Goal: Task Accomplishment & Management: Manage account settings

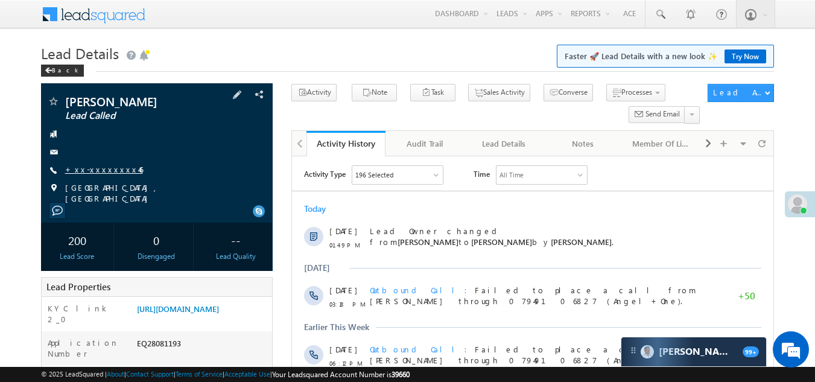
click at [100, 173] on link "+xx-xxxxxxxx46" at bounding box center [104, 169] width 78 height 10
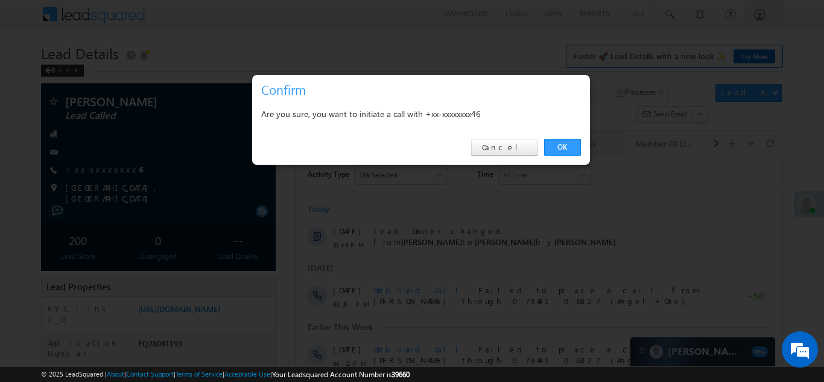
click at [560, 145] on link "OK" at bounding box center [562, 147] width 37 height 17
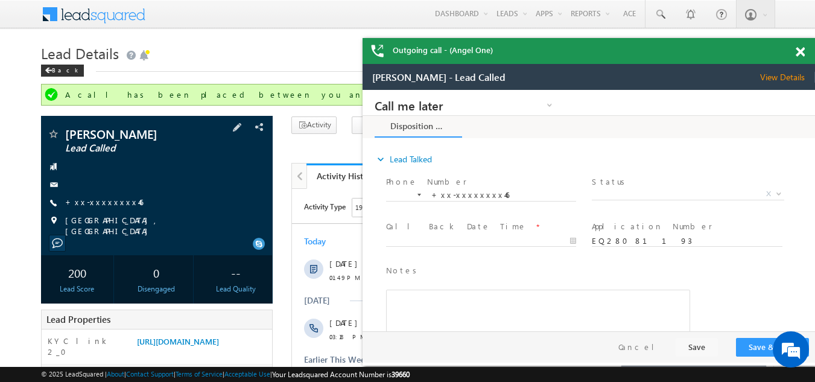
click at [0, 0] on span at bounding box center [0, 0] width 0 height 0
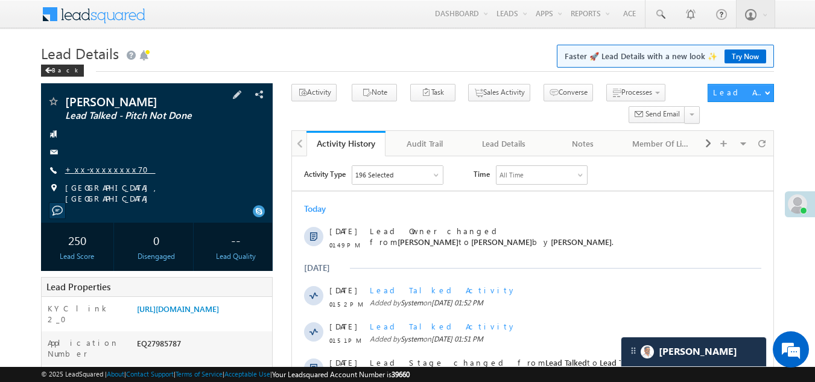
click at [83, 168] on link "+xx-xxxxxxxx70" at bounding box center [110, 169] width 90 height 10
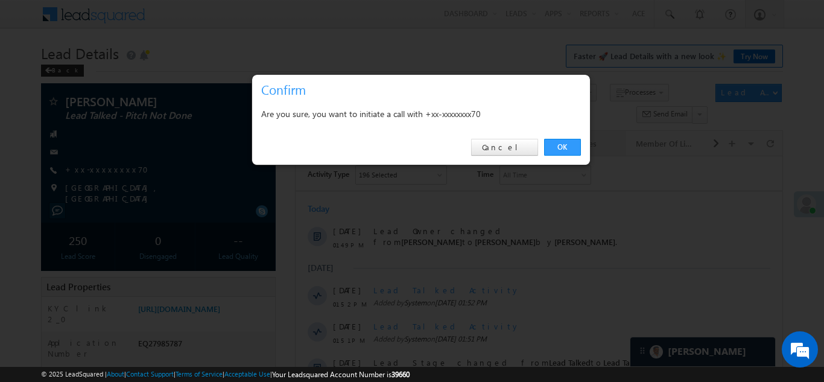
click at [566, 143] on link "OK" at bounding box center [562, 147] width 37 height 17
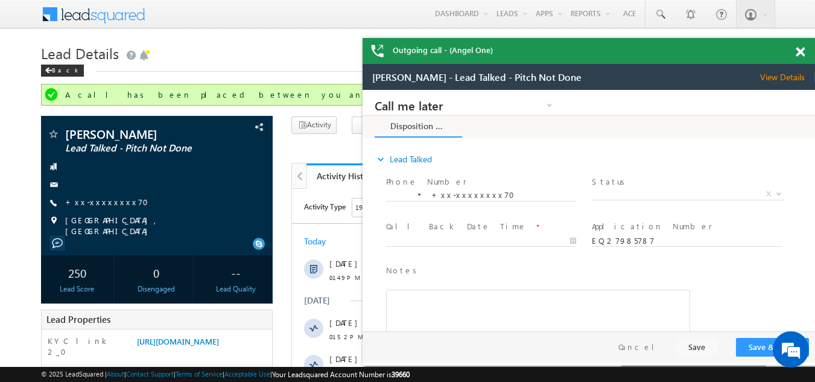
click at [804, 49] on span at bounding box center [800, 52] width 9 height 10
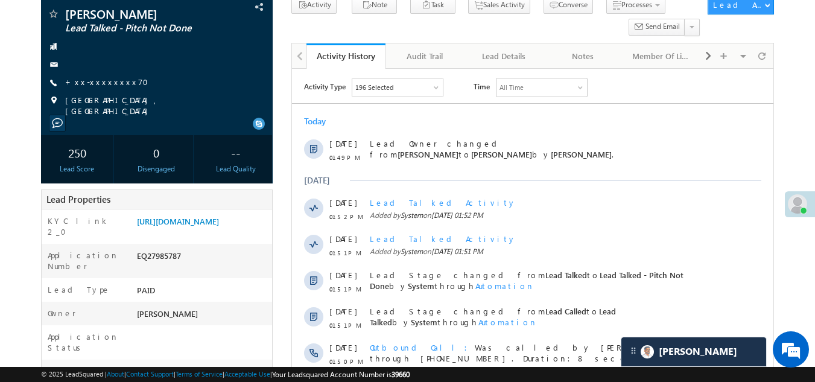
scroll to position [121, 0]
click at [102, 81] on link "+xx-xxxxxxxx70" at bounding box center [110, 81] width 90 height 10
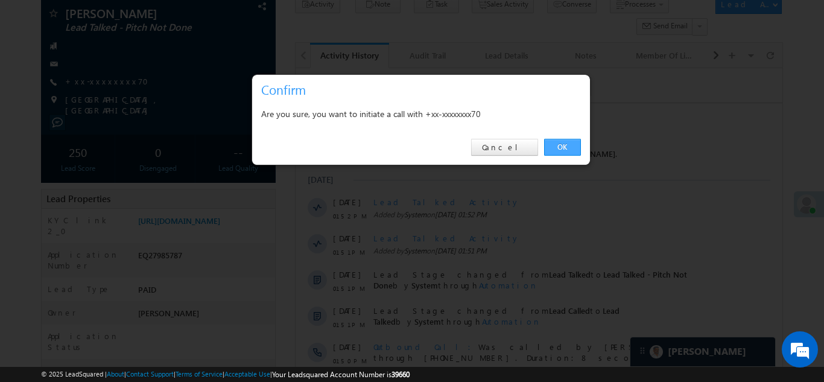
click at [560, 148] on link "OK" at bounding box center [562, 147] width 37 height 17
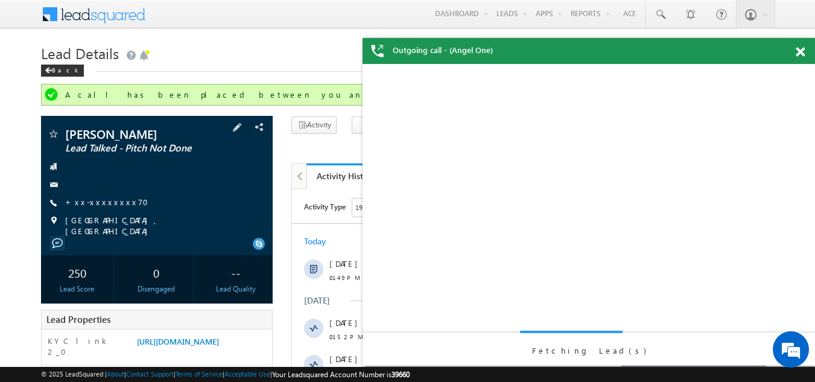
scroll to position [0, 0]
click at [52, 134] on span at bounding box center [53, 135] width 12 height 12
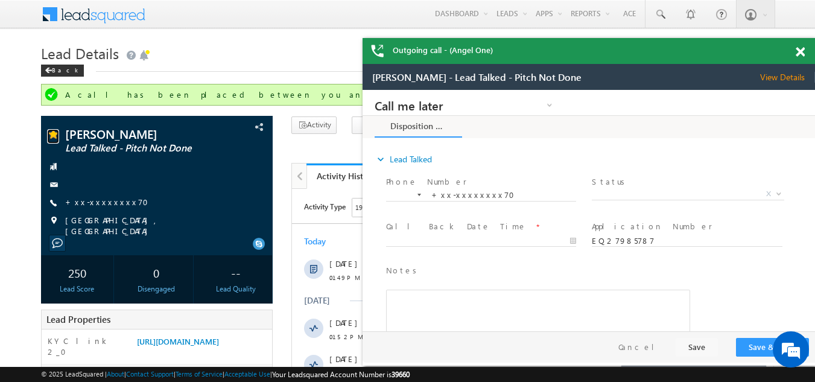
click at [798, 51] on div "Outgoing call - (Angel One)" at bounding box center [589, 51] width 452 height 26
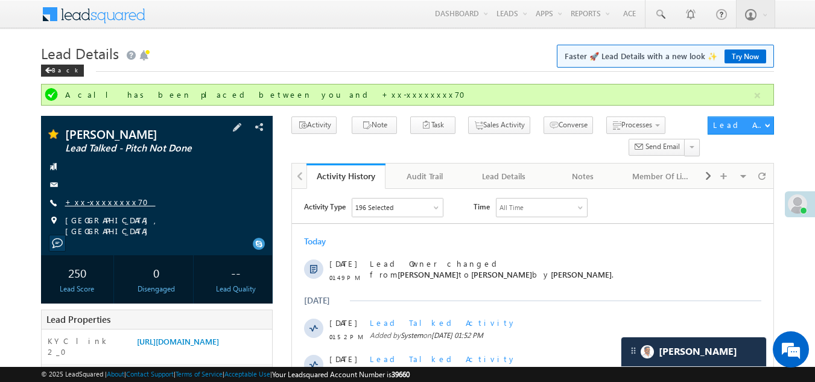
click at [105, 205] on link "+xx-xxxxxxxx70" at bounding box center [110, 202] width 90 height 10
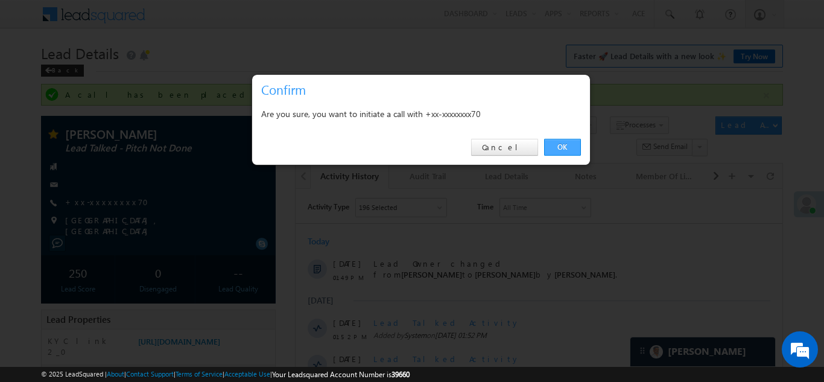
click at [564, 143] on link "OK" at bounding box center [562, 147] width 37 height 17
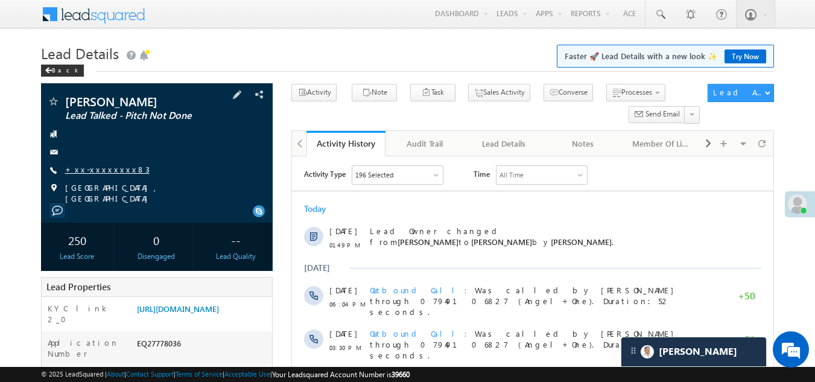
click at [100, 166] on link "+xx-xxxxxxxx83" at bounding box center [107, 169] width 84 height 10
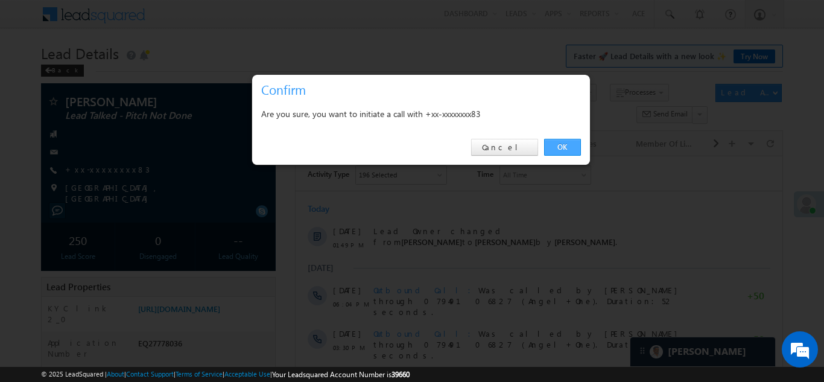
click at [563, 145] on link "OK" at bounding box center [562, 147] width 37 height 17
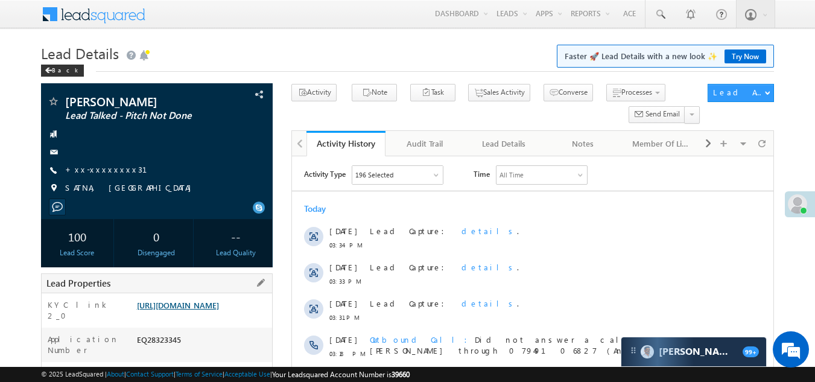
click at [211, 310] on link "https://angelbroking1-pk3em7sa.customui-test.leadsquared.com?leadId=7818c9d8-b0…" at bounding box center [178, 305] width 82 height 10
click at [96, 166] on link "+xx-xxxxxxxx31" at bounding box center [113, 169] width 97 height 10
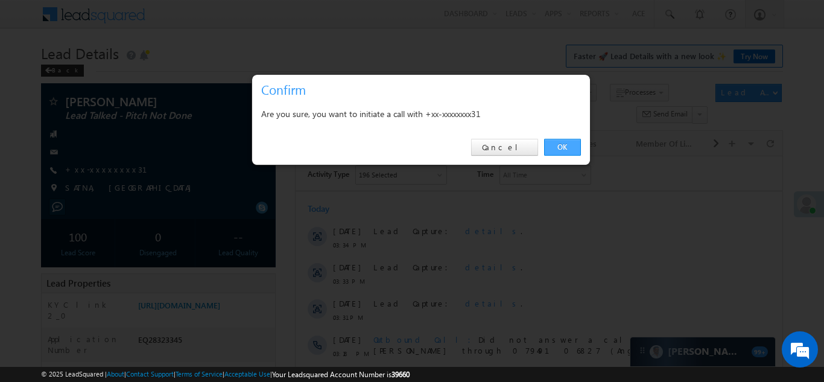
click at [562, 144] on link "OK" at bounding box center [562, 147] width 37 height 17
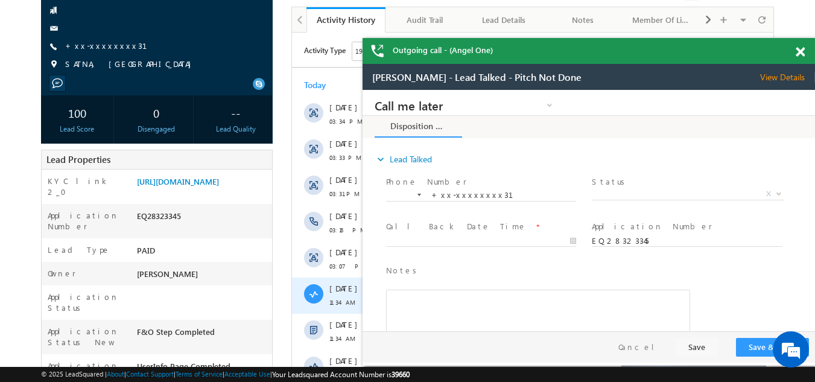
scroll to position [33, 0]
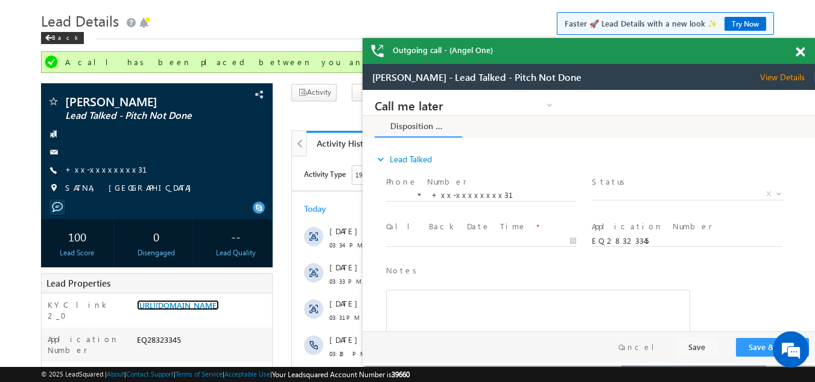
click at [800, 54] on span at bounding box center [800, 52] width 9 height 10
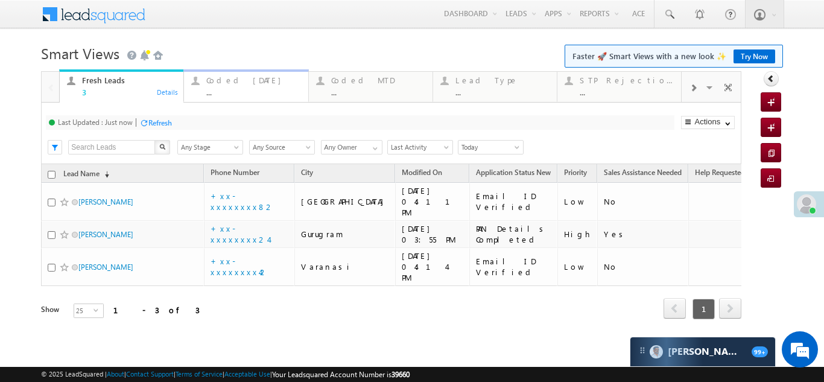
click at [230, 79] on div "Coded [DATE]" at bounding box center [253, 80] width 94 height 10
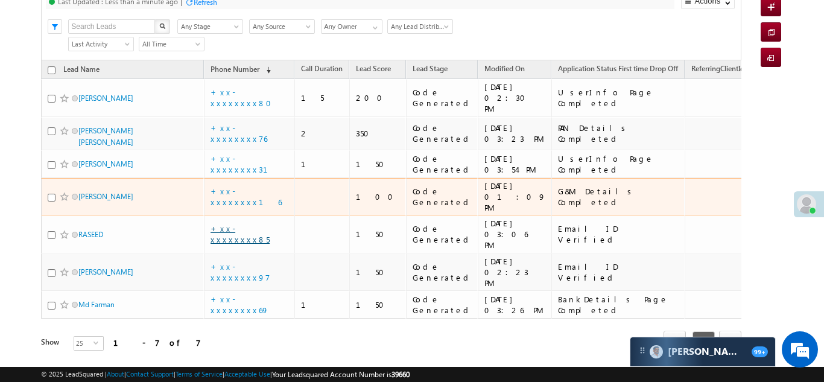
scroll to position [60, 0]
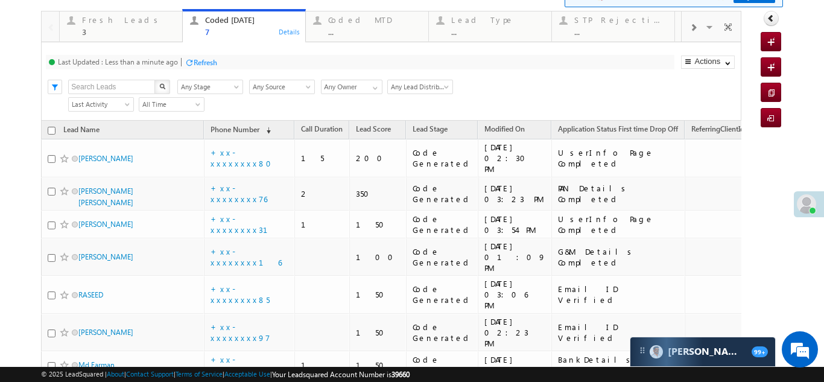
click at [101, 24] on div "Fresh Leads" at bounding box center [128, 20] width 93 height 10
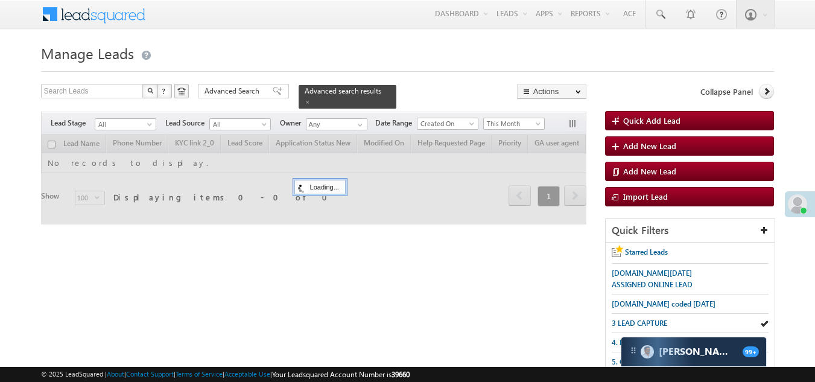
scroll to position [32, 0]
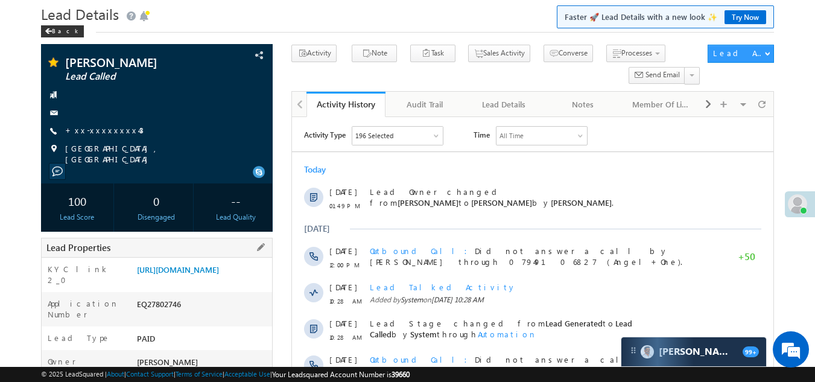
scroll to position [181, 0]
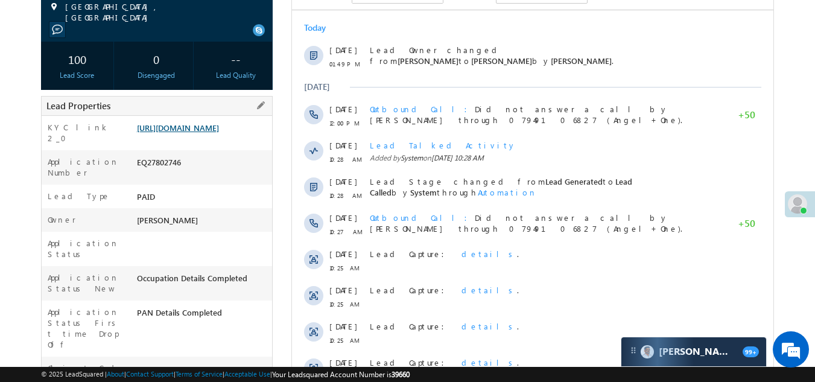
click at [176, 133] on link "https://angelbroking1-pk3em7sa.customui-test.leadsquared.com?leadId=c27d3df3-98…" at bounding box center [178, 127] width 82 height 10
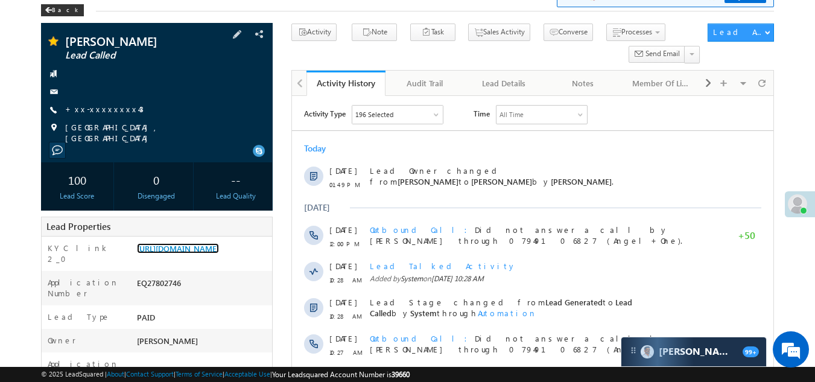
scroll to position [0, 0]
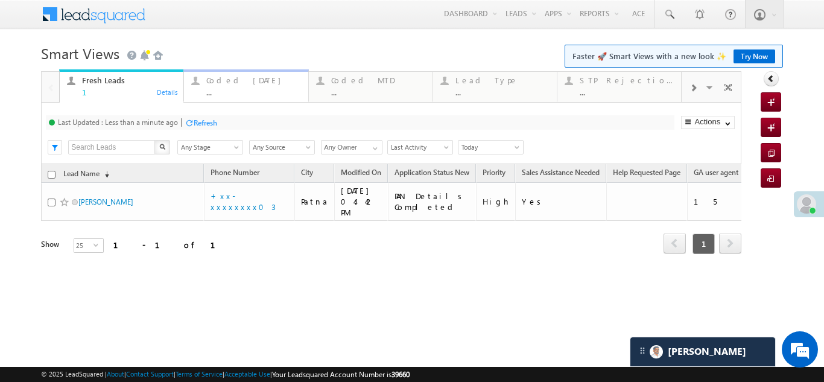
click at [219, 83] on div "Coded Today" at bounding box center [253, 80] width 94 height 10
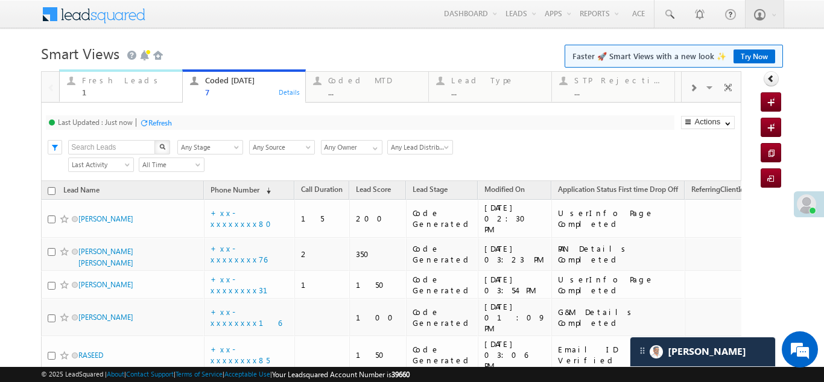
click at [103, 78] on div "Fresh Leads" at bounding box center [128, 80] width 93 height 10
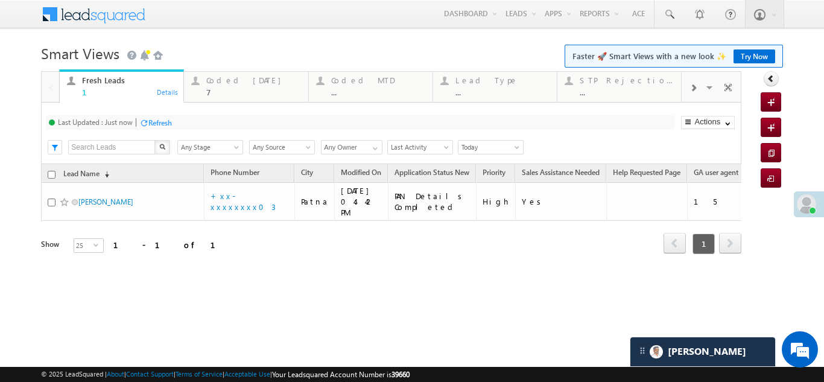
click at [150, 126] on div "Refresh" at bounding box center [160, 122] width 24 height 9
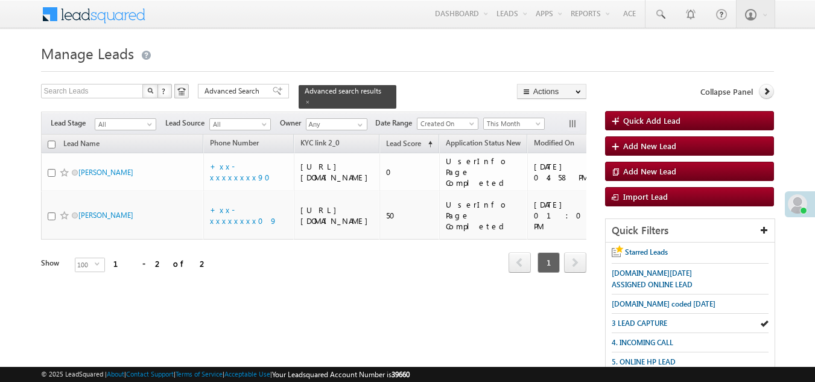
scroll to position [32, 0]
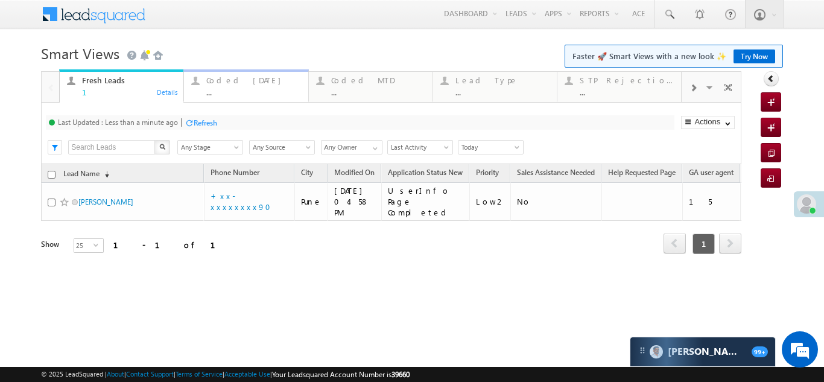
click at [229, 81] on div "Coded Today" at bounding box center [253, 80] width 94 height 10
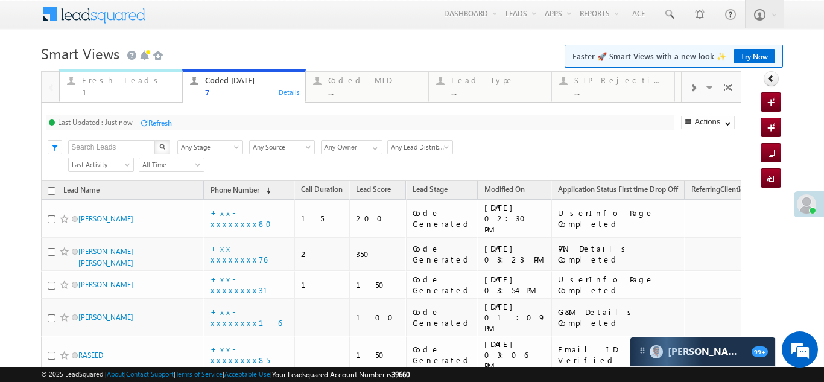
click at [109, 83] on div "Fresh Leads" at bounding box center [128, 80] width 93 height 10
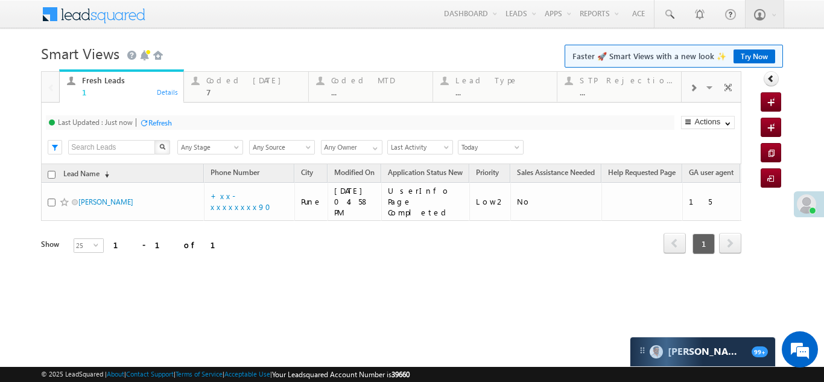
click at [165, 123] on div "Refresh" at bounding box center [160, 122] width 24 height 9
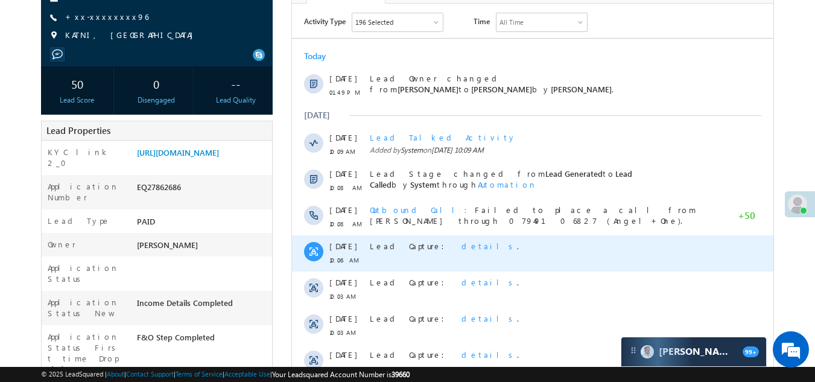
scroll to position [181, 0]
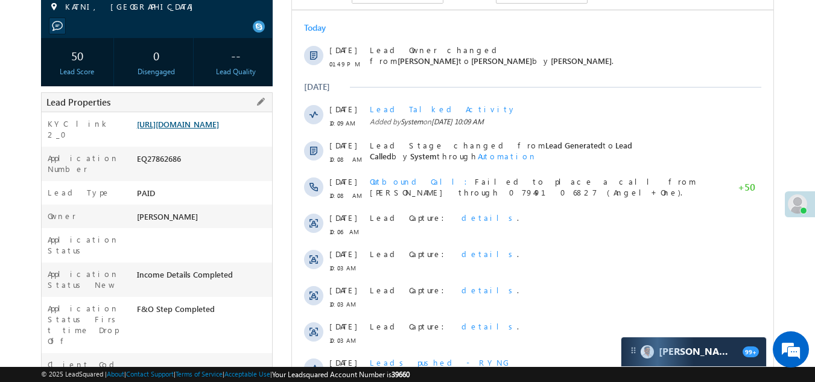
click at [190, 121] on link "https://angelbroking1-pk3em7sa.customui-test.leadsquared.com?leadId=7c6739c6-df…" at bounding box center [178, 124] width 82 height 10
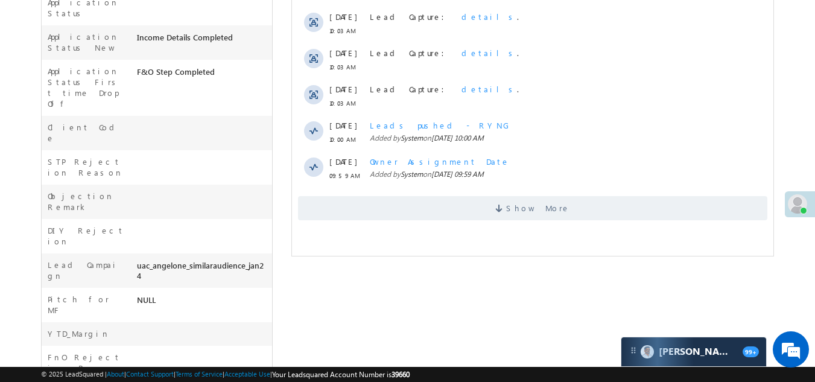
scroll to position [422, 0]
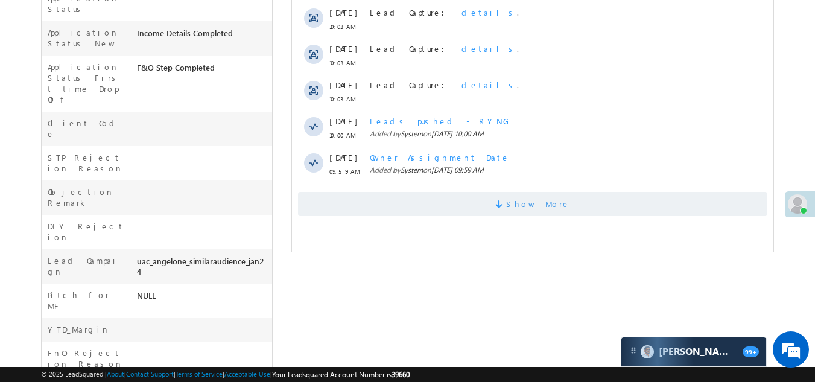
click at [389, 205] on span "Show More" at bounding box center [532, 204] width 469 height 24
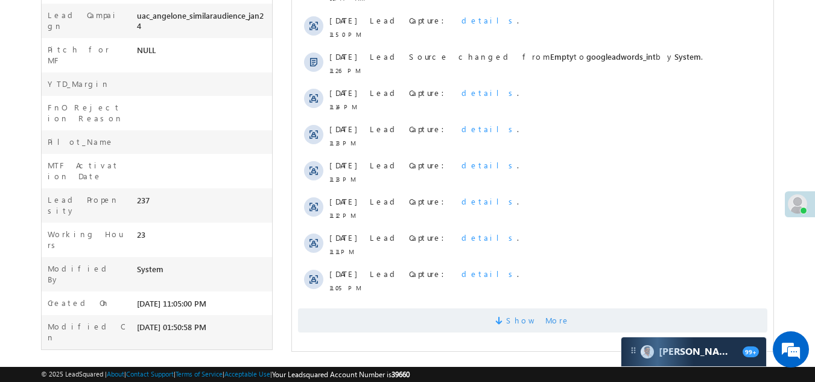
scroll to position [669, 0]
click at [367, 322] on span "Show More" at bounding box center [532, 319] width 469 height 24
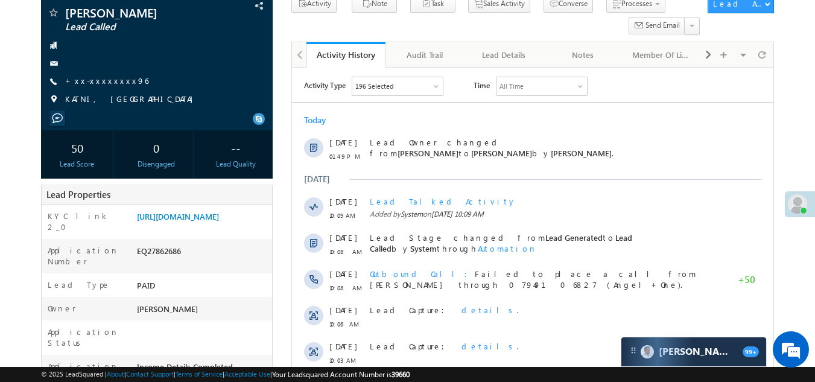
scroll to position [0, 0]
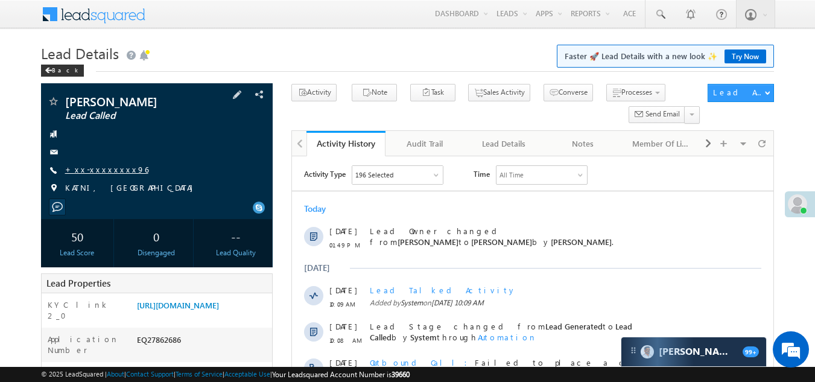
click at [90, 170] on link "+xx-xxxxxxxx96" at bounding box center [106, 169] width 83 height 10
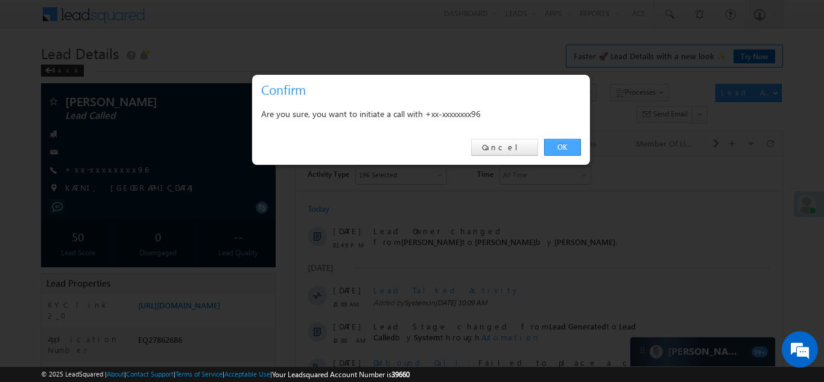
click at [562, 145] on link "OK" at bounding box center [562, 147] width 37 height 17
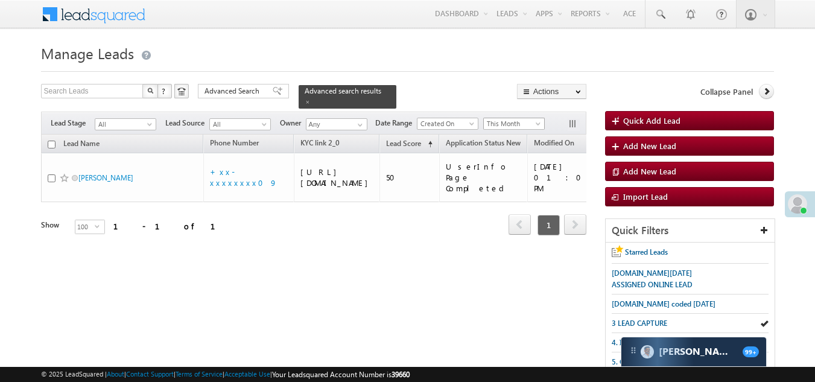
click at [509, 118] on span "This Month" at bounding box center [512, 123] width 57 height 11
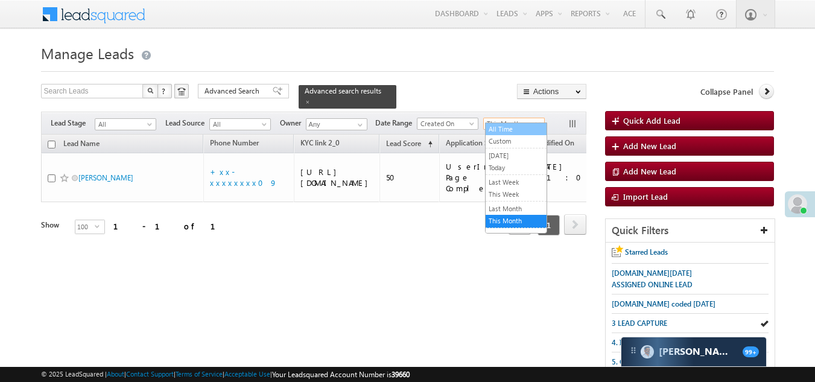
click at [507, 128] on link "All Time" at bounding box center [516, 129] width 61 height 11
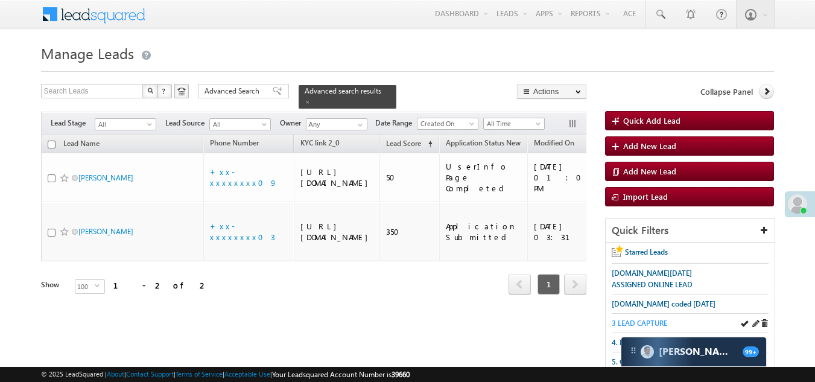
click at [639, 321] on span "3 LEAD CAPTURE" at bounding box center [640, 323] width 56 height 9
click at [311, 99] on span at bounding box center [308, 102] width 6 height 6
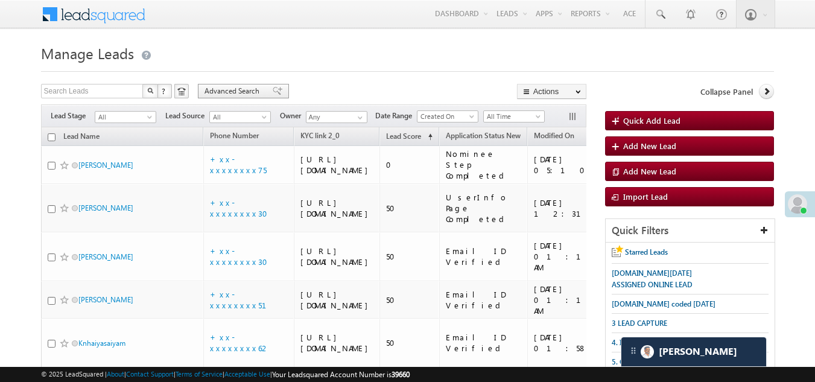
click at [232, 86] on span "Advanced Search" at bounding box center [234, 91] width 59 height 11
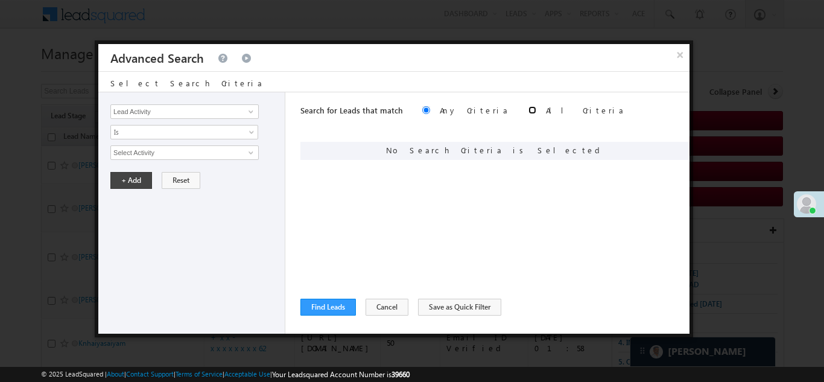
click at [528, 109] on input "radio" at bounding box center [532, 110] width 8 height 8
radio input "true"
click at [248, 110] on span at bounding box center [251, 112] width 10 height 10
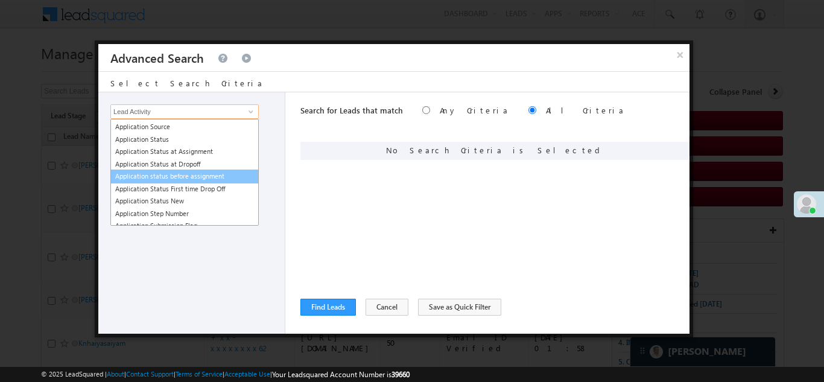
scroll to position [181, 0]
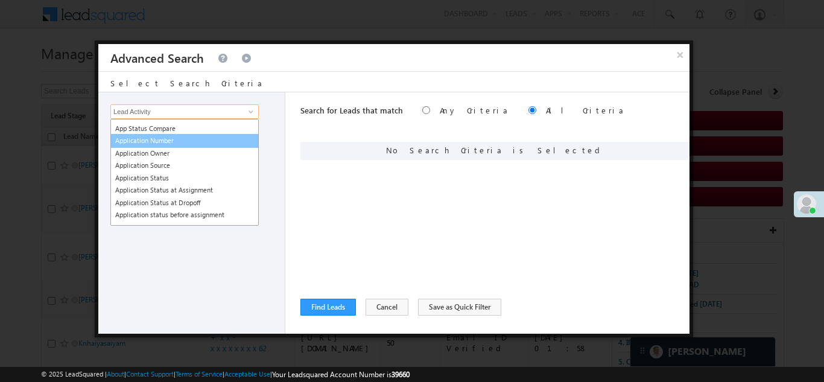
click at [166, 138] on link "Application Number" at bounding box center [184, 141] width 148 height 14
type input "Application Number"
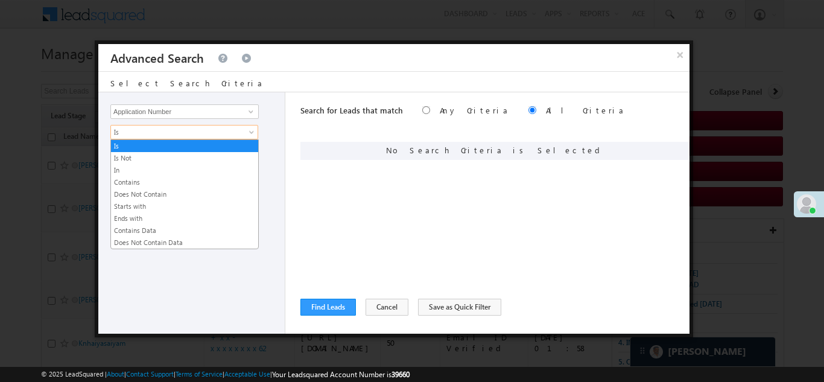
click at [165, 134] on span "Is" at bounding box center [176, 132] width 131 height 11
click at [148, 170] on link "In" at bounding box center [184, 170] width 147 height 11
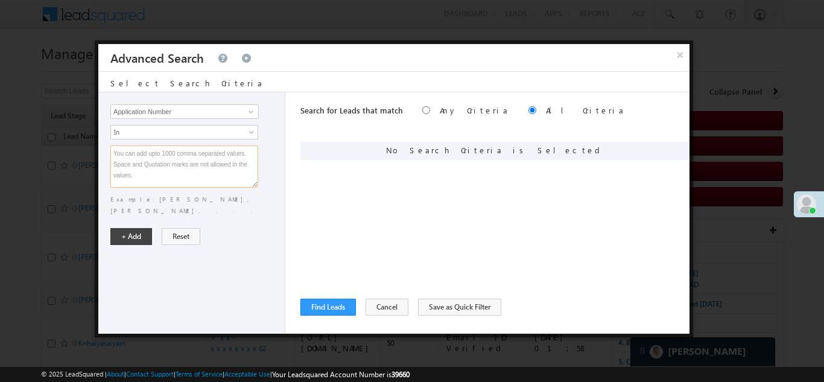
paste textarea "EQ27984423 EQ28016152 EQ28081193 EQ28032924 EQ27634369 EQ27993285 EQ27889475 EQ…"
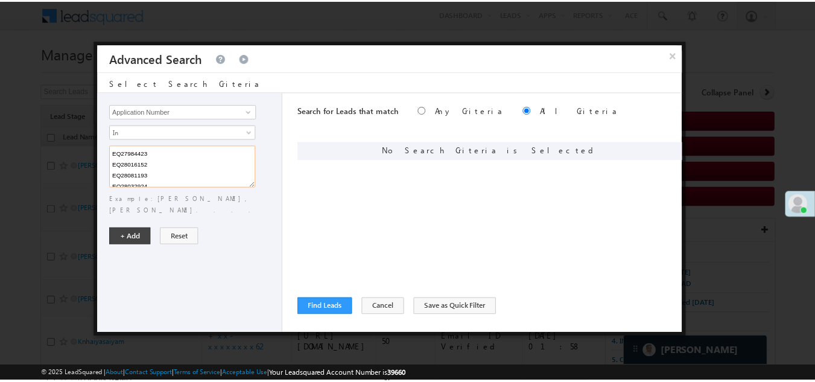
scroll to position [166, 0]
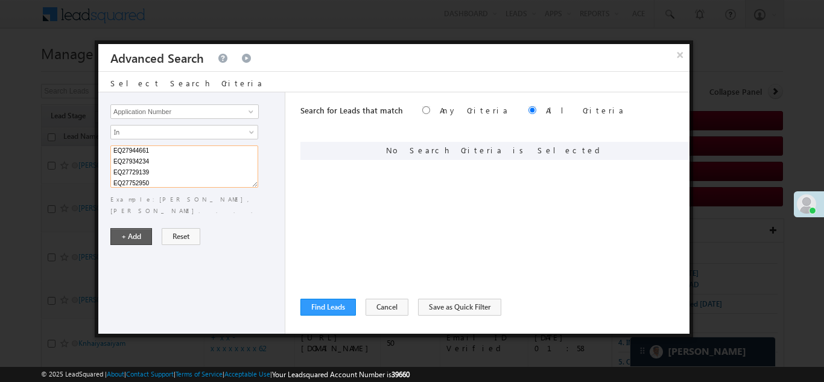
type textarea "EQ27984423 EQ28016152 EQ28081193 EQ28032924 EQ27634369 EQ27993285 EQ27889475 EQ…"
click at [139, 228] on button "+ Add" at bounding box center [131, 236] width 42 height 17
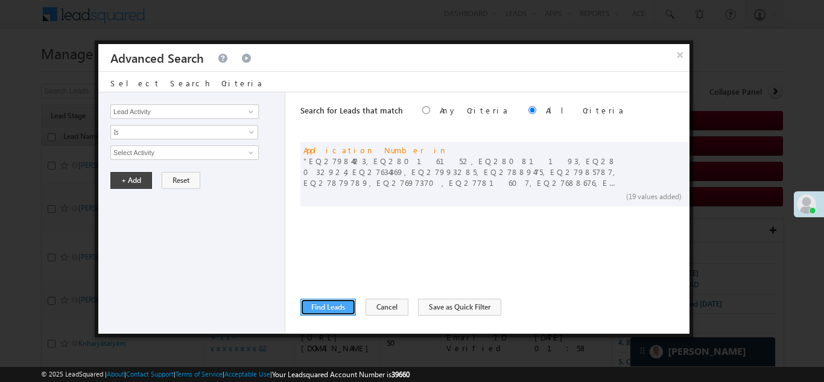
click at [321, 303] on button "Find Leads" at bounding box center [328, 307] width 56 height 17
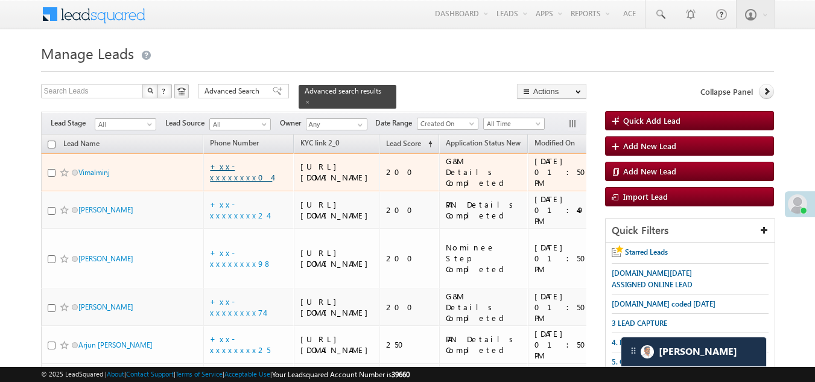
click at [238, 181] on link "+xx-xxxxxxxx04" at bounding box center [241, 171] width 62 height 21
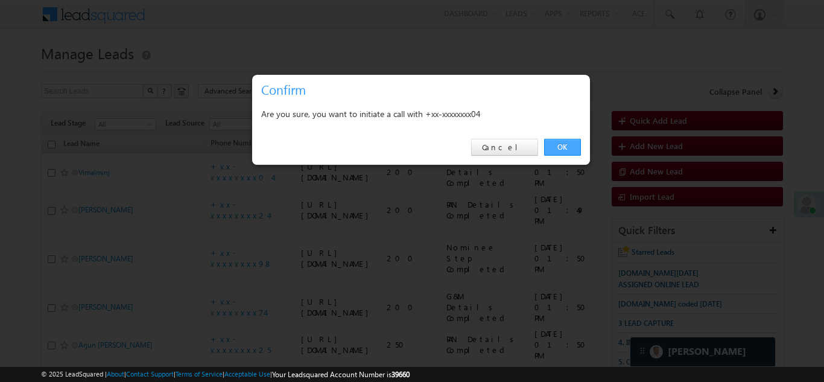
click at [558, 146] on link "OK" at bounding box center [562, 147] width 37 height 17
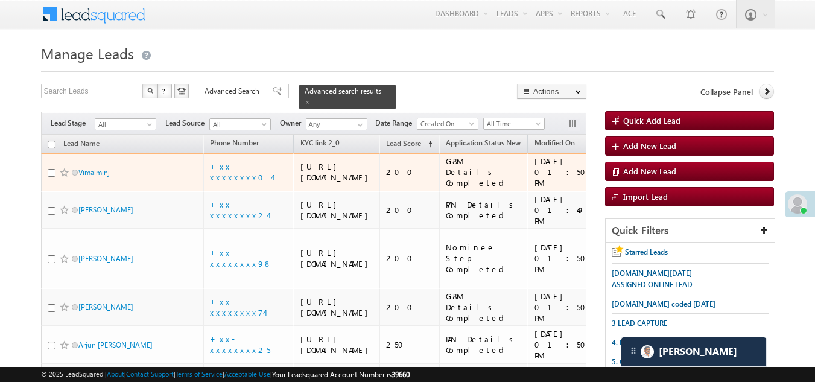
click at [50, 177] on input "checkbox" at bounding box center [52, 173] width 8 height 8
checkbox input "true"
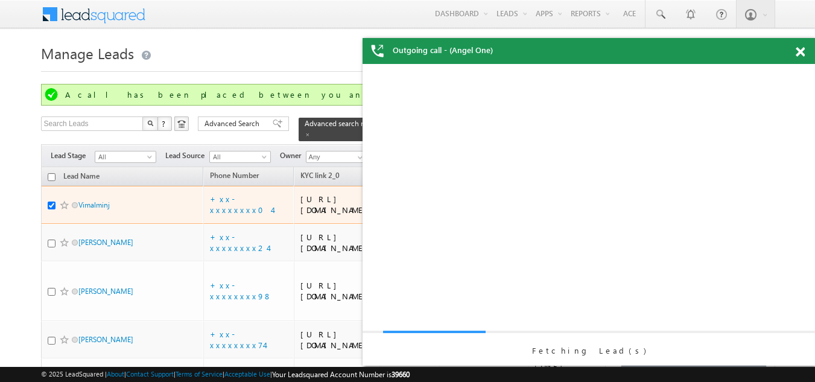
scroll to position [0, 0]
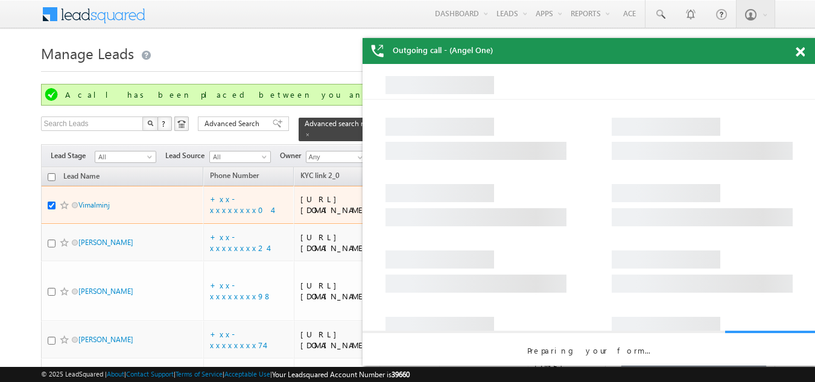
click at [62, 210] on span at bounding box center [65, 205] width 10 height 10
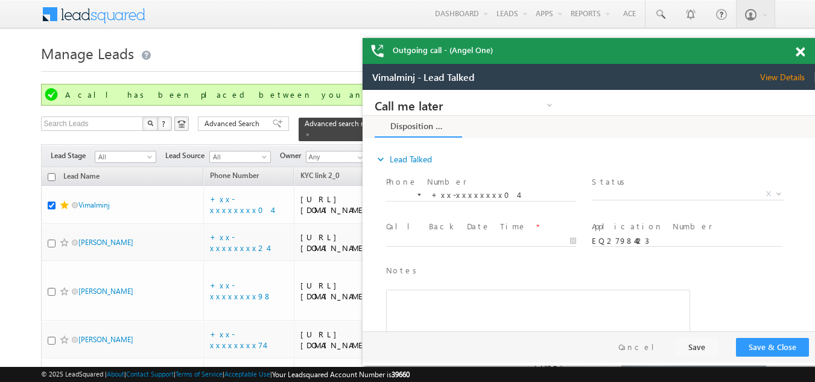
click at [800, 49] on span at bounding box center [800, 52] width 9 height 10
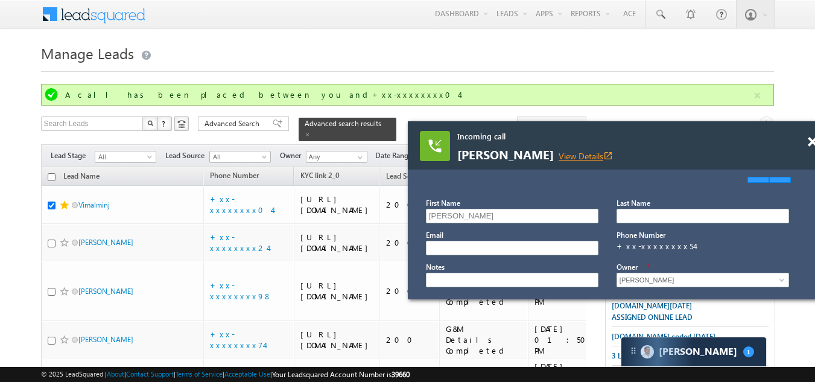
click at [613, 159] on link "View Details open_in_new" at bounding box center [586, 155] width 54 height 11
click at [613, 153] on link "View Details open_in_new" at bounding box center [586, 155] width 54 height 11
click at [810, 138] on span at bounding box center [812, 142] width 9 height 10
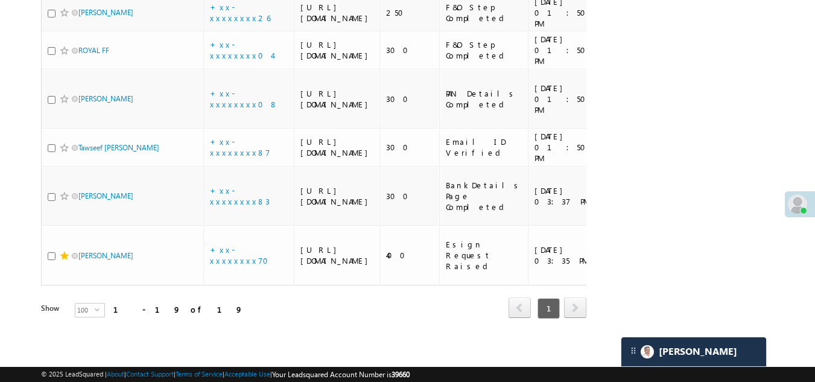
scroll to position [1238, 0]
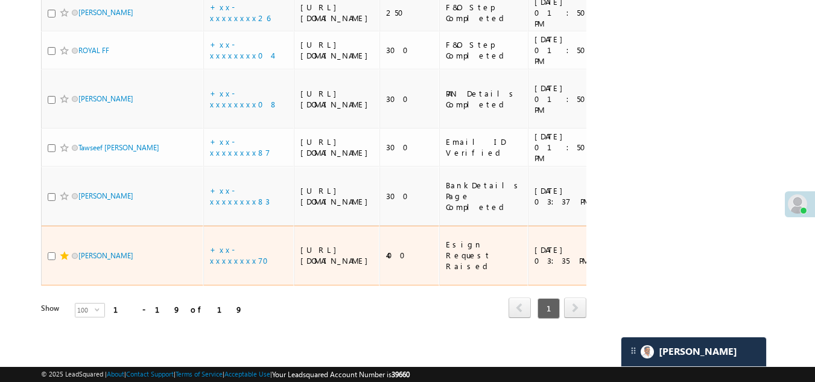
click at [51, 252] on input "checkbox" at bounding box center [52, 256] width 8 height 8
checkbox input "true"
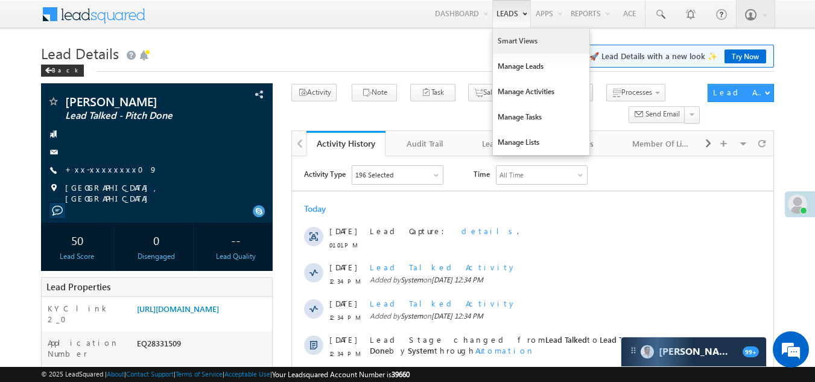
click at [512, 40] on link "Smart Views" at bounding box center [541, 40] width 97 height 25
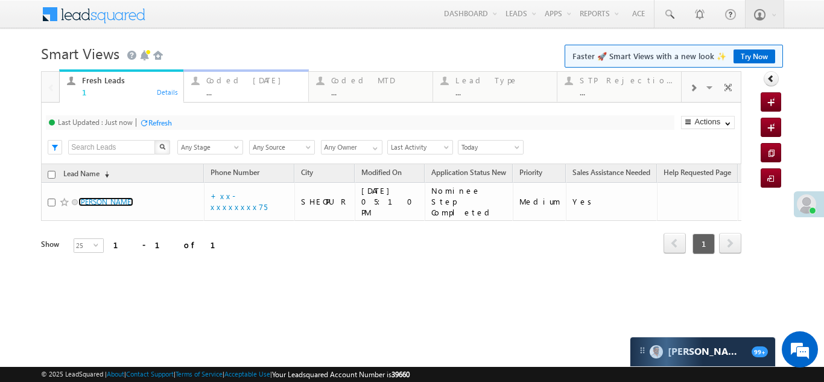
click at [227, 76] on div "Coded [DATE]" at bounding box center [253, 80] width 94 height 10
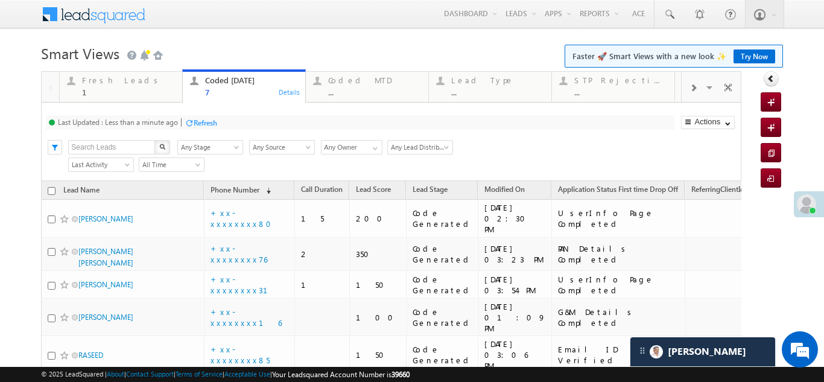
click at [209, 120] on div "Refresh" at bounding box center [206, 122] width 24 height 9
click at [340, 79] on div "Coded MTD" at bounding box center [374, 80] width 93 height 10
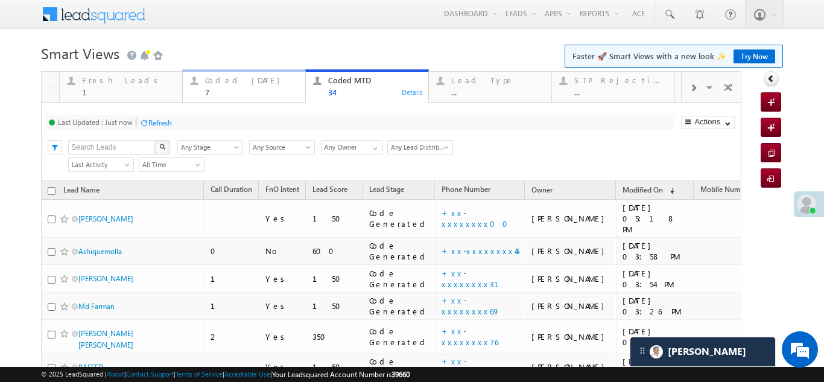
click at [221, 82] on div "Coded Today" at bounding box center [251, 80] width 93 height 10
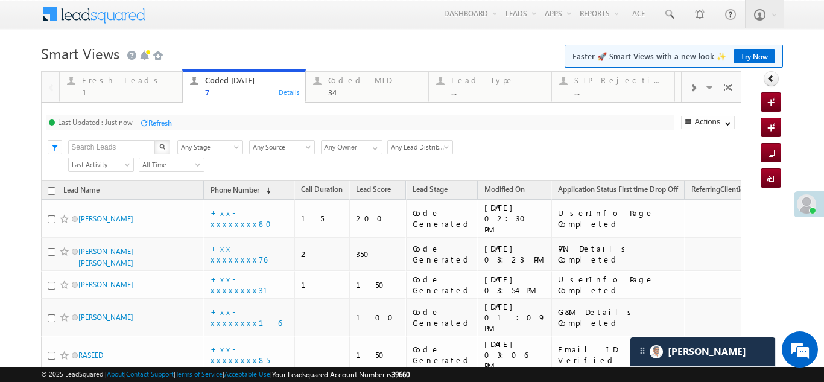
click at [162, 121] on div "Refresh" at bounding box center [160, 122] width 24 height 9
click at [101, 84] on div "Fresh Leads" at bounding box center [128, 80] width 93 height 10
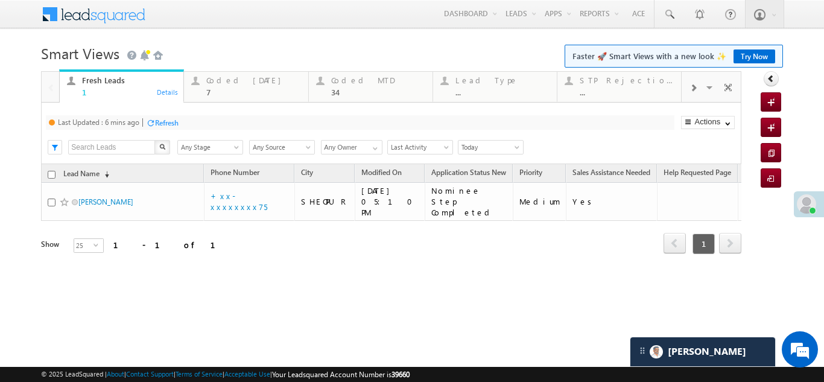
click at [167, 116] on div "Refresh" at bounding box center [162, 121] width 33 height 11
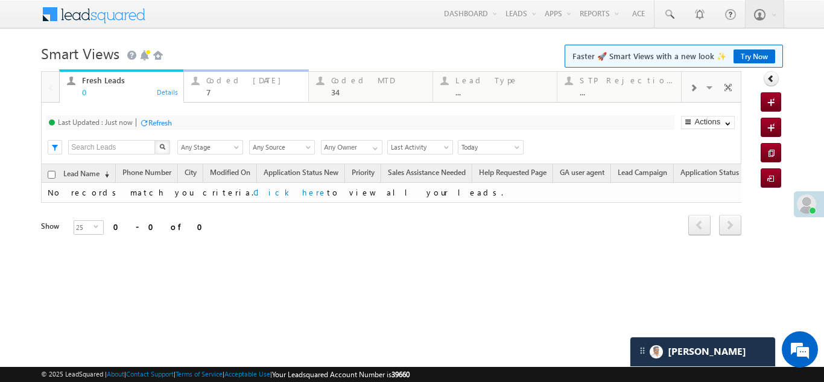
click at [221, 81] on div "Coded Today" at bounding box center [253, 80] width 94 height 10
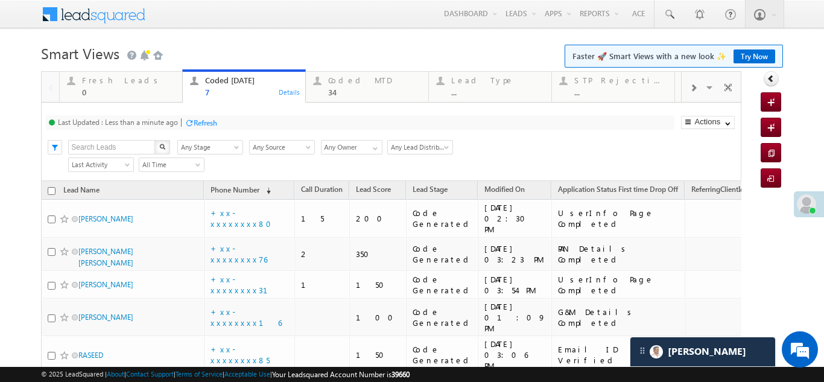
click at [161, 122] on div "Last Updated : Less than a minute ago" at bounding box center [118, 122] width 120 height 9
click at [203, 125] on div "Refresh" at bounding box center [206, 122] width 24 height 9
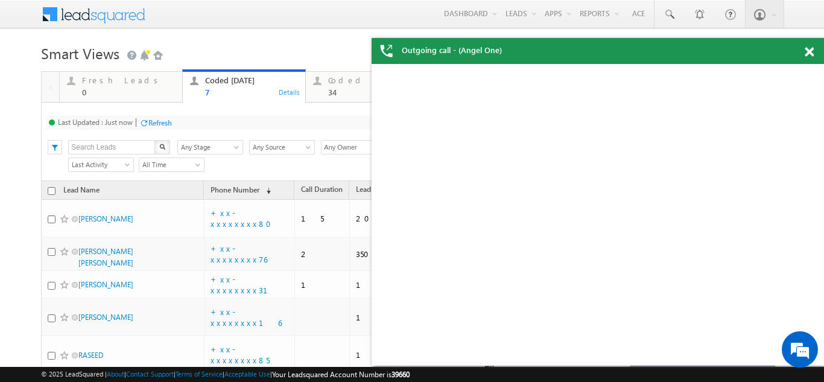
click at [162, 119] on div "Refresh" at bounding box center [160, 122] width 24 height 9
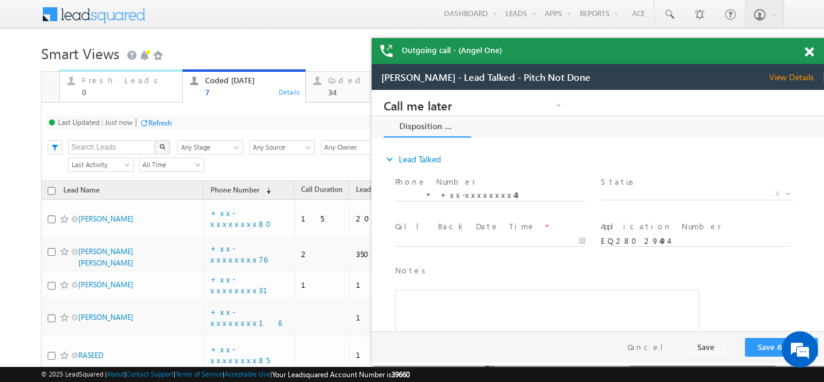
click at [113, 84] on div "Fresh Leads" at bounding box center [128, 80] width 93 height 10
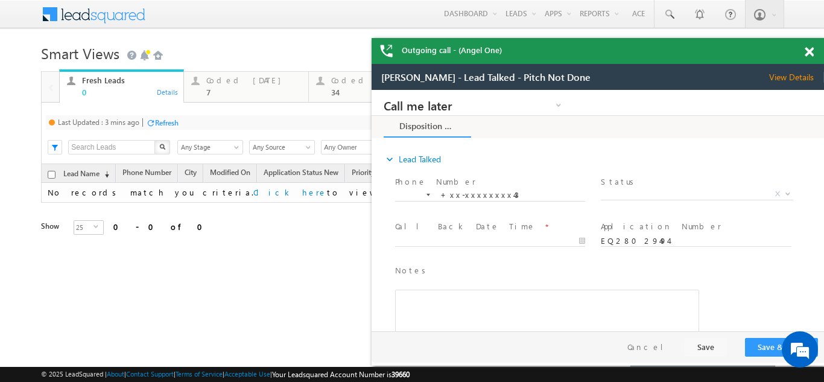
click at [168, 124] on div "Refresh" at bounding box center [167, 122] width 24 height 9
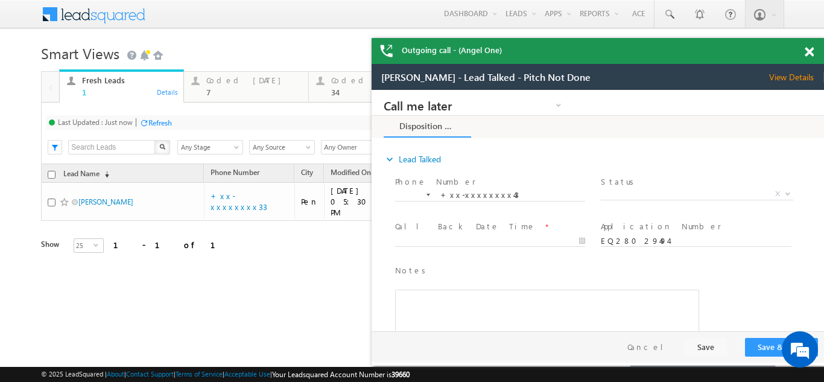
click at [808, 46] on div at bounding box center [816, 50] width 16 height 24
click at [813, 49] on span at bounding box center [809, 52] width 9 height 10
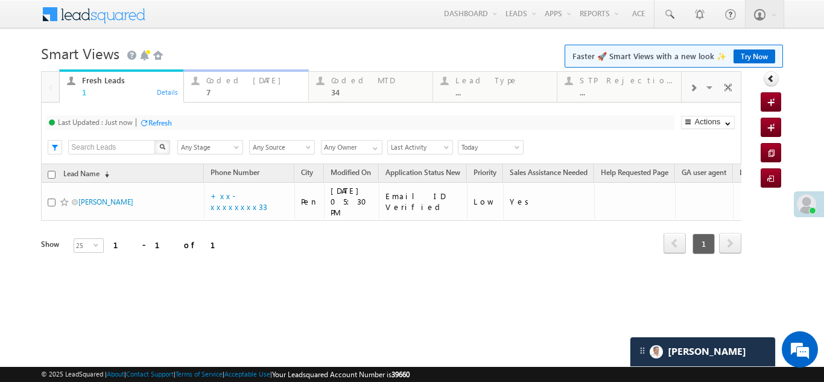
click at [215, 84] on div "Coded Today" at bounding box center [253, 80] width 94 height 10
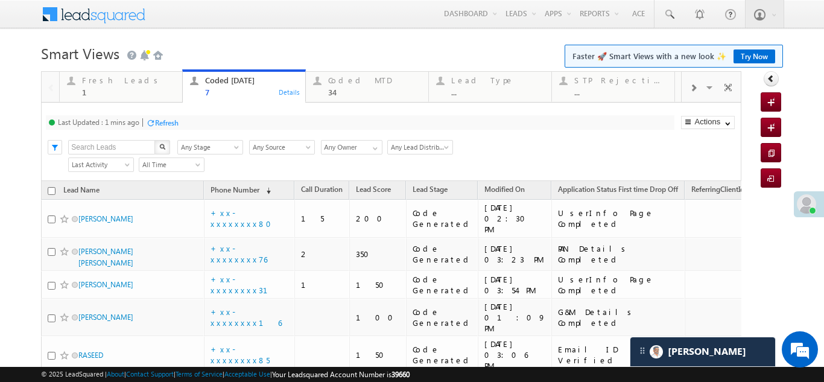
click at [174, 122] on div "Refresh" at bounding box center [167, 122] width 24 height 9
click at [98, 87] on div "Fresh Leads 1" at bounding box center [128, 85] width 93 height 24
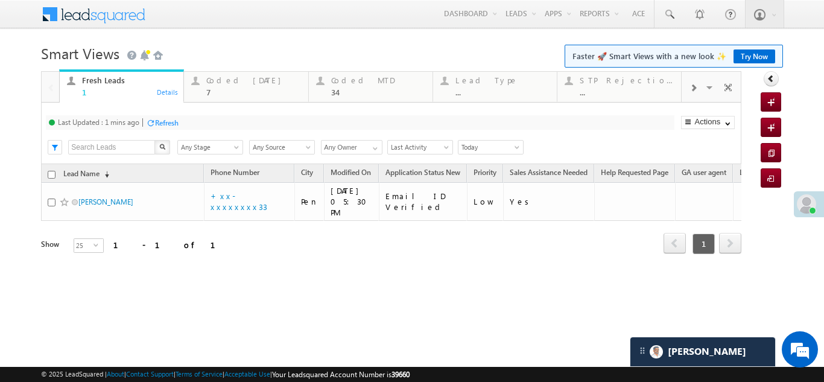
click at [173, 123] on div "Refresh" at bounding box center [167, 122] width 24 height 9
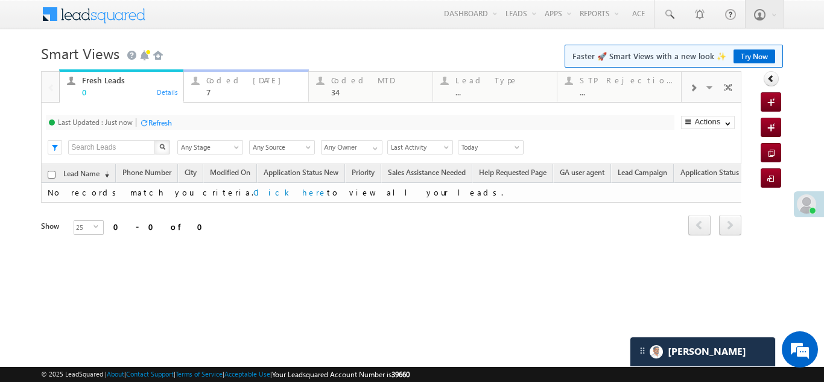
click at [227, 78] on div "Coded Today" at bounding box center [253, 80] width 94 height 10
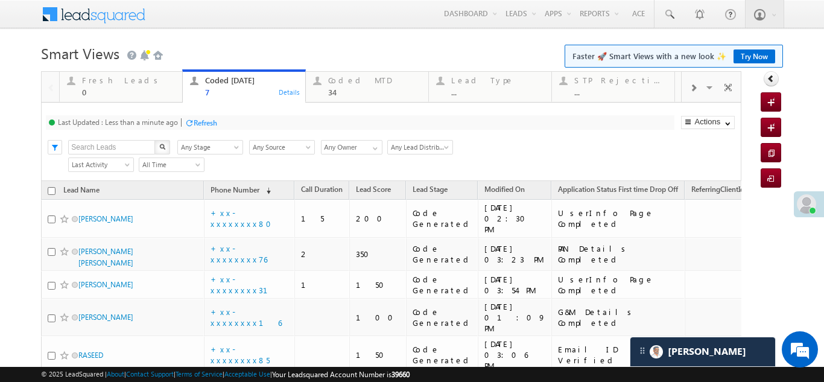
click at [208, 124] on div "Refresh" at bounding box center [206, 122] width 24 height 9
click at [160, 121] on div "Refresh" at bounding box center [160, 122] width 24 height 9
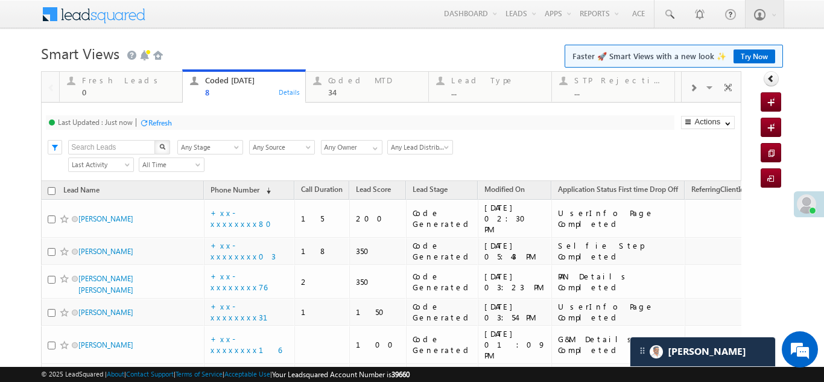
click at [97, 76] on div "Fresh Leads" at bounding box center [128, 80] width 93 height 10
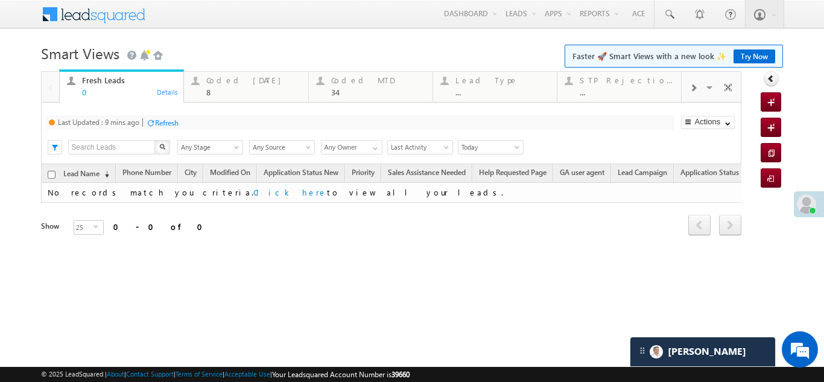
click at [168, 121] on div "Refresh" at bounding box center [167, 122] width 24 height 9
click at [359, 82] on div "Coded MTD" at bounding box center [378, 80] width 94 height 10
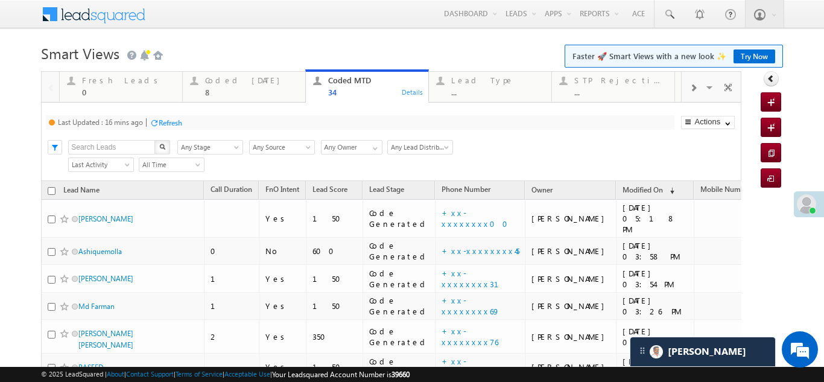
click at [174, 123] on div "Refresh" at bounding box center [171, 122] width 24 height 9
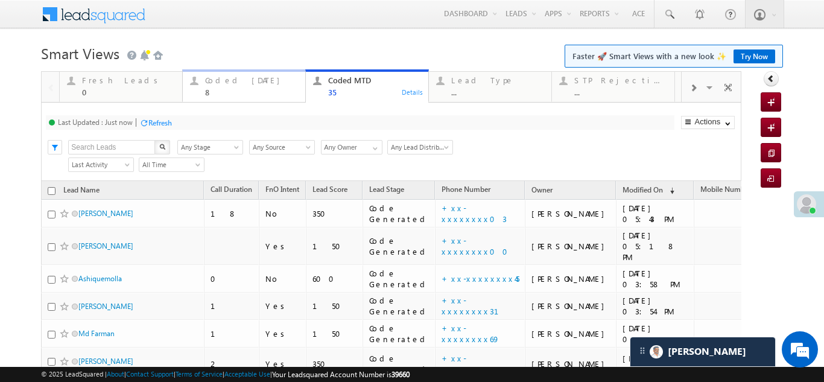
click at [229, 77] on div "Coded Today" at bounding box center [251, 80] width 93 height 10
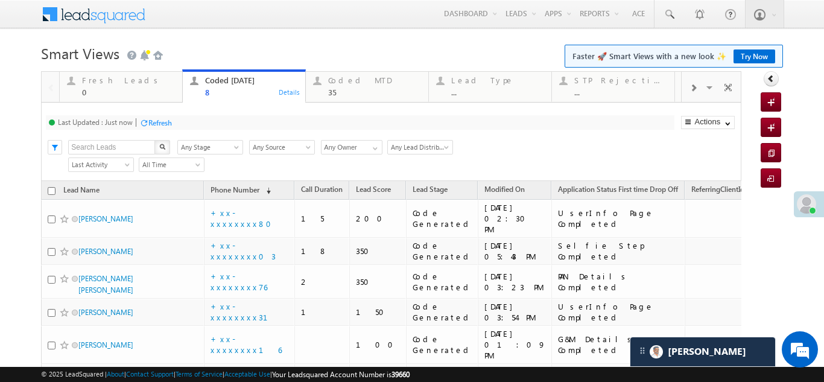
click at [160, 121] on div "Refresh" at bounding box center [160, 122] width 24 height 9
click at [202, 118] on div "Refresh" at bounding box center [206, 122] width 24 height 9
click at [154, 119] on div "Refresh" at bounding box center [160, 122] width 24 height 9
click at [168, 122] on div "Refresh" at bounding box center [160, 122] width 24 height 9
click at [207, 121] on div "Refresh" at bounding box center [206, 122] width 24 height 9
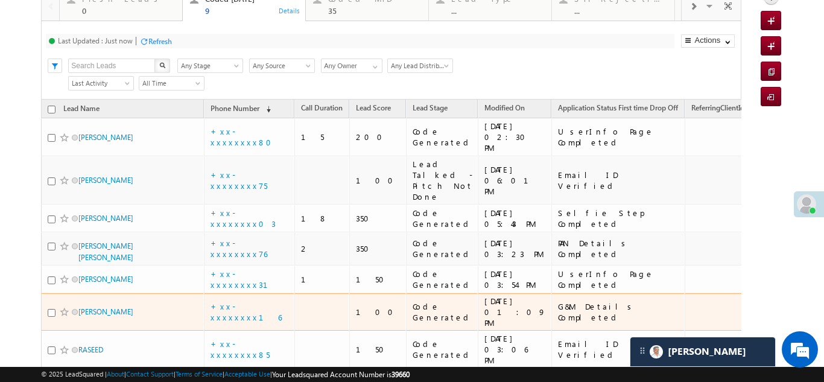
scroll to position [76, 0]
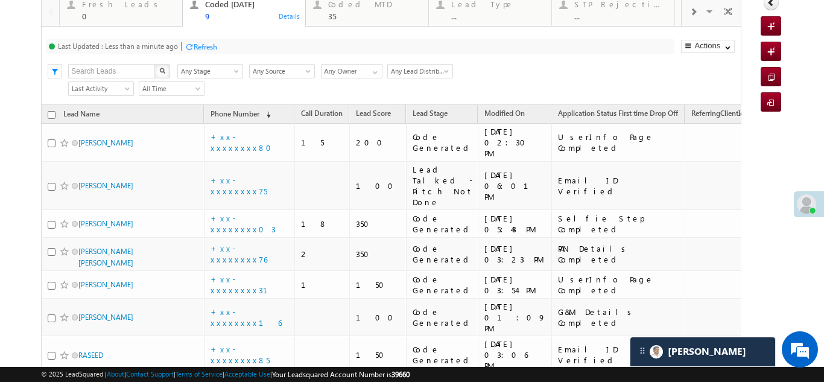
click at [209, 46] on div "Refresh" at bounding box center [206, 46] width 24 height 9
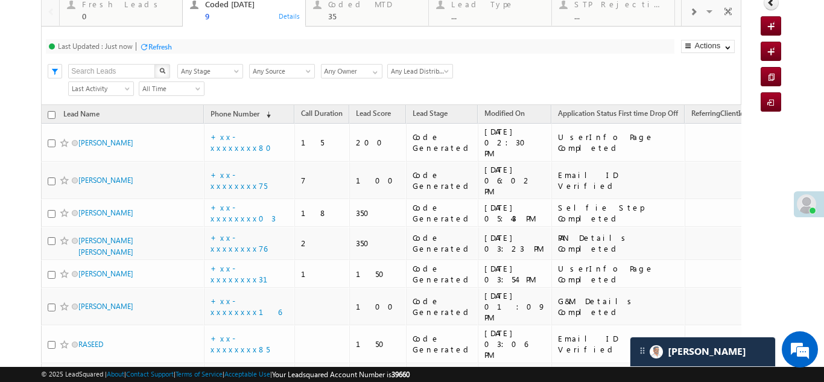
scroll to position [0, 0]
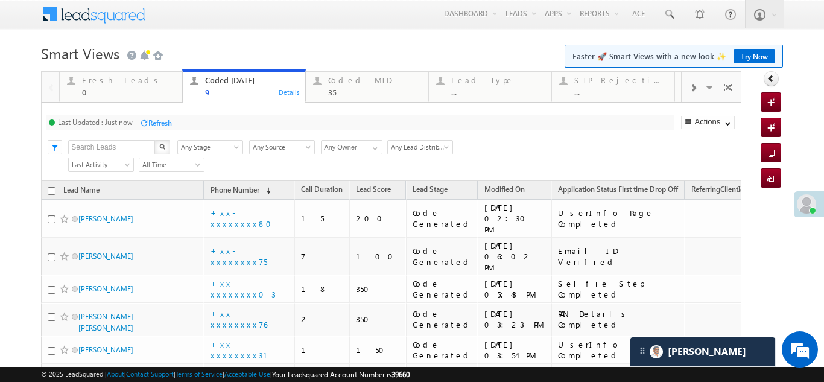
click at [167, 124] on div "Refresh" at bounding box center [160, 122] width 24 height 9
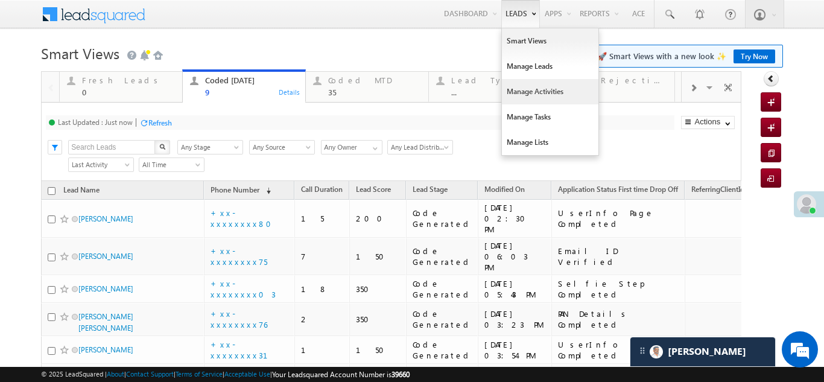
click at [513, 90] on link "Manage Activities" at bounding box center [550, 91] width 97 height 25
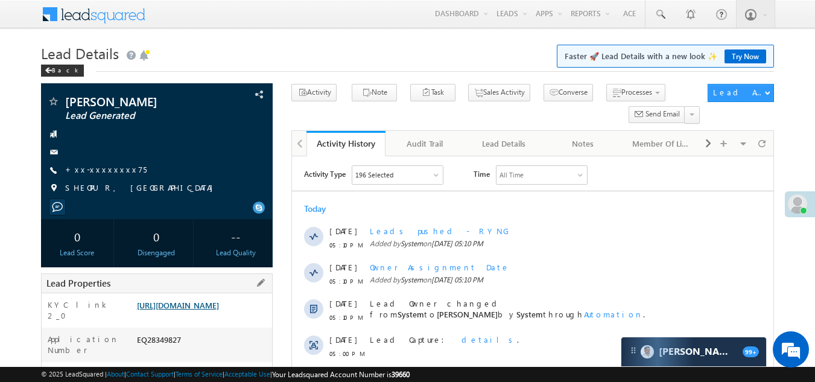
click at [217, 310] on link "[URL][DOMAIN_NAME]" at bounding box center [178, 305] width 82 height 10
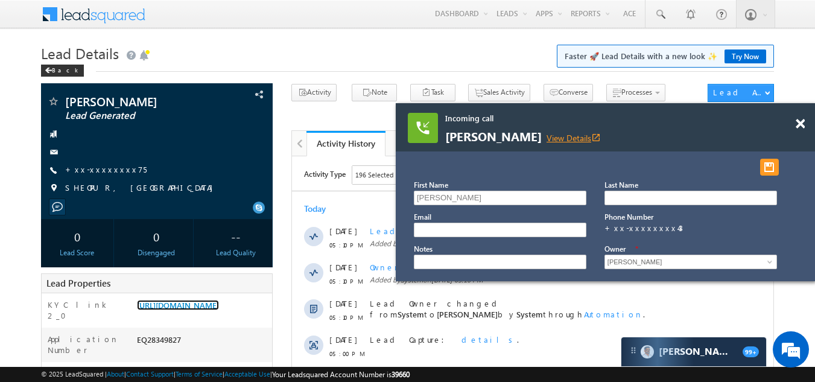
click at [591, 138] on icon "open_in_new" at bounding box center [596, 138] width 10 height 10
click at [801, 123] on span at bounding box center [800, 124] width 9 height 10
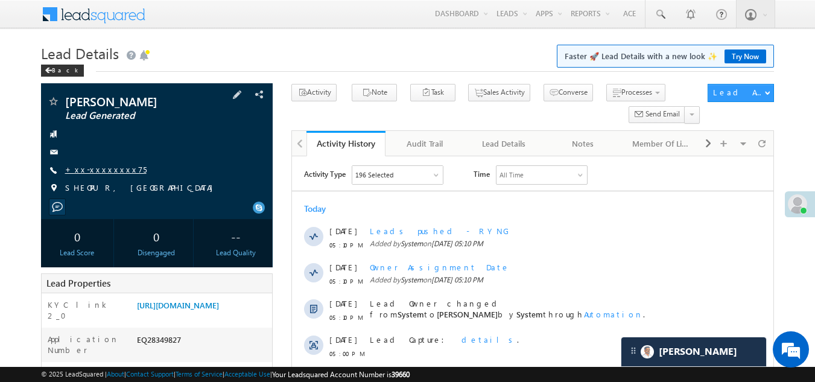
click at [87, 171] on link "+xx-xxxxxxxx75" at bounding box center [105, 169] width 81 height 10
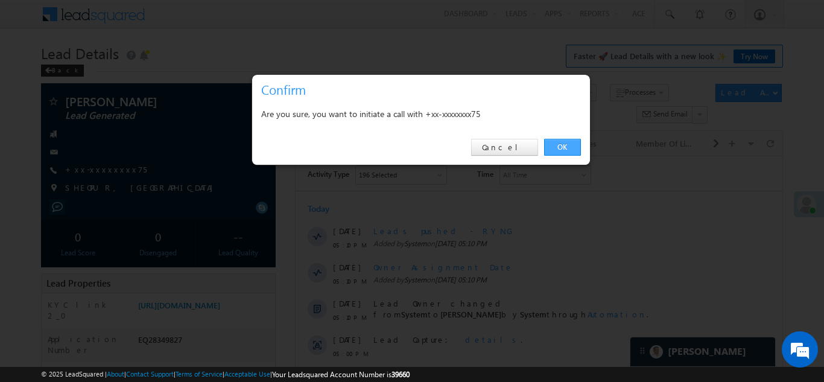
click at [559, 145] on link "OK" at bounding box center [562, 147] width 37 height 17
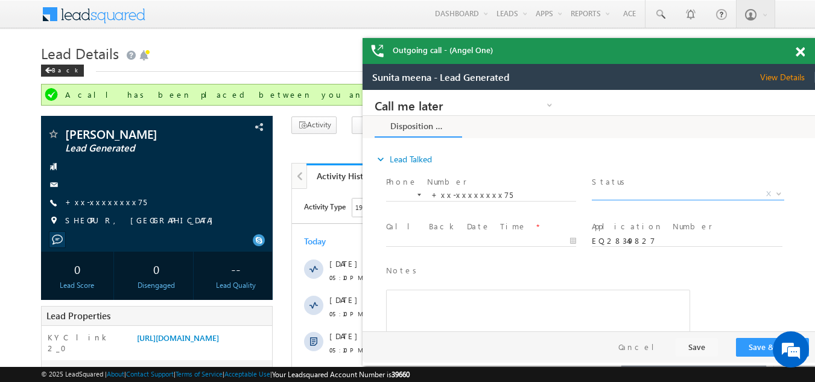
click at [634, 188] on span "X" at bounding box center [688, 194] width 192 height 12
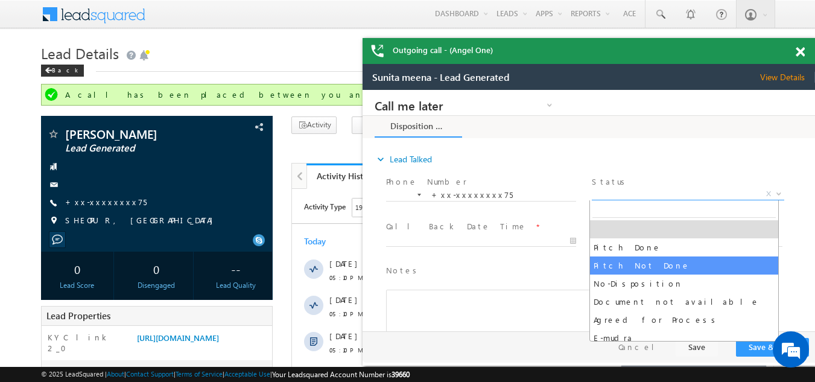
select select "Pitch Not Done"
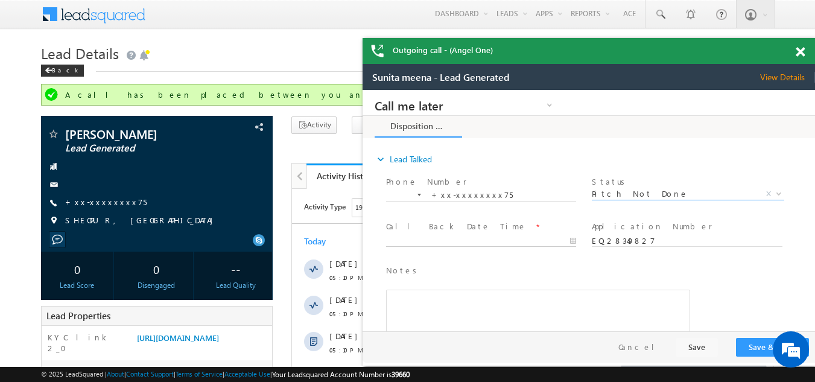
type input "09/04/25 5:23 PM"
click at [434, 235] on input "09/04/25 5:23 PM" at bounding box center [481, 241] width 190 height 12
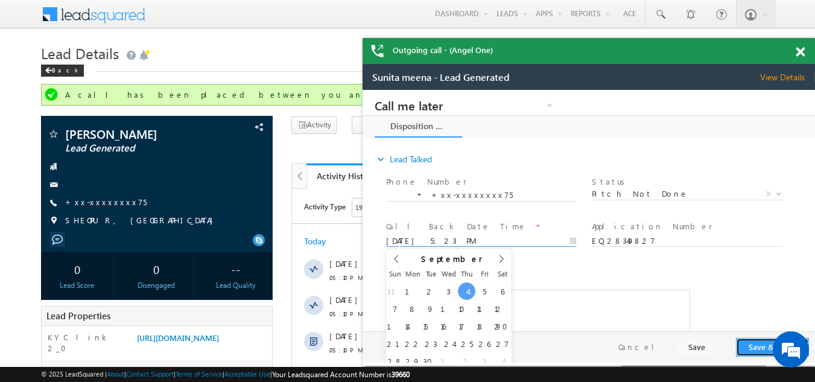
click at [755, 344] on button "Save & Close" at bounding box center [772, 347] width 73 height 19
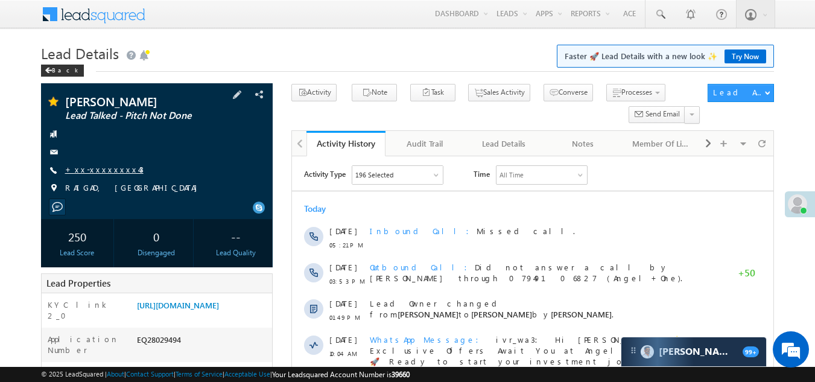
click at [89, 168] on link "+xx-xxxxxxxx43" at bounding box center [104, 169] width 78 height 10
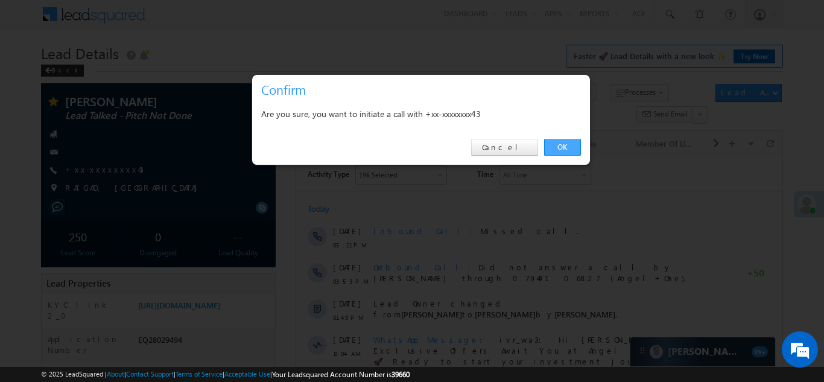
click at [560, 144] on link "OK" at bounding box center [562, 147] width 37 height 17
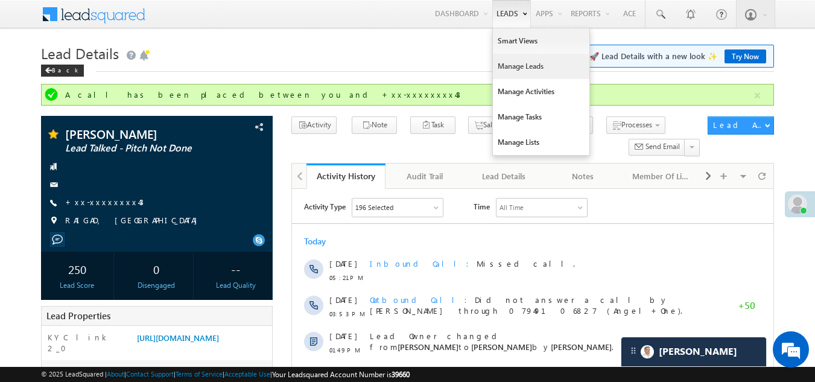
click at [521, 65] on link "Manage Leads" at bounding box center [541, 66] width 97 height 25
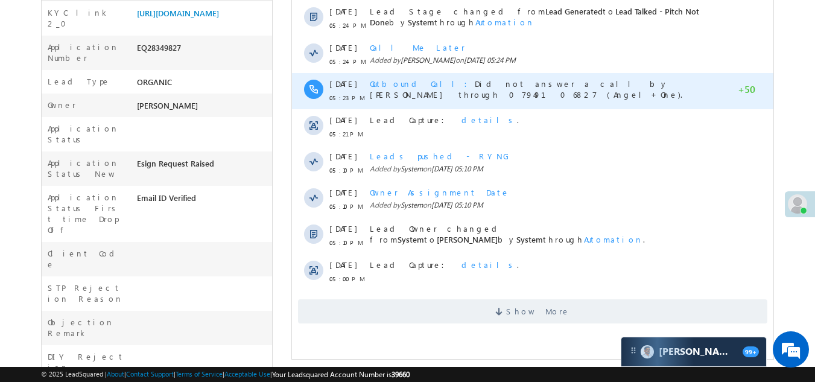
scroll to position [362, 0]
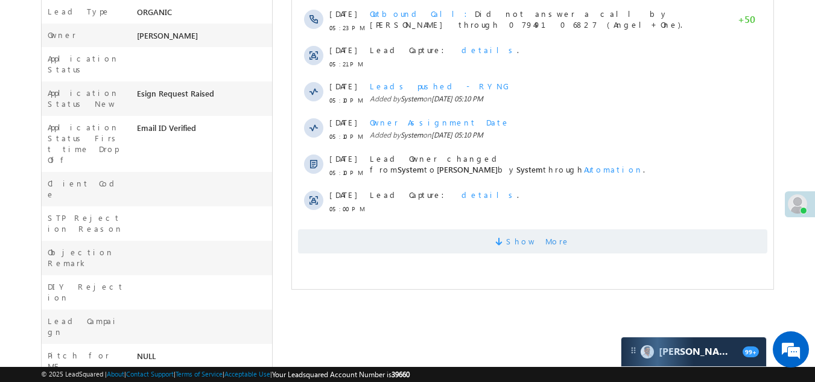
click at [449, 244] on span "Show More" at bounding box center [532, 241] width 469 height 24
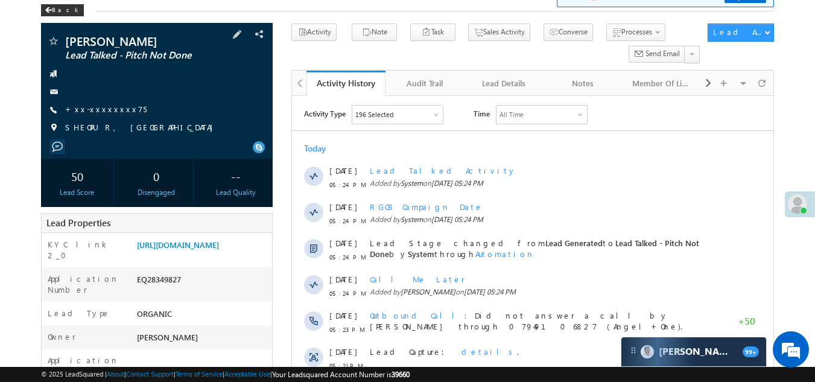
scroll to position [0, 0]
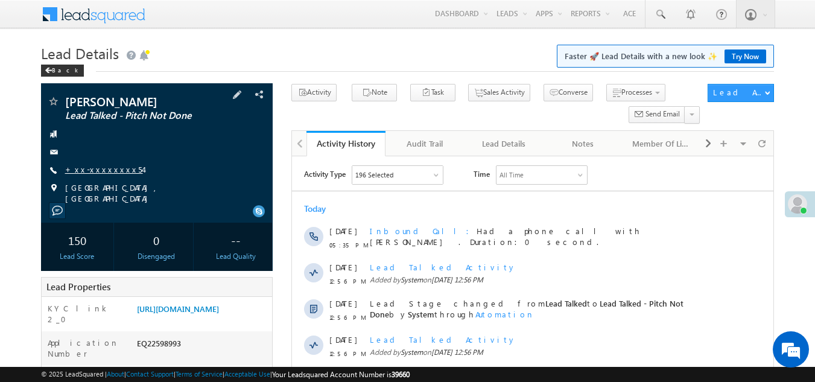
click at [97, 169] on link "+xx-xxxxxxxx54" at bounding box center [104, 169] width 78 height 10
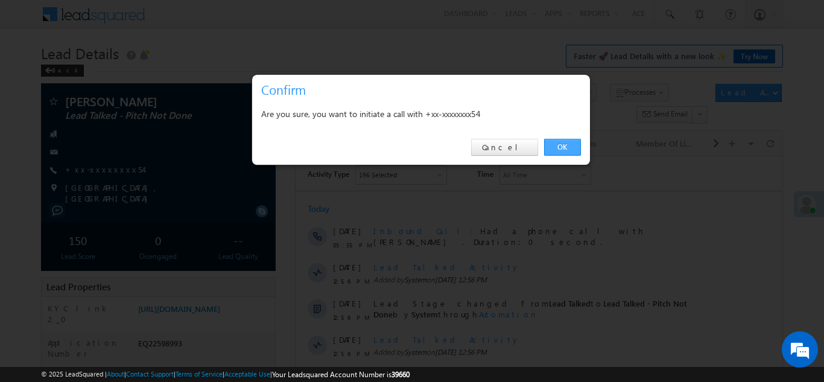
click at [556, 145] on link "OK" at bounding box center [562, 147] width 37 height 17
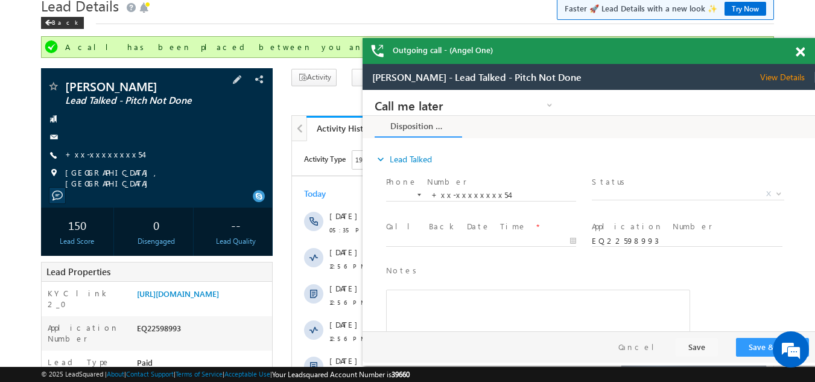
scroll to position [121, 0]
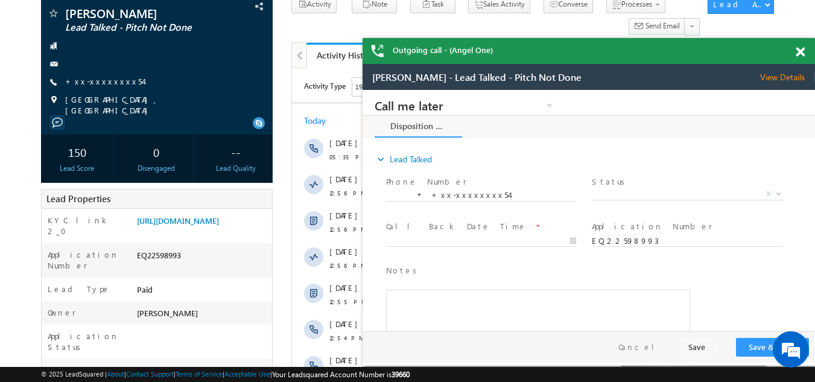
click at [802, 53] on span at bounding box center [800, 52] width 9 height 10
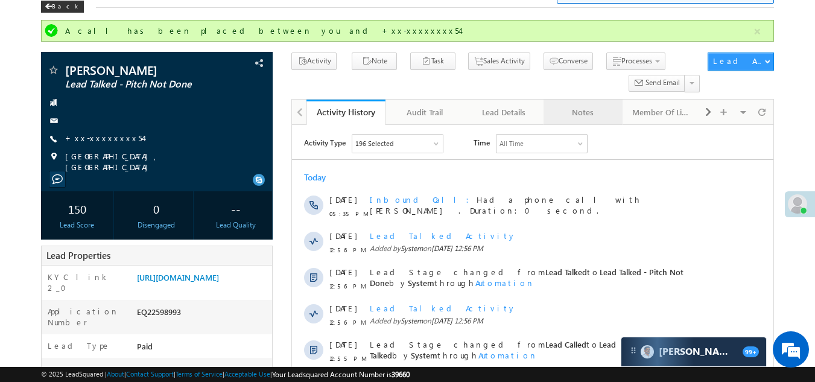
scroll to position [0, 0]
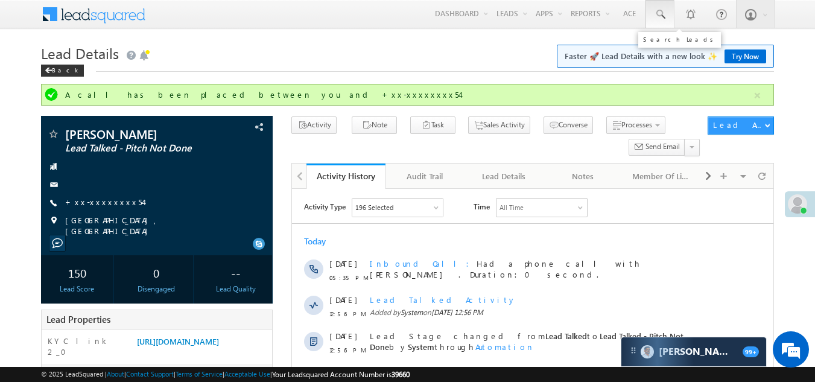
click at [657, 12] on span at bounding box center [660, 14] width 12 height 12
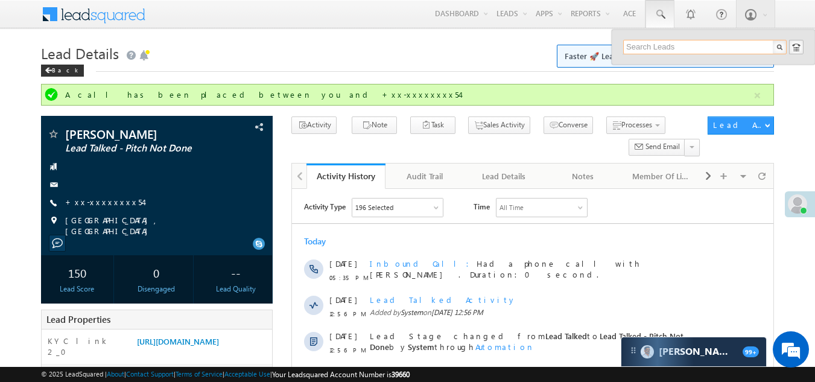
paste input "EQ28246926"
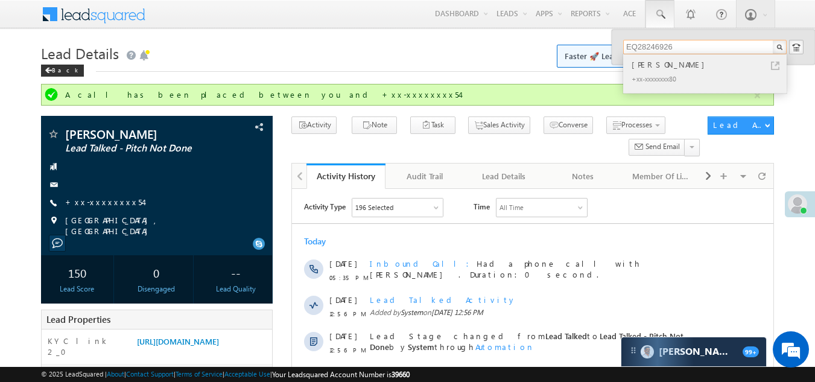
type input "EQ28246926"
click at [654, 68] on div "Mobarok Ali" at bounding box center [710, 64] width 162 height 13
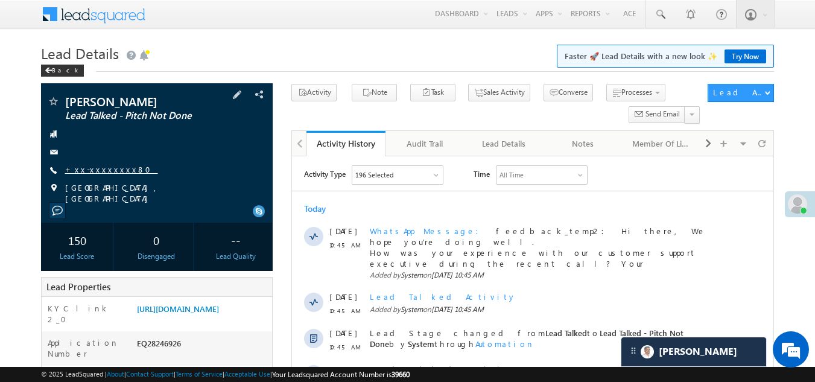
click at [95, 168] on link "+xx-xxxxxxxx80" at bounding box center [111, 169] width 93 height 10
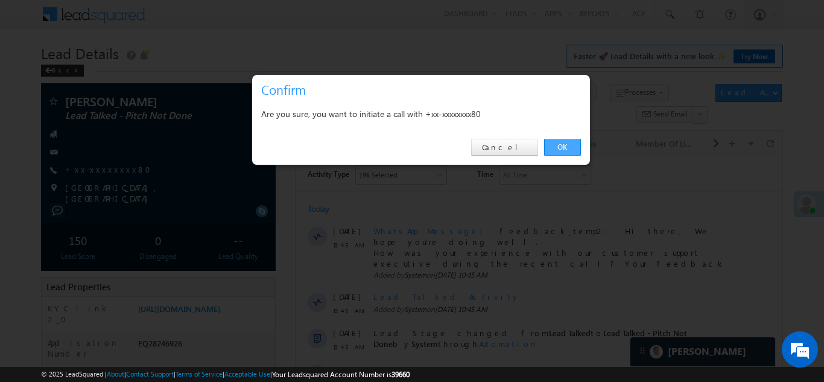
click at [562, 147] on link "OK" at bounding box center [562, 147] width 37 height 17
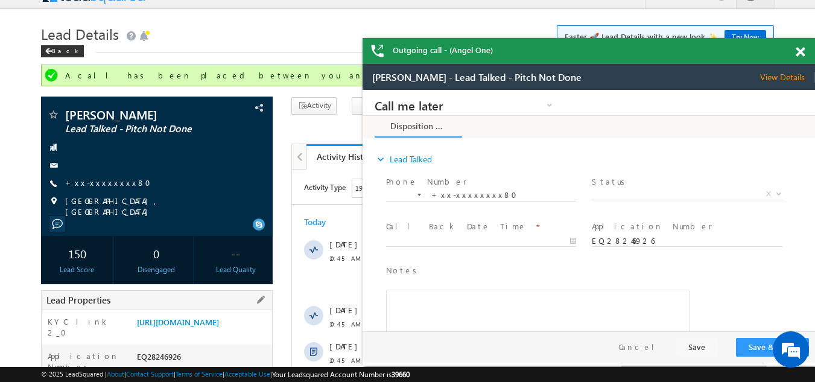
scroll to position [241, 0]
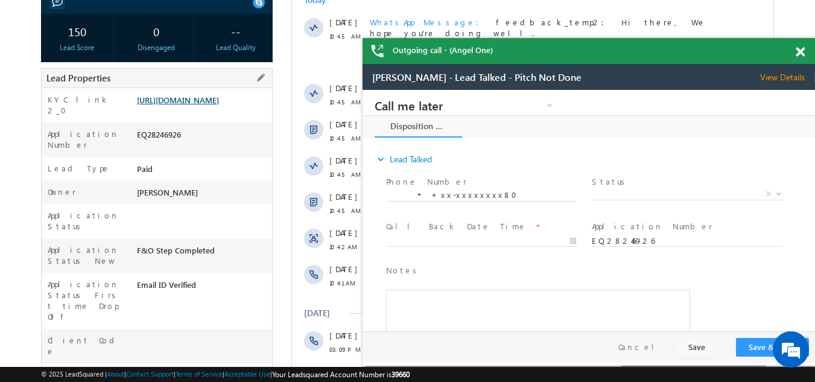
click at [194, 105] on link "https://angelbroking1-pk3em7sa.customui-test.leadsquared.com?leadId=b362b734-fe…" at bounding box center [178, 100] width 82 height 10
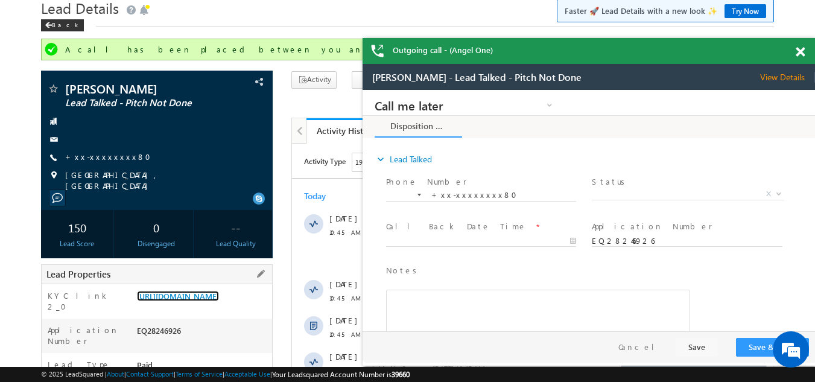
scroll to position [0, 0]
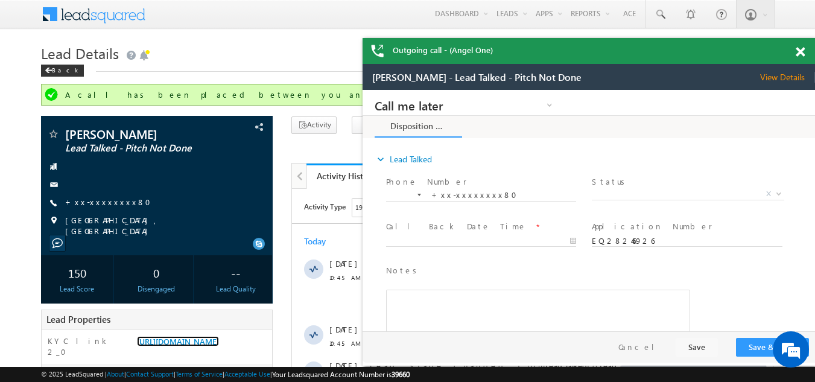
click at [802, 48] on span at bounding box center [800, 52] width 9 height 10
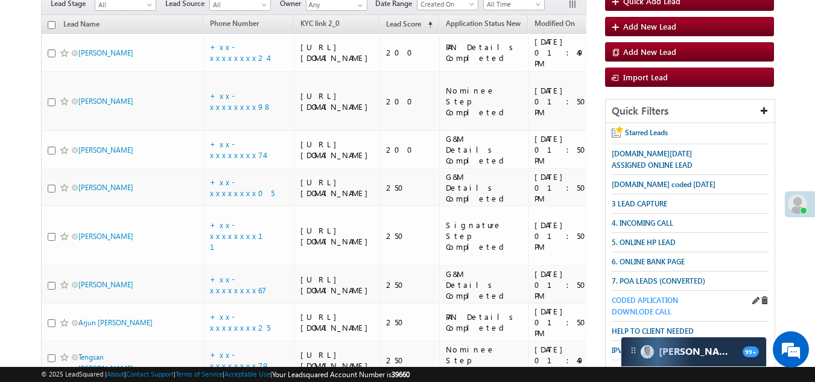
scroll to position [121, 0]
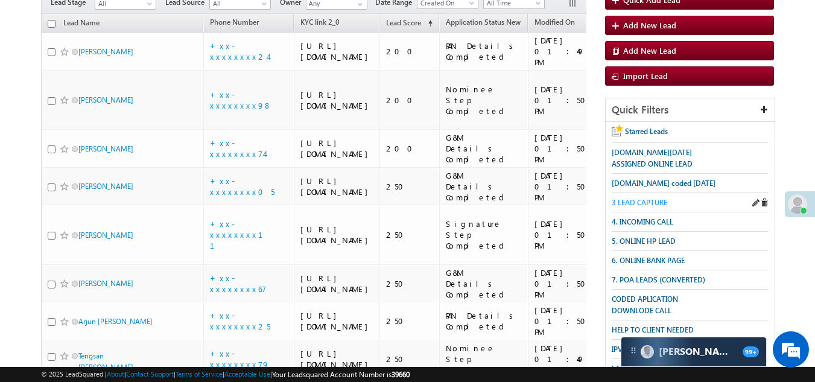
click at [636, 201] on span "3 LEAD CAPTURE" at bounding box center [640, 202] width 56 height 9
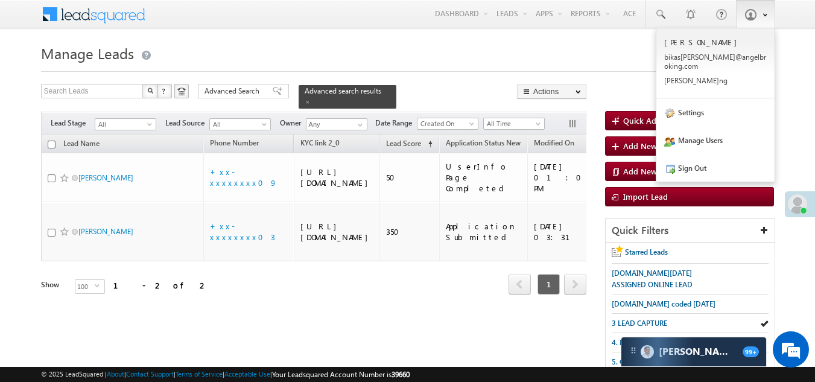
scroll to position [0, 0]
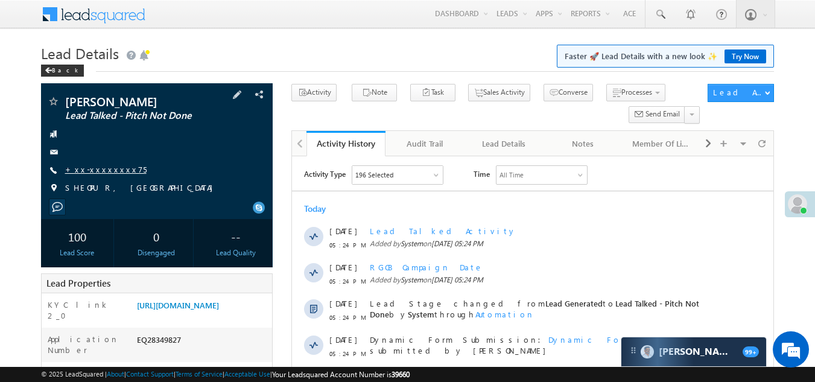
click at [98, 170] on link "+xx-xxxxxxxx75" at bounding box center [105, 169] width 81 height 10
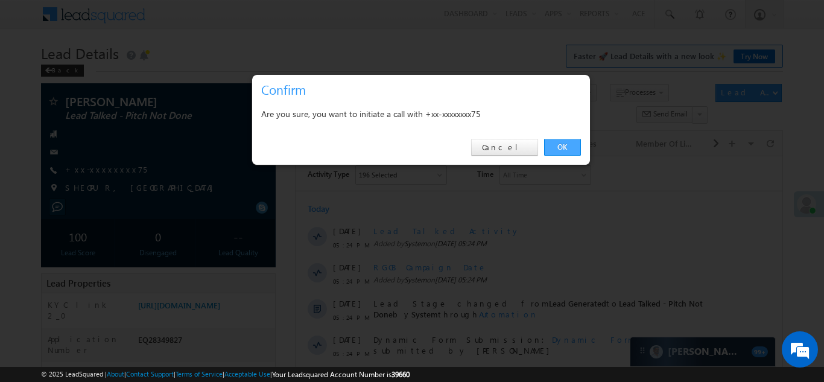
click at [556, 144] on link "OK" at bounding box center [562, 147] width 37 height 17
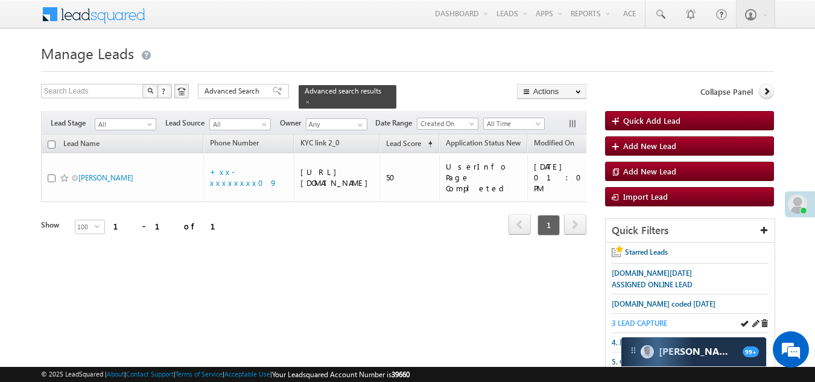
click at [650, 319] on span "3 LEAD CAPTURE" at bounding box center [640, 323] width 56 height 9
click at [650, 322] on span "3 LEAD CAPTURE" at bounding box center [640, 323] width 56 height 9
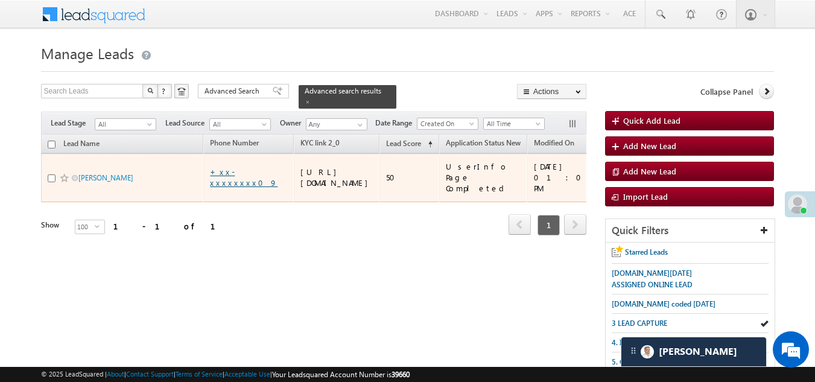
click at [248, 180] on link "+xx-xxxxxxxx09" at bounding box center [244, 177] width 68 height 21
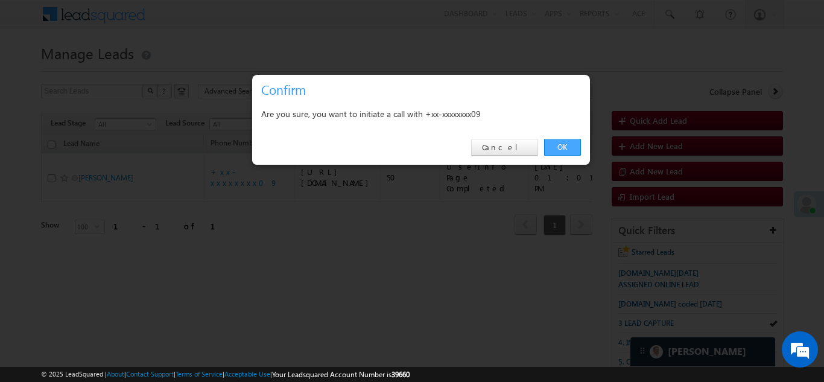
click at [569, 144] on link "OK" at bounding box center [562, 147] width 37 height 17
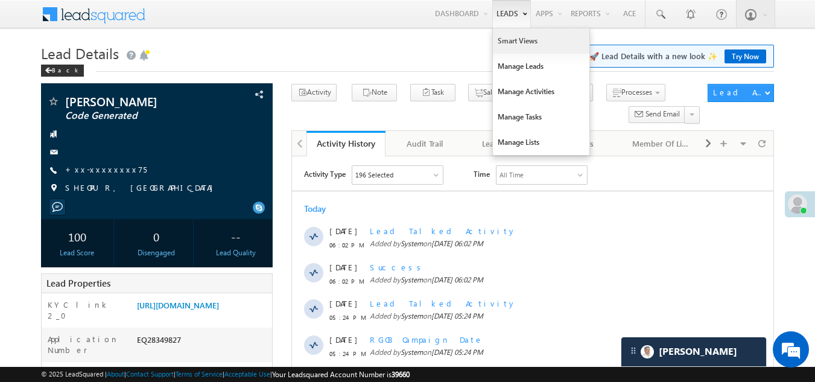
click at [508, 41] on link "Smart Views" at bounding box center [541, 40] width 97 height 25
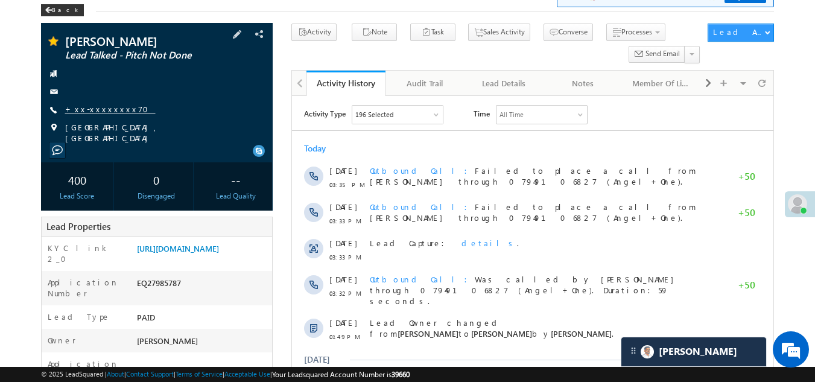
click at [107, 109] on link "+xx-xxxxxxxx70" at bounding box center [110, 109] width 90 height 10
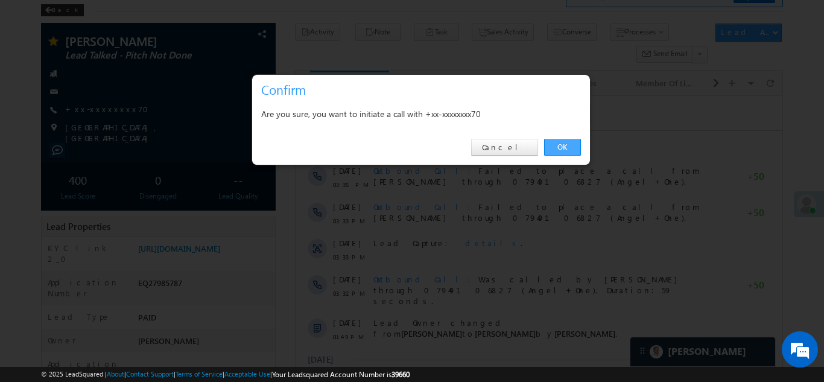
click at [560, 145] on link "OK" at bounding box center [562, 147] width 37 height 17
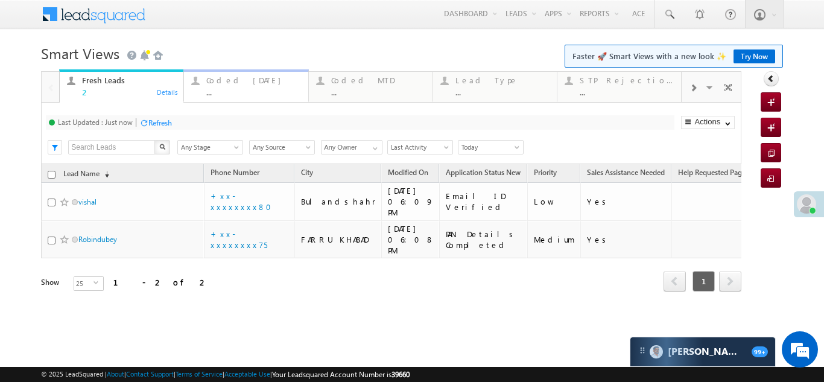
click at [232, 81] on div "Coded Today" at bounding box center [253, 80] width 94 height 10
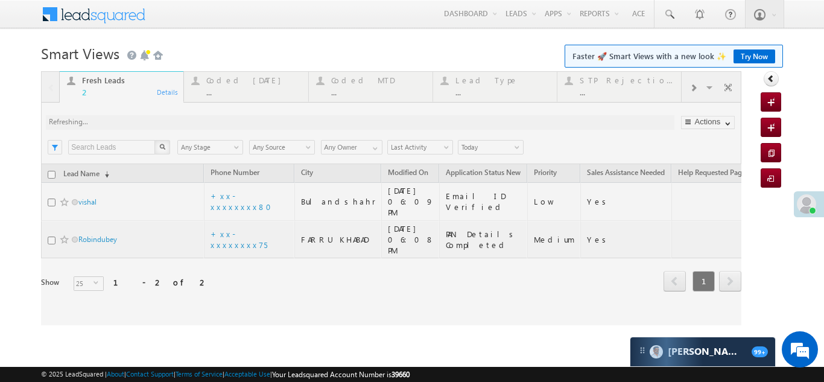
click at [231, 83] on div at bounding box center [391, 198] width 700 height 254
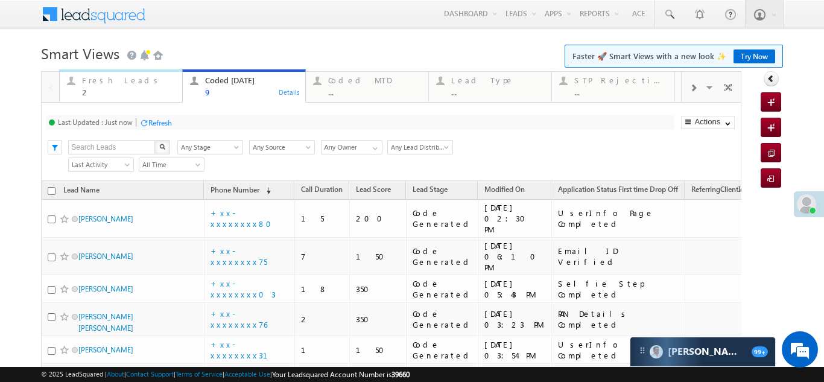
click at [100, 81] on div "Fresh Leads" at bounding box center [128, 80] width 93 height 10
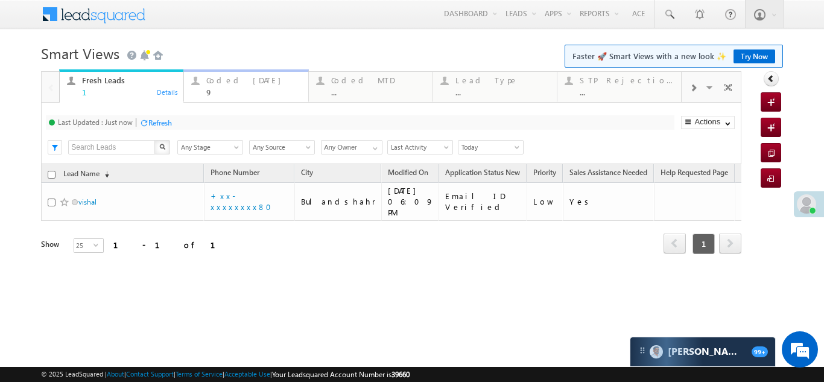
click at [224, 83] on div "Coded Today" at bounding box center [253, 80] width 94 height 10
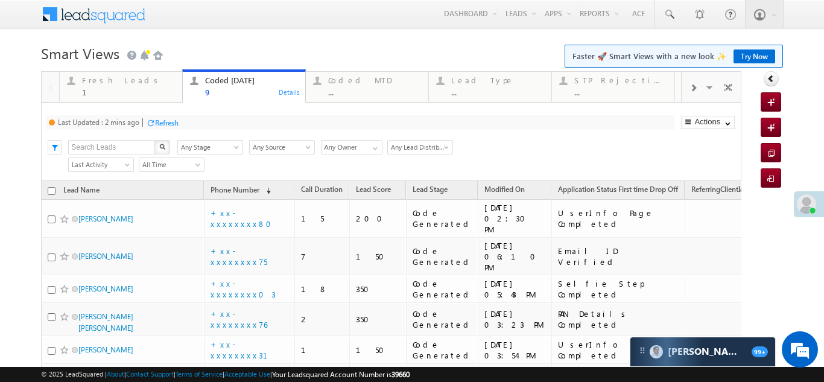
click at [173, 122] on div "Refresh" at bounding box center [167, 122] width 24 height 9
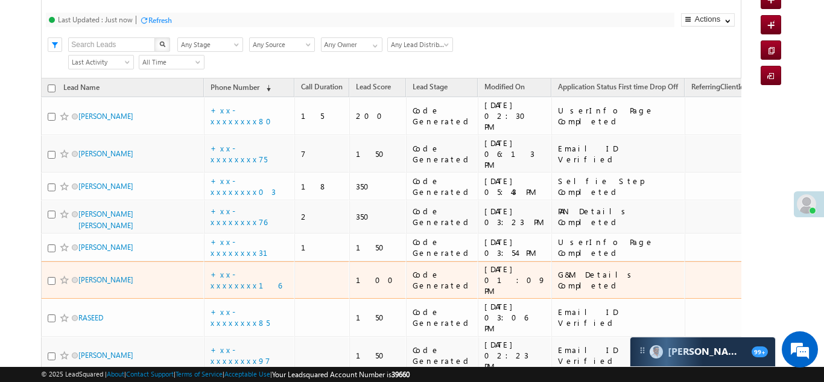
scroll to position [121, 0]
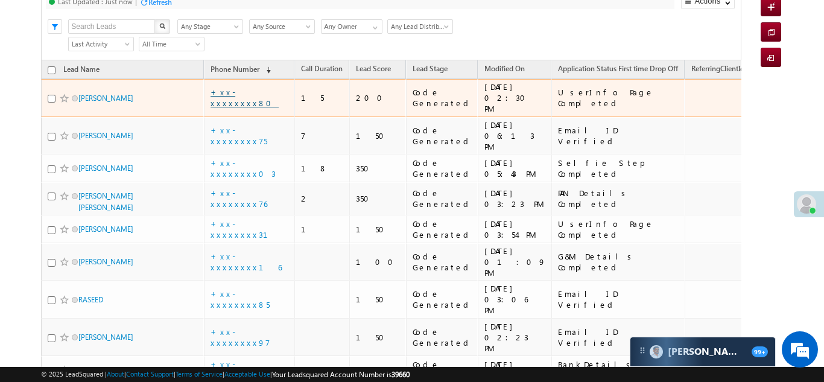
click at [232, 91] on link "+xx-xxxxxxxx80" at bounding box center [245, 97] width 68 height 21
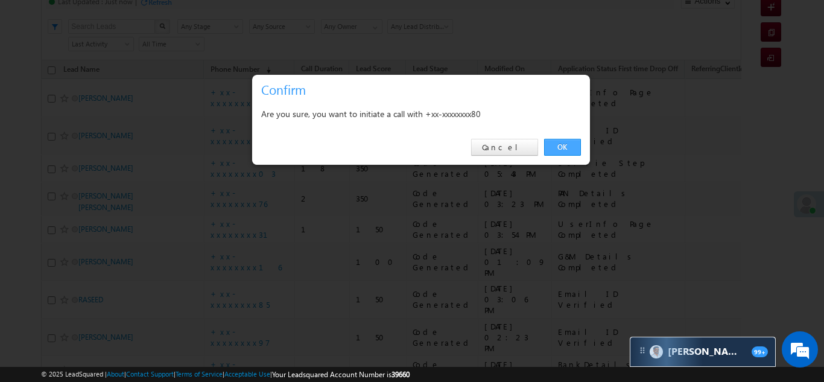
click at [567, 145] on link "OK" at bounding box center [562, 147] width 37 height 17
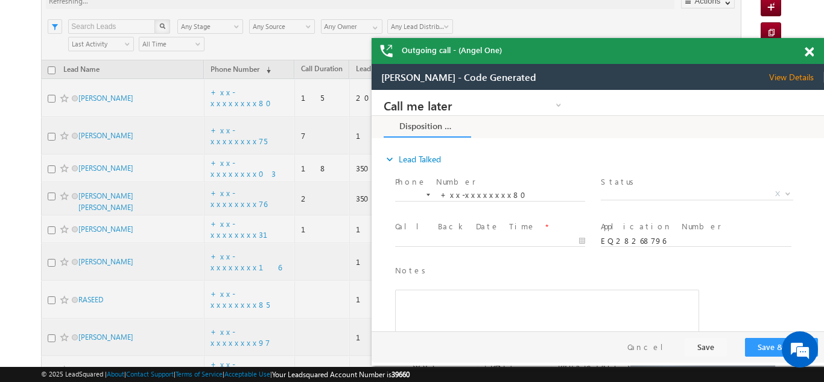
scroll to position [0, 0]
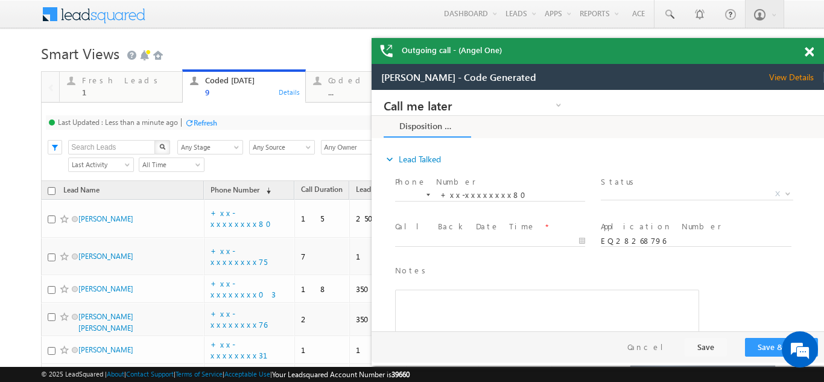
click at [810, 50] on span at bounding box center [809, 52] width 9 height 10
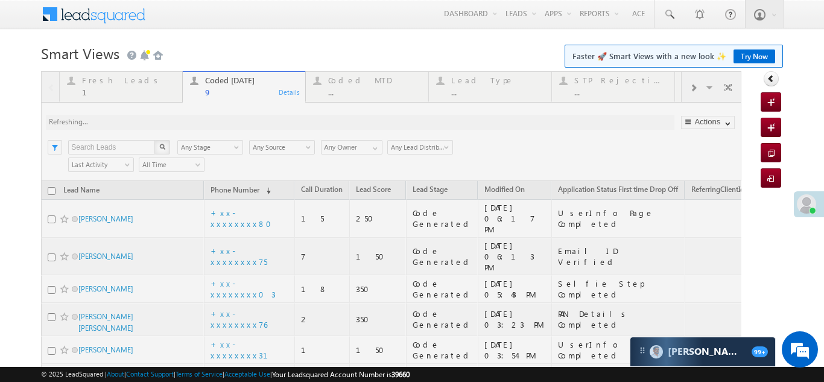
scroll to position [176, 0]
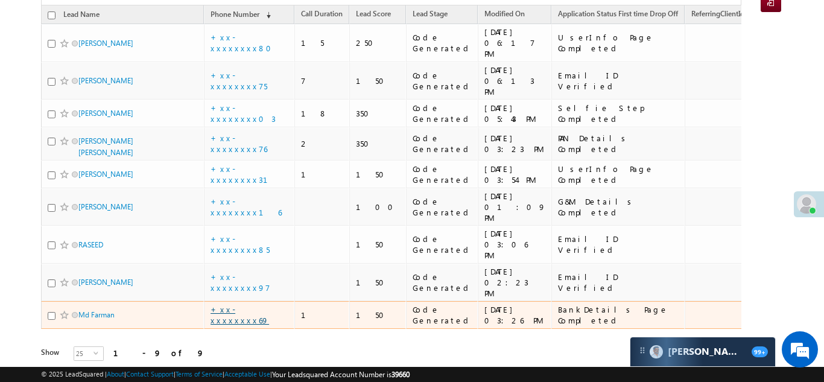
click at [238, 304] on link "+xx-xxxxxxxx69" at bounding box center [240, 314] width 59 height 21
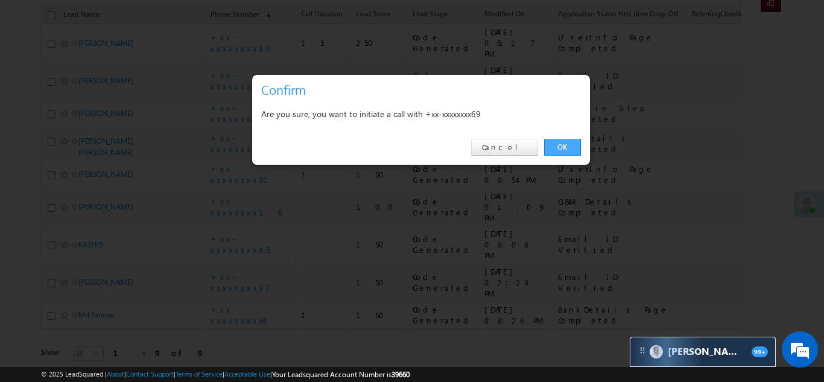
click at [558, 143] on link "OK" at bounding box center [562, 147] width 37 height 17
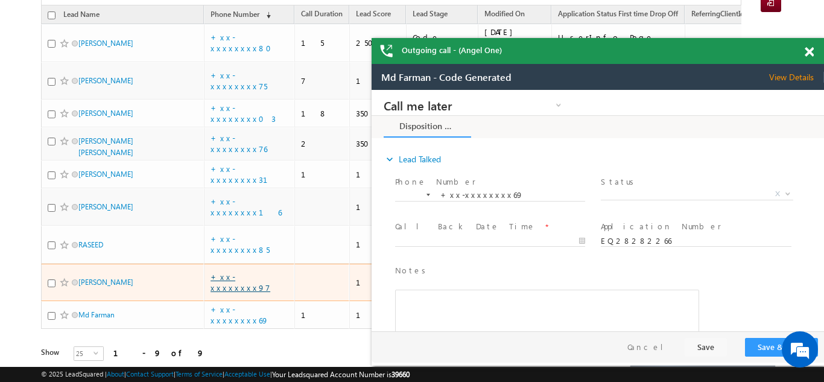
click at [235, 271] on link "+xx-xxxxxxxx97" at bounding box center [241, 281] width 60 height 21
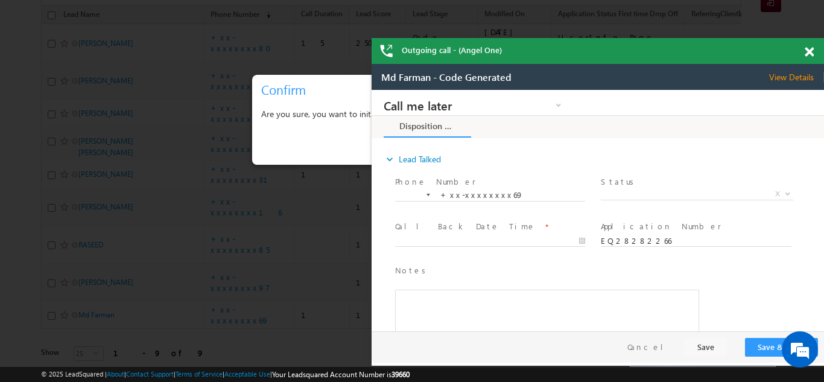
click at [810, 50] on span at bounding box center [809, 52] width 9 height 10
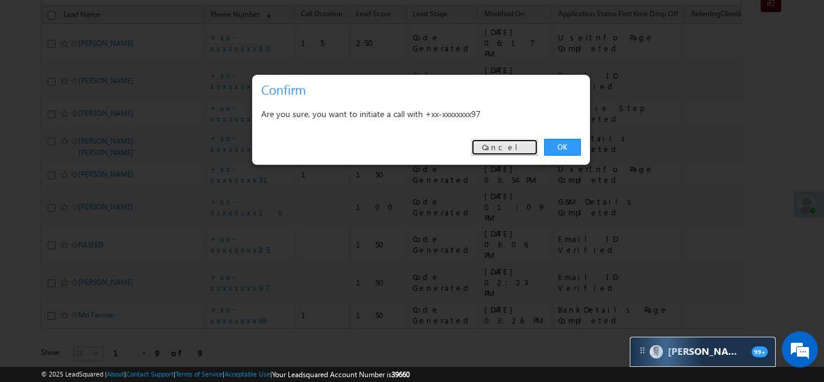
click at [519, 145] on link "Cancel" at bounding box center [504, 147] width 67 height 17
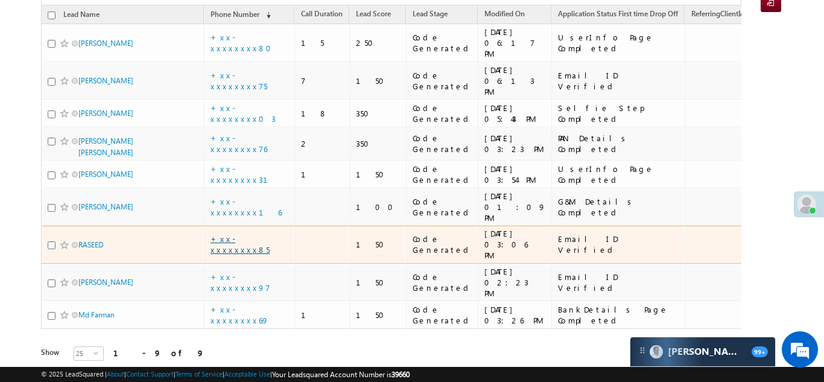
click at [252, 233] on link "+xx-xxxxxxxx85" at bounding box center [240, 243] width 59 height 21
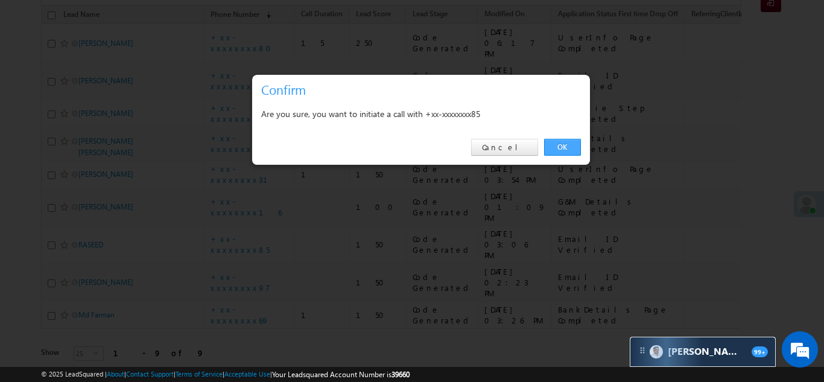
click at [556, 143] on link "OK" at bounding box center [562, 147] width 37 height 17
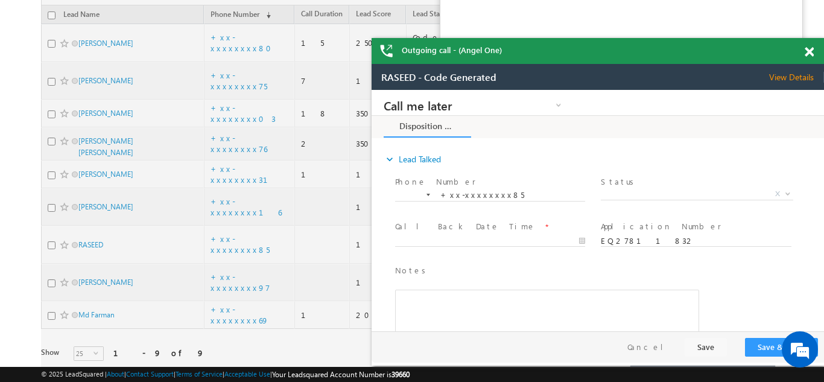
scroll to position [0, 0]
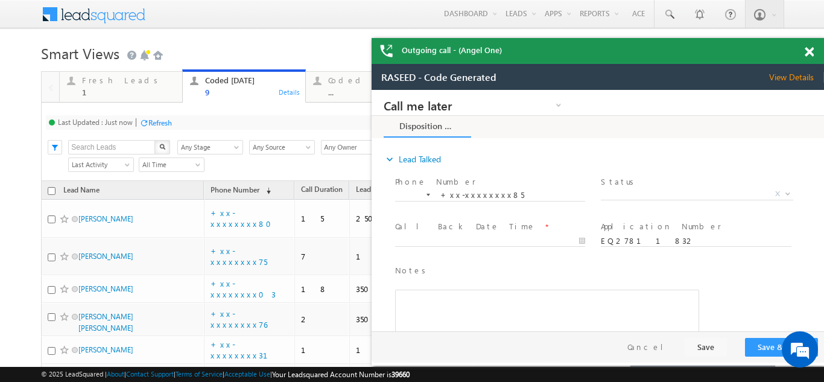
click at [808, 48] on span at bounding box center [809, 52] width 9 height 10
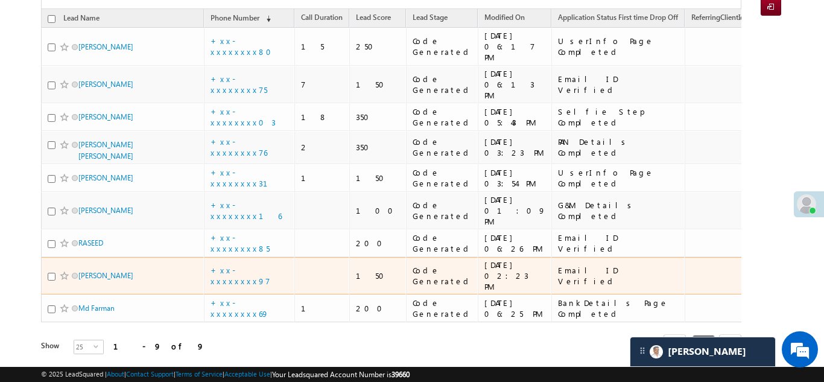
scroll to position [176, 0]
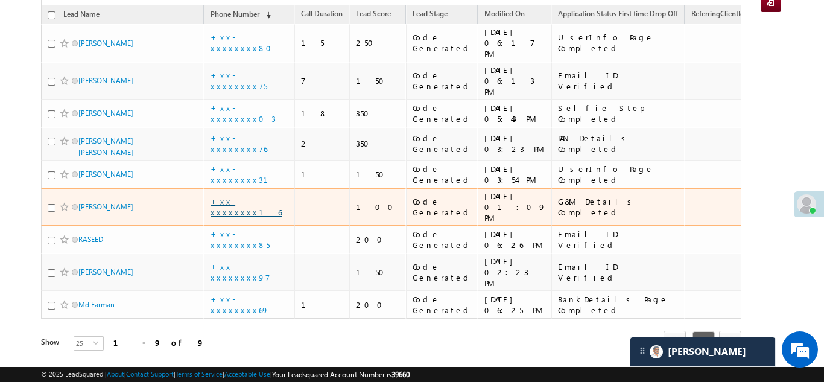
click at [232, 196] on link "+xx-xxxxxxxx16" at bounding box center [246, 206] width 71 height 21
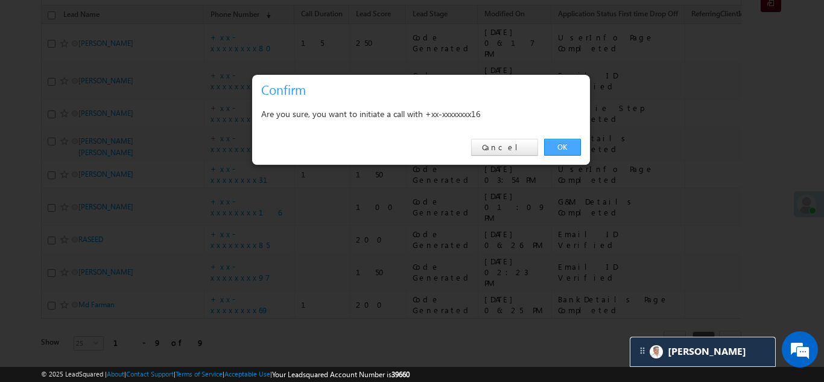
click at [568, 148] on link "OK" at bounding box center [562, 147] width 37 height 17
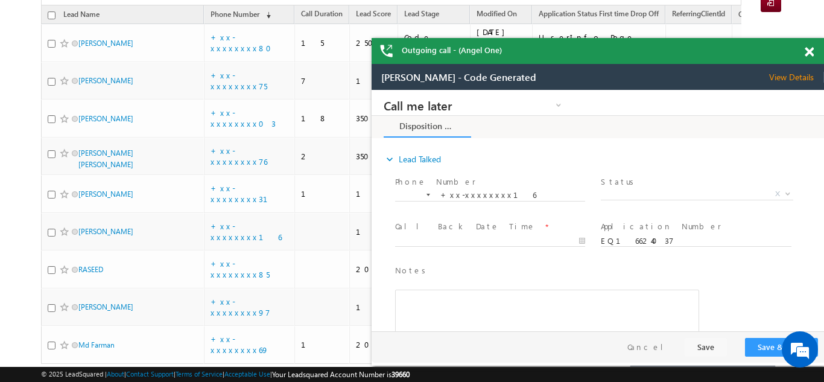
click at [811, 51] on span at bounding box center [809, 52] width 9 height 10
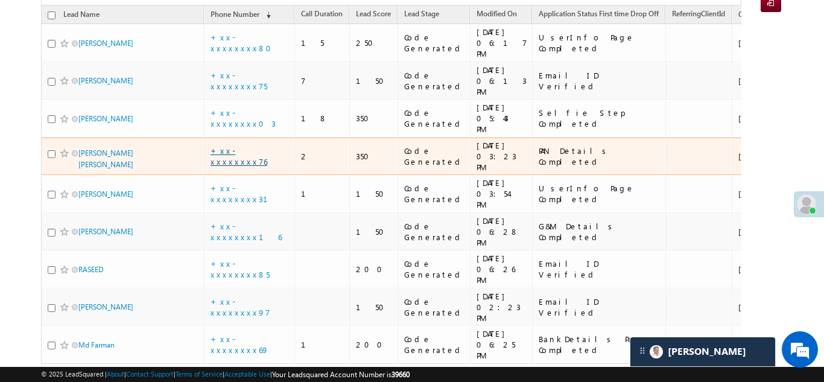
click at [227, 145] on link "+xx-xxxxxxxx76" at bounding box center [239, 155] width 57 height 21
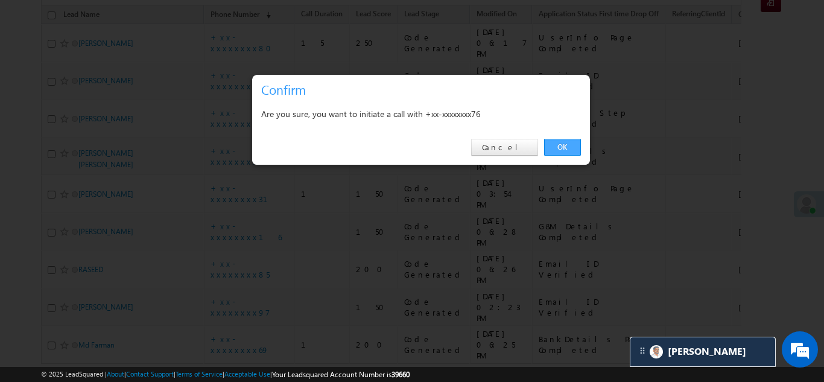
click at [562, 145] on link "OK" at bounding box center [562, 147] width 37 height 17
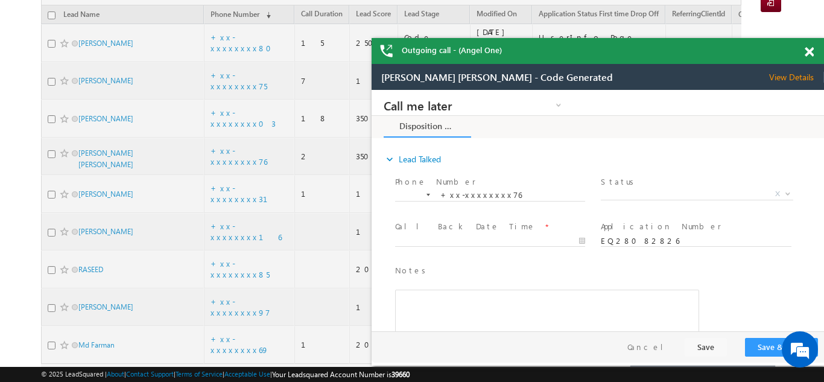
scroll to position [0, 0]
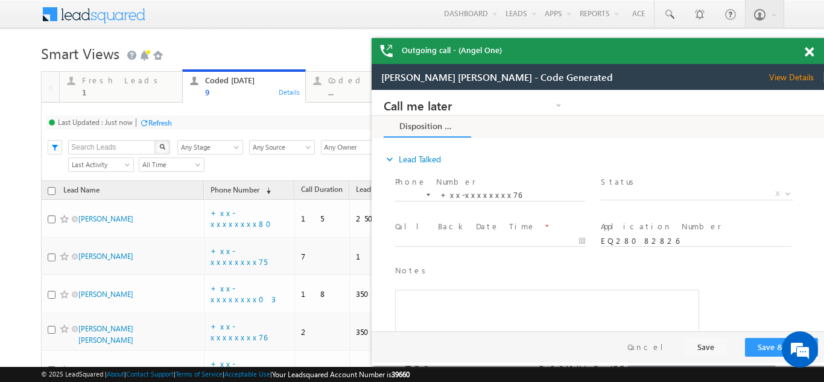
click at [809, 55] on span at bounding box center [809, 52] width 9 height 10
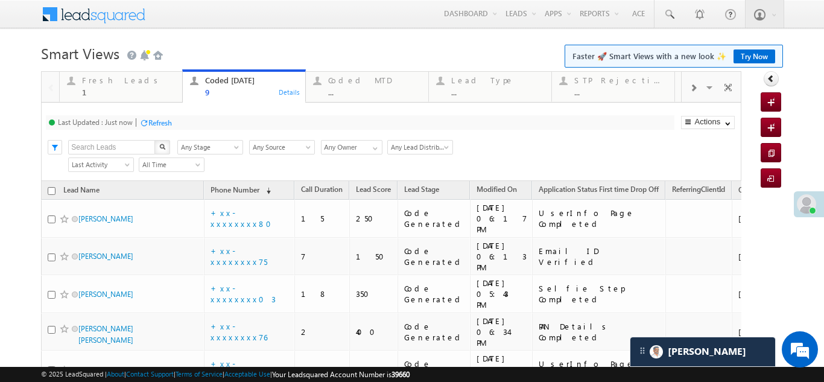
click at [159, 123] on div "Refresh" at bounding box center [160, 122] width 24 height 9
click at [110, 80] on div "Fresh Leads" at bounding box center [128, 80] width 93 height 10
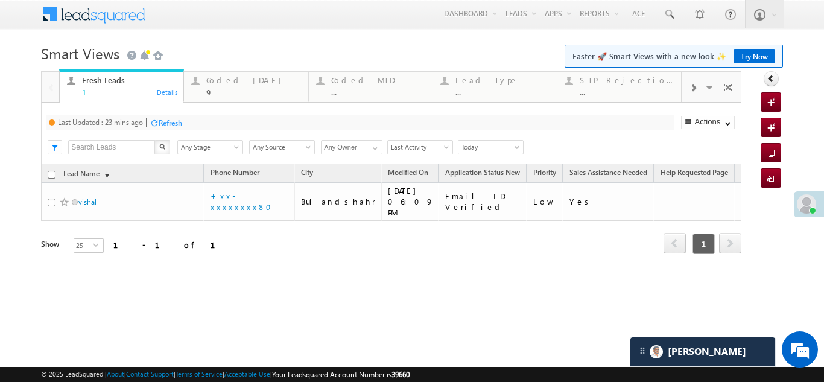
click at [161, 119] on div "Refresh" at bounding box center [171, 122] width 24 height 9
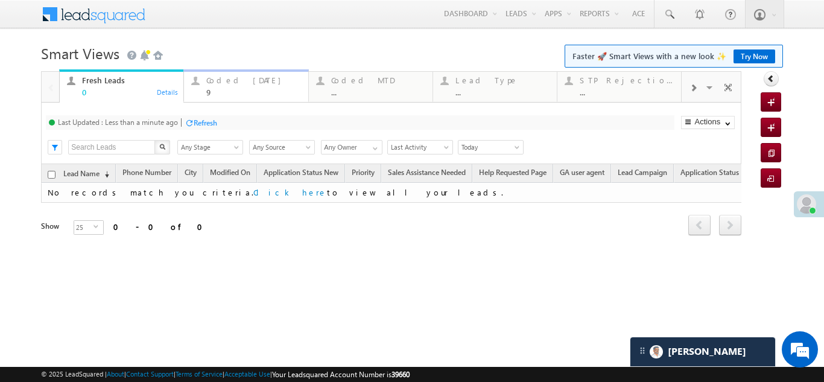
click at [227, 83] on div "Coded Today" at bounding box center [253, 80] width 94 height 10
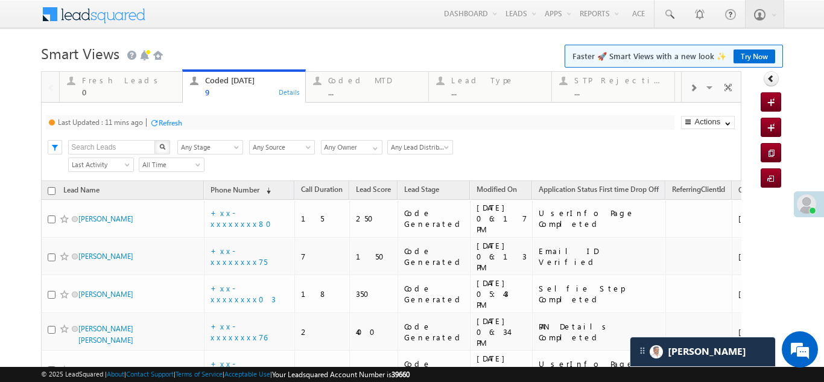
click at [177, 122] on div "Refresh" at bounding box center [171, 122] width 24 height 9
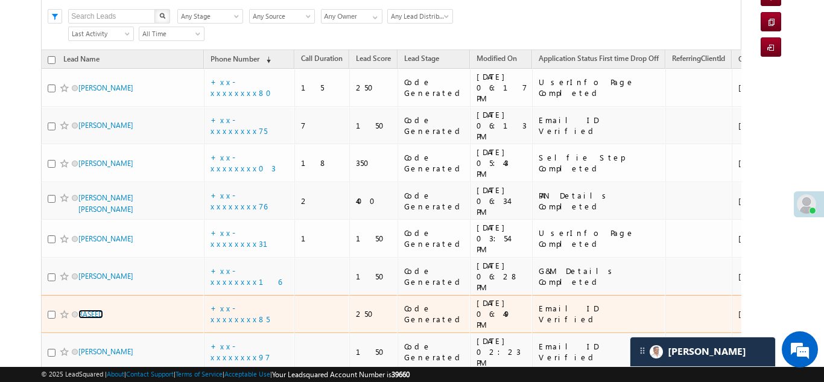
scroll to position [55, 0]
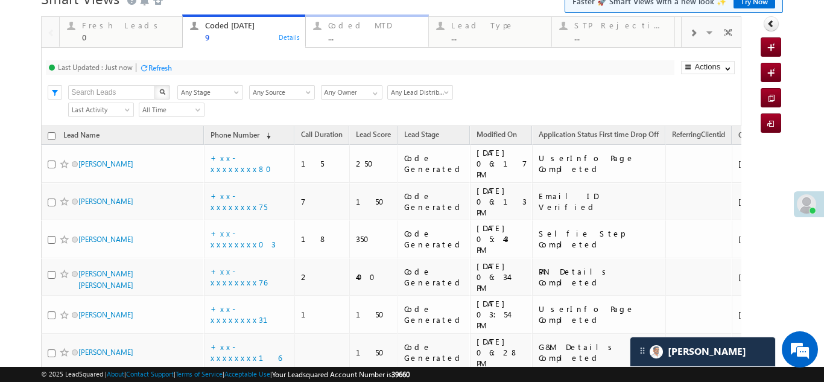
click at [344, 25] on div "Coded MTD" at bounding box center [374, 26] width 93 height 10
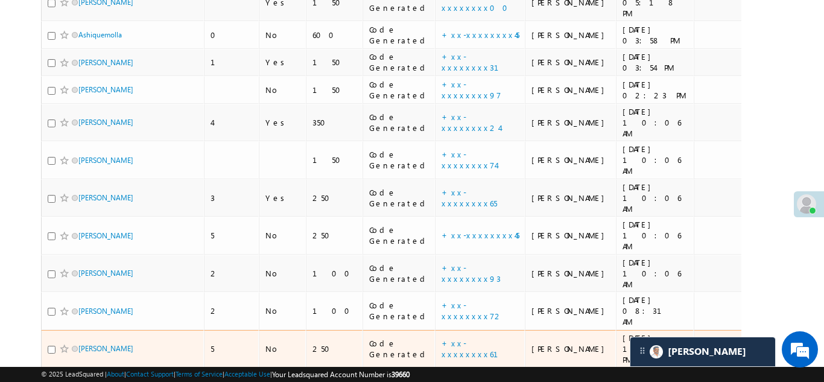
scroll to position [615, 0]
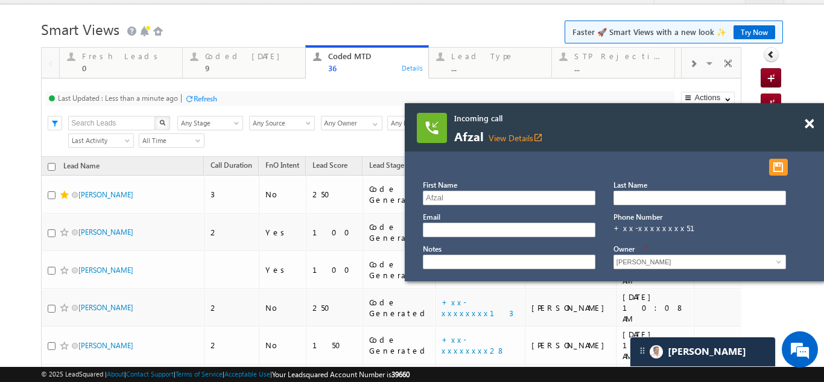
scroll to position [0, 0]
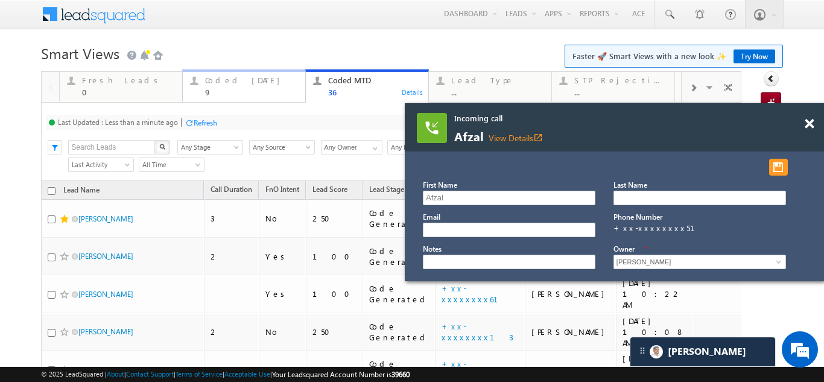
click at [227, 77] on div "Coded Today" at bounding box center [251, 80] width 93 height 10
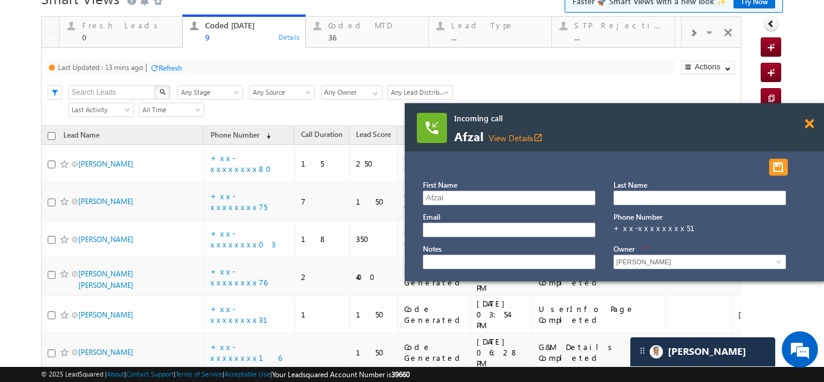
click at [809, 121] on span at bounding box center [809, 124] width 9 height 10
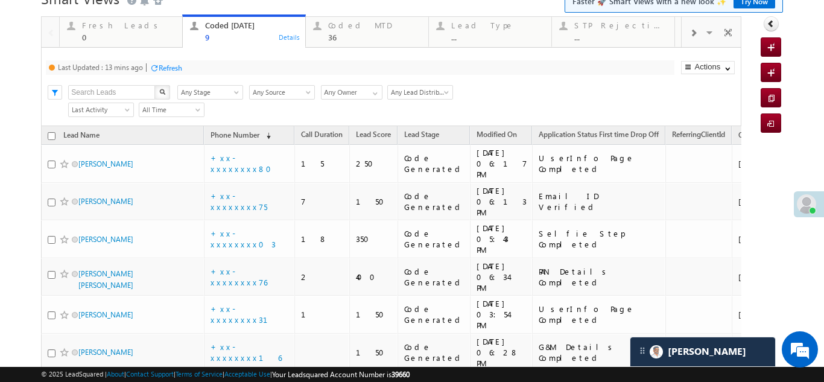
click at [177, 16] on div at bounding box center [411, 12] width 741 height 7
click at [168, 16] on div at bounding box center [411, 12] width 741 height 7
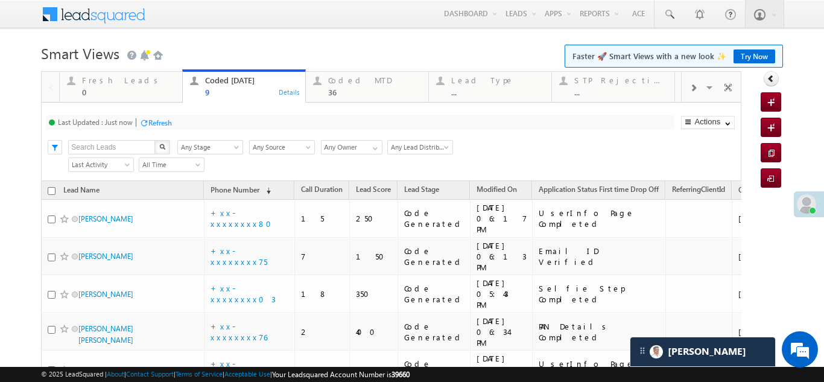
click at [160, 124] on div "Refresh" at bounding box center [160, 122] width 24 height 9
click at [159, 125] on div "Refresh" at bounding box center [160, 122] width 24 height 9
click at [211, 122] on div "Refresh" at bounding box center [206, 122] width 24 height 9
click at [101, 87] on div "Fresh Leads 0" at bounding box center [128, 85] width 93 height 24
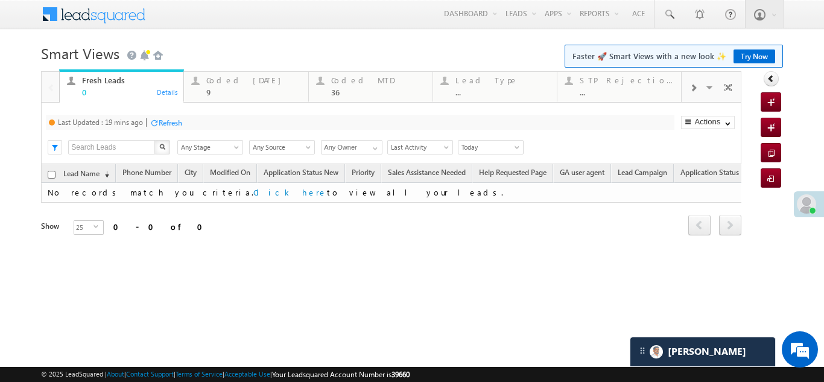
click at [174, 124] on div "Refresh" at bounding box center [171, 122] width 24 height 9
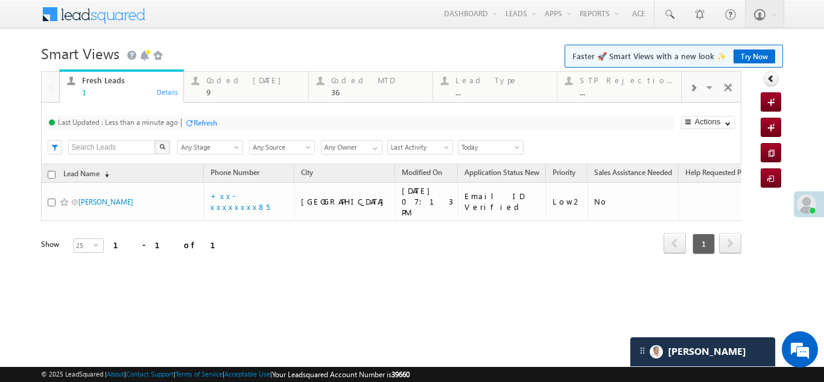
click at [208, 120] on div "Refresh" at bounding box center [206, 122] width 24 height 9
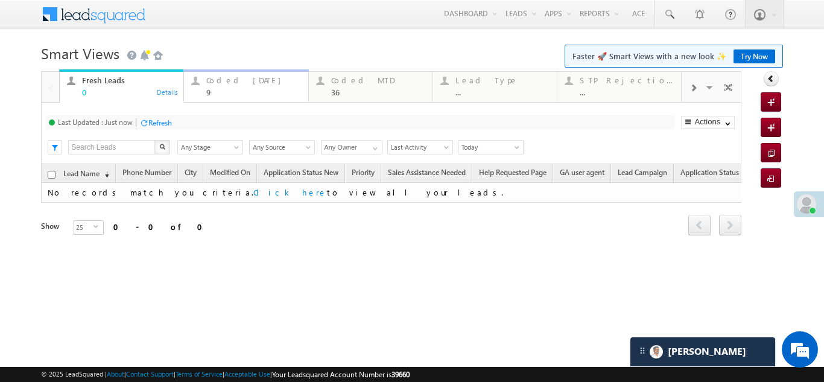
click at [228, 79] on div "Coded Today" at bounding box center [253, 80] width 94 height 10
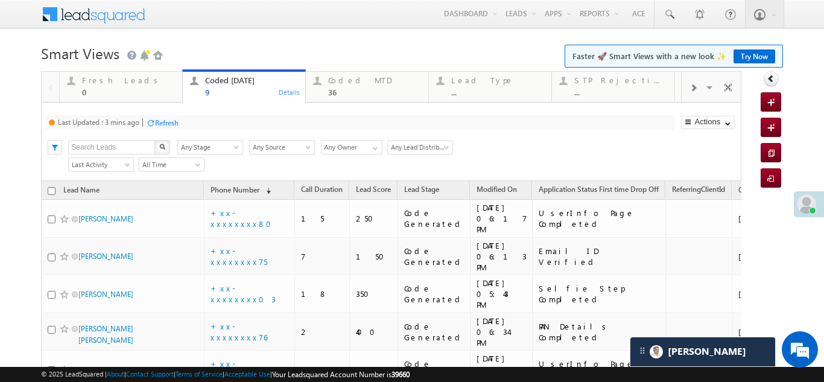
click at [164, 119] on div "Refresh" at bounding box center [167, 122] width 24 height 9
click at [162, 119] on div "Refresh" at bounding box center [160, 122] width 24 height 9
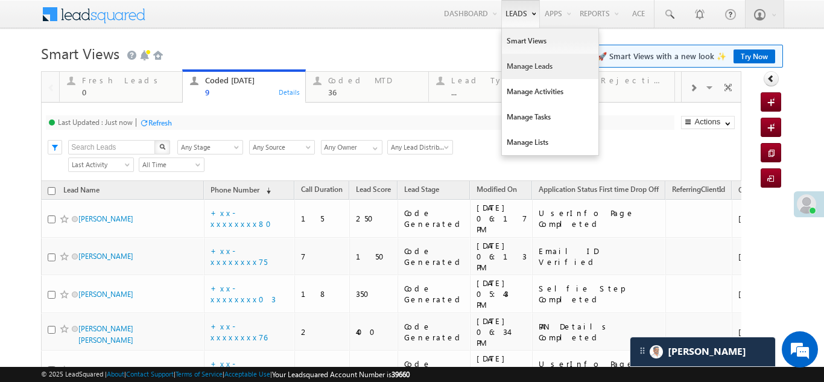
click at [512, 68] on link "Manage Leads" at bounding box center [550, 66] width 97 height 25
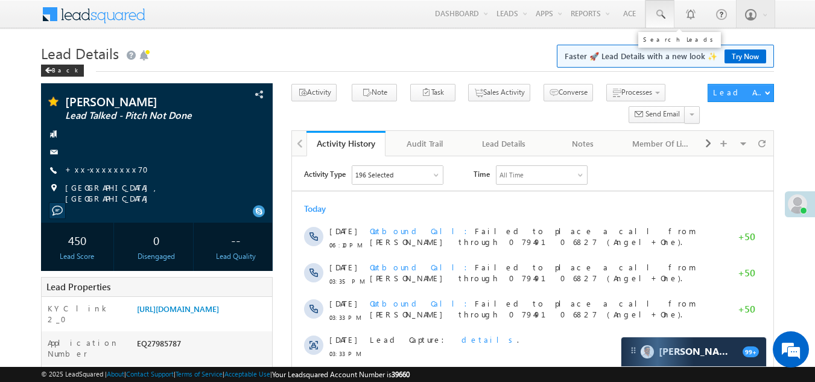
click at [659, 13] on span at bounding box center [660, 14] width 12 height 12
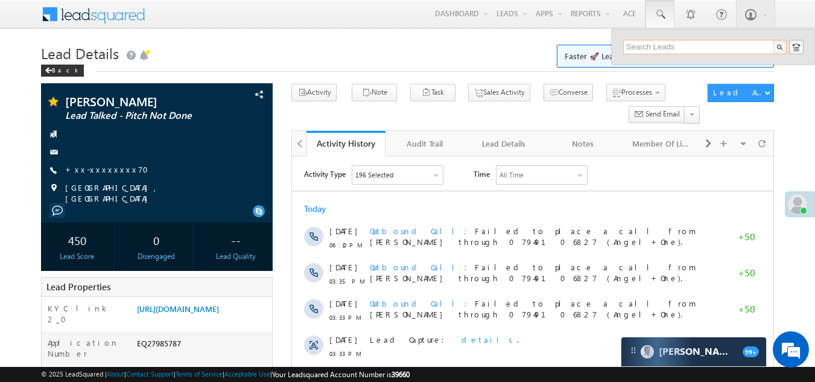
paste input "EQ25088872"
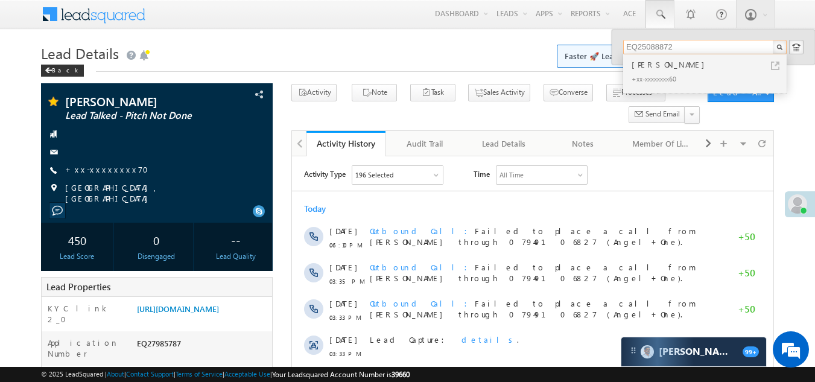
type input "EQ25088872"
click at [646, 67] on div "[PERSON_NAME]" at bounding box center [710, 64] width 162 height 13
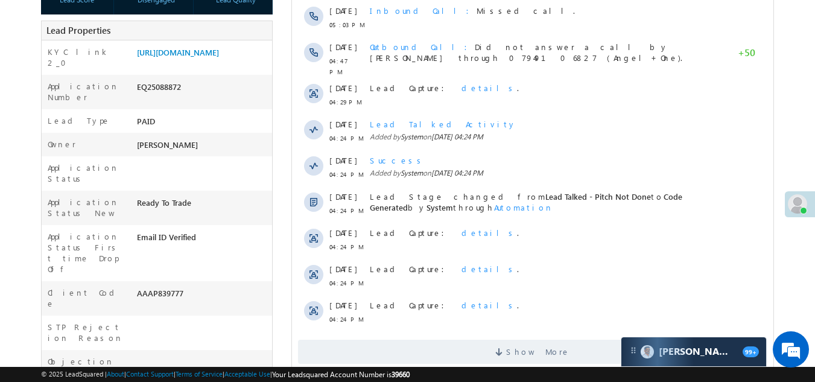
scroll to position [362, 0]
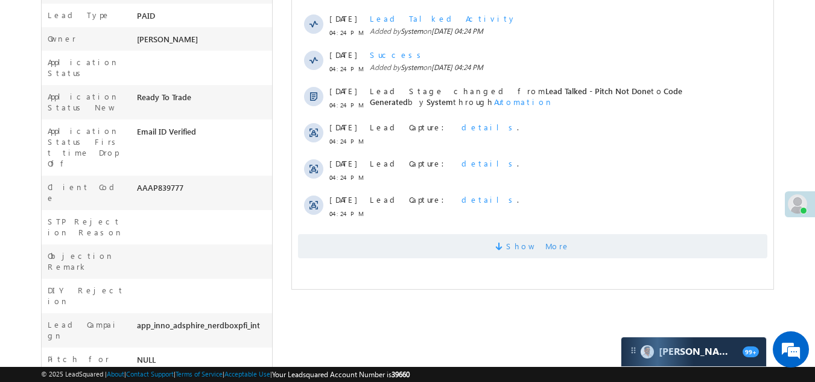
click at [431, 246] on span "Show More" at bounding box center [532, 246] width 469 height 24
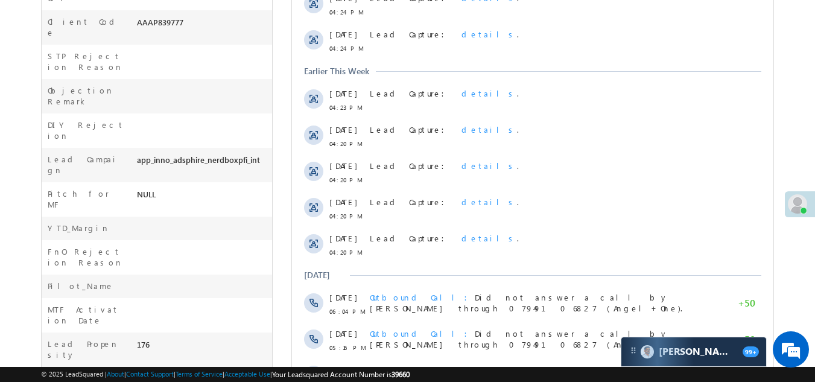
scroll to position [692, 0]
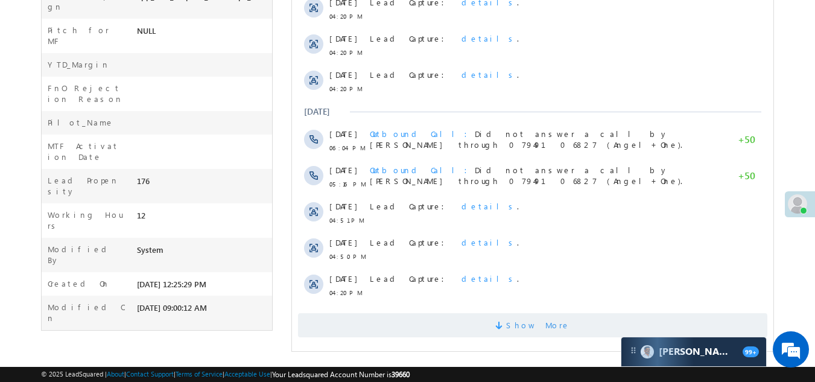
click at [420, 318] on span "Show More" at bounding box center [532, 325] width 469 height 24
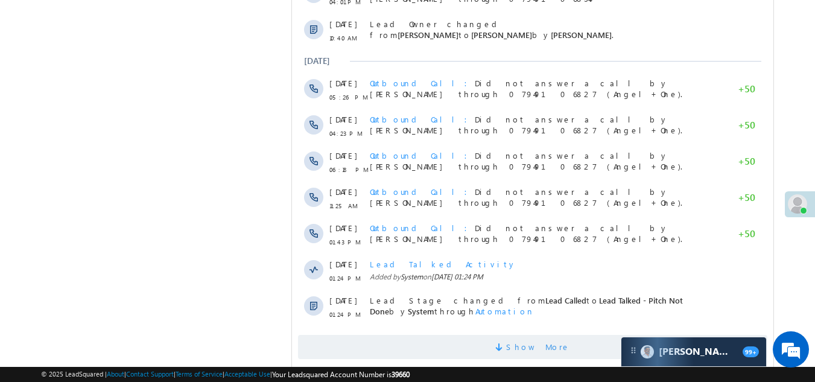
scroll to position [0, 0]
click at [407, 340] on span "Show More" at bounding box center [532, 347] width 469 height 24
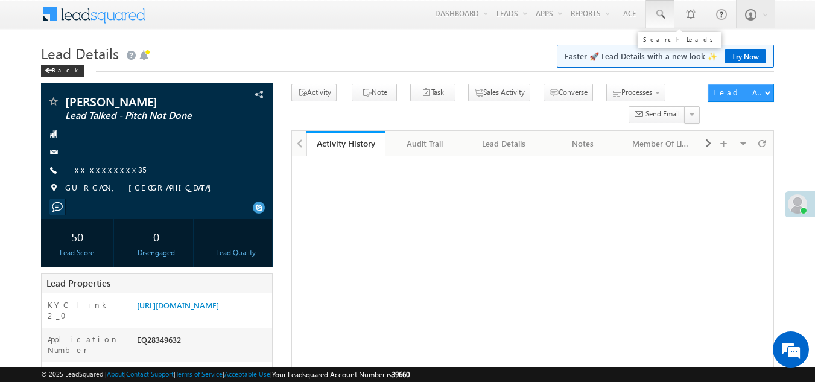
click at [659, 11] on span at bounding box center [660, 14] width 12 height 12
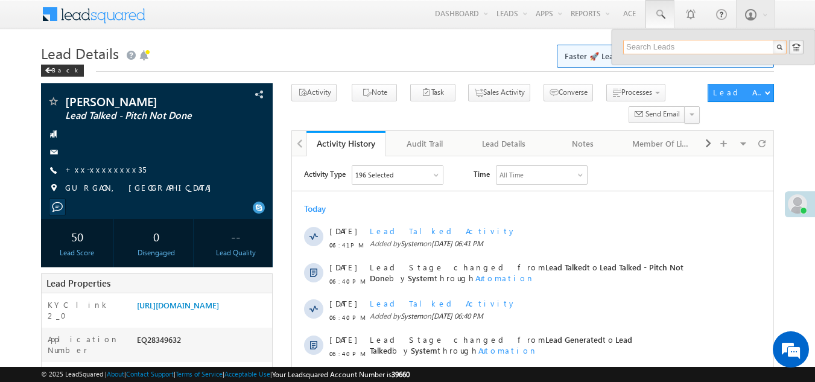
paste input "EQ28320745"
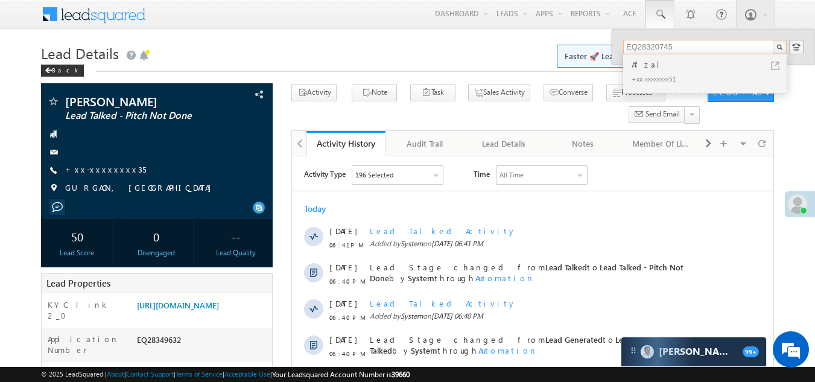
type input "EQ28320745"
click at [651, 63] on div "Afzal" at bounding box center [710, 64] width 162 height 13
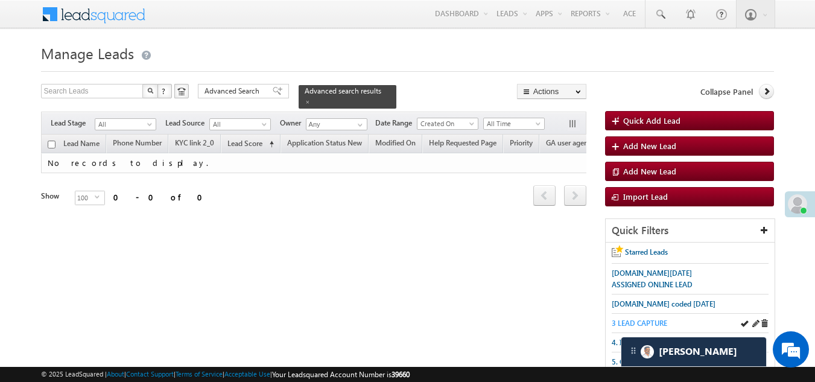
click at [648, 319] on span "3 LEAD CAPTURE" at bounding box center [640, 323] width 56 height 9
click at [652, 320] on span "3 LEAD CAPTURE" at bounding box center [640, 323] width 56 height 9
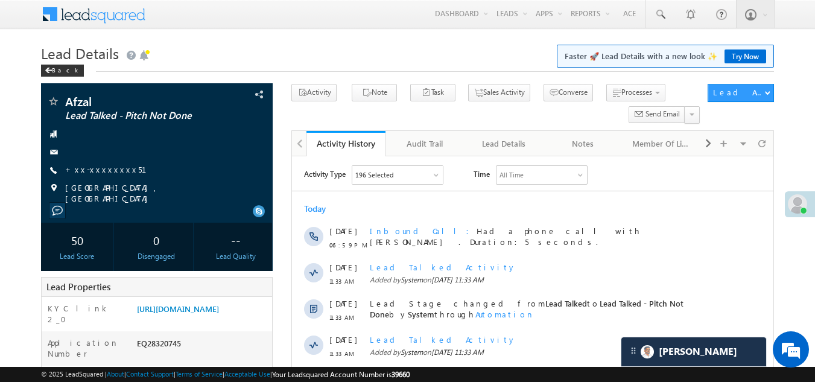
click at [803, 202] on span at bounding box center [797, 203] width 19 height 19
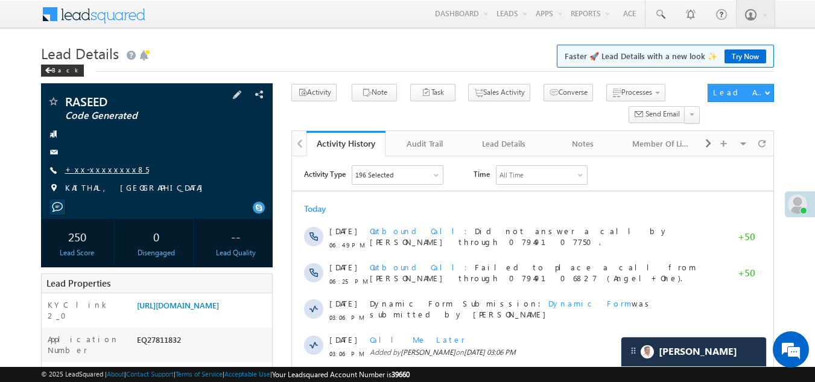
click at [102, 170] on link "+xx-xxxxxxxx85" at bounding box center [107, 169] width 84 height 10
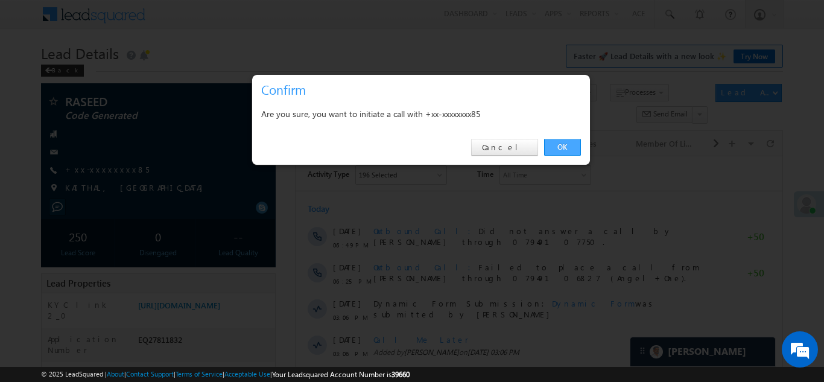
click at [563, 144] on link "OK" at bounding box center [562, 147] width 37 height 17
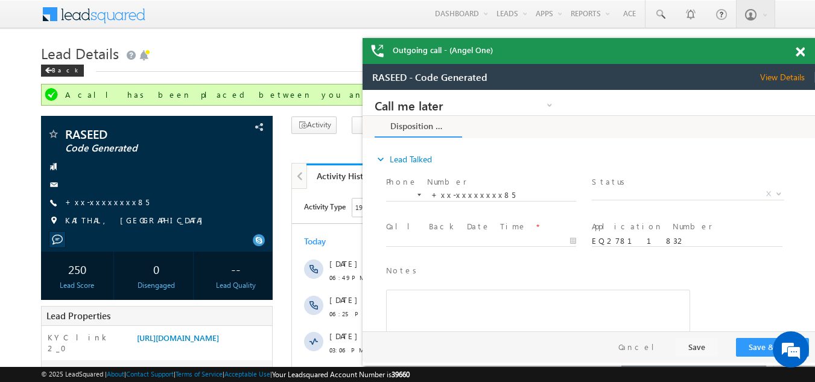
click at [799, 52] on span at bounding box center [800, 52] width 9 height 10
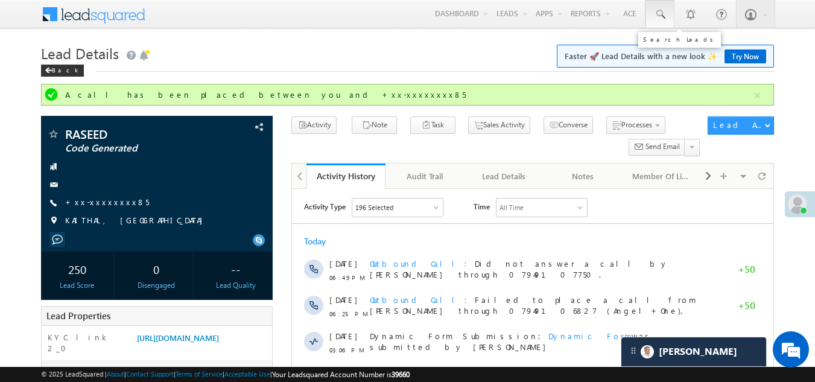
click at [661, 14] on span at bounding box center [660, 14] width 12 height 12
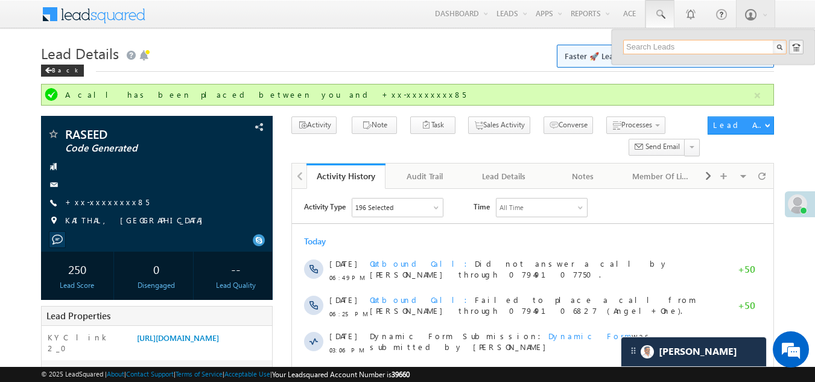
paste input "EQ28198386"
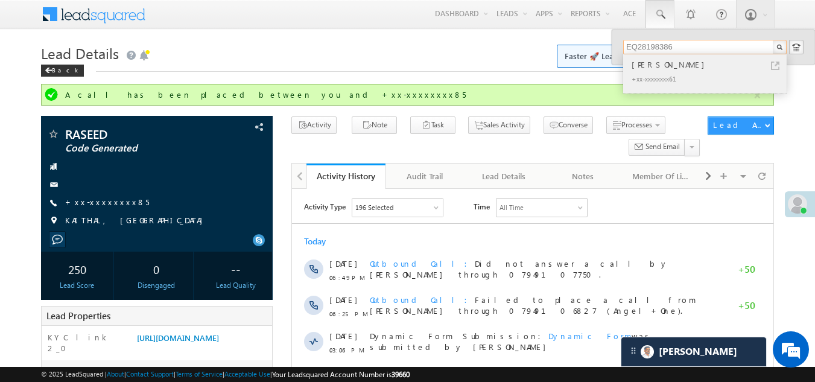
type input "EQ28198386"
click at [656, 71] on div "[PERSON_NAME]" at bounding box center [710, 64] width 162 height 13
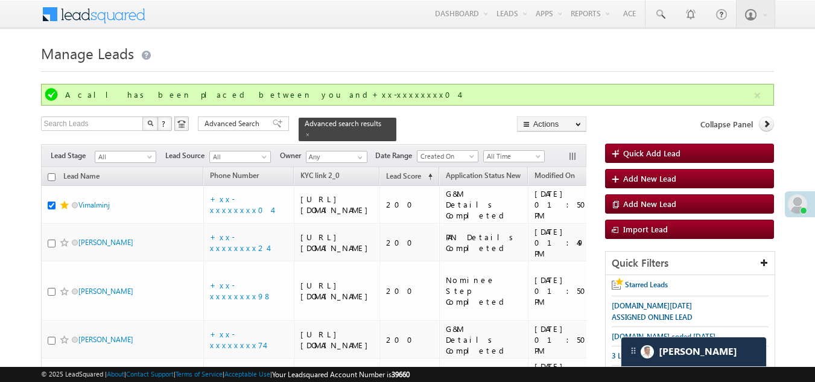
scroll to position [1238, 0]
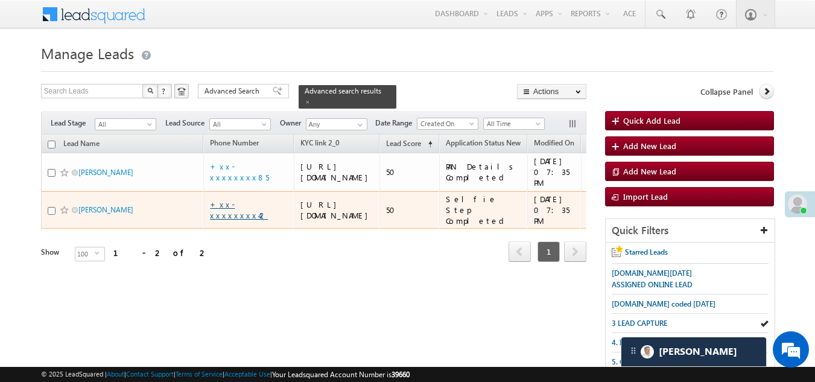
click at [249, 220] on link "+xx-xxxxxxxx42" at bounding box center [239, 209] width 58 height 21
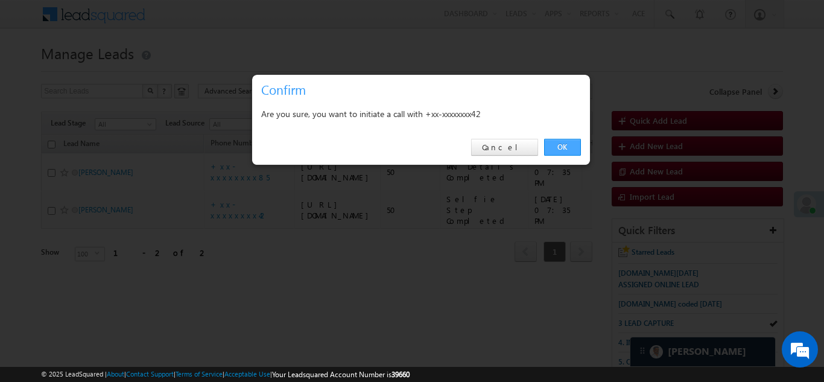
click at [569, 144] on link "OK" at bounding box center [562, 147] width 37 height 17
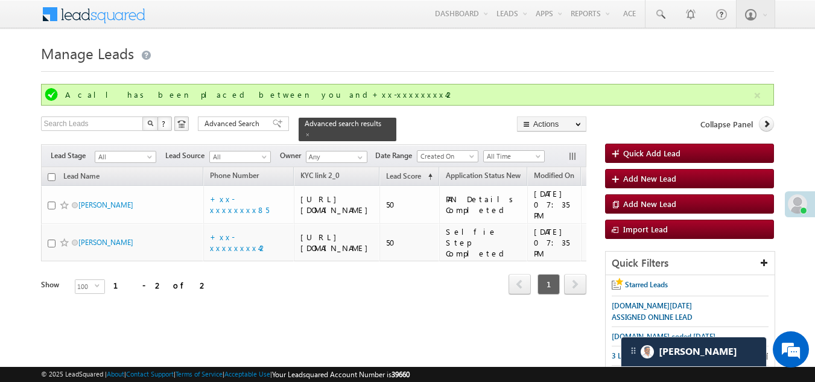
scroll to position [121, 0]
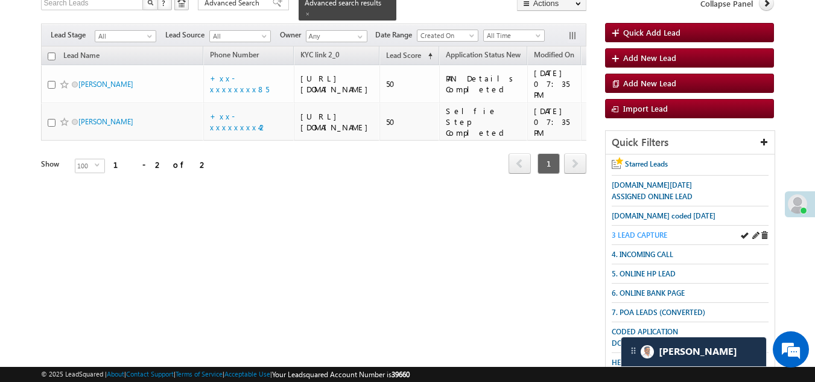
click at [652, 235] on span "3 LEAD CAPTURE" at bounding box center [640, 234] width 56 height 9
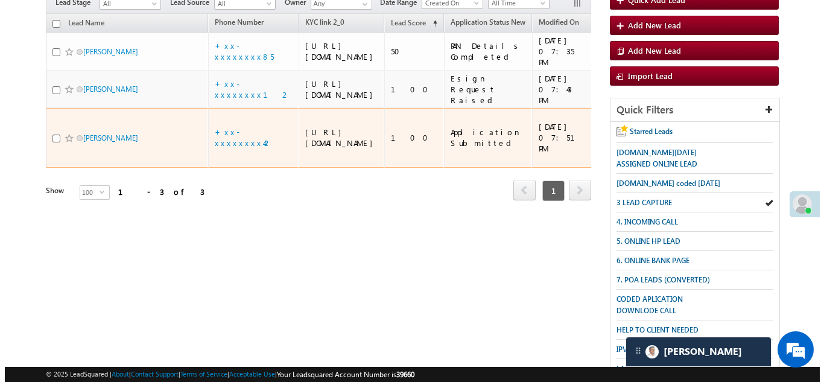
scroll to position [88, 0]
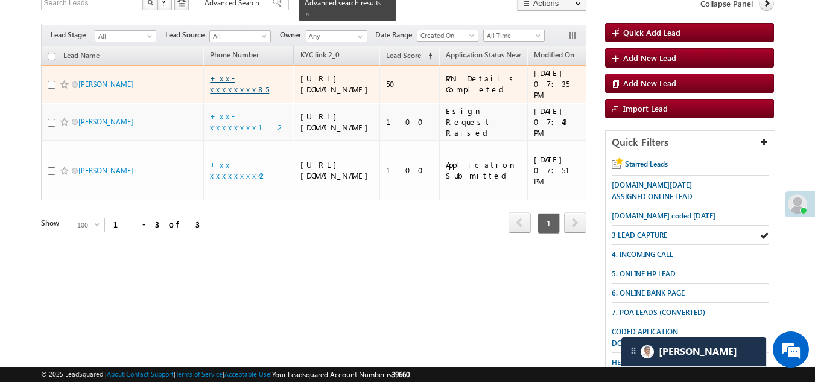
click at [238, 90] on link "+xx-xxxxxxxx85" at bounding box center [239, 83] width 59 height 21
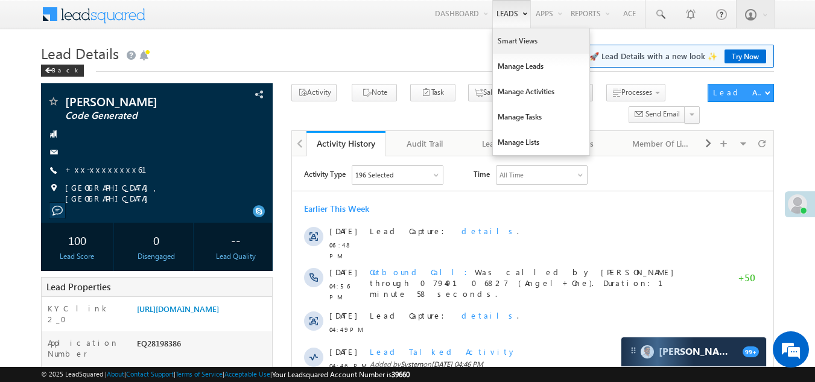
click at [511, 39] on link "Smart Views" at bounding box center [541, 40] width 97 height 25
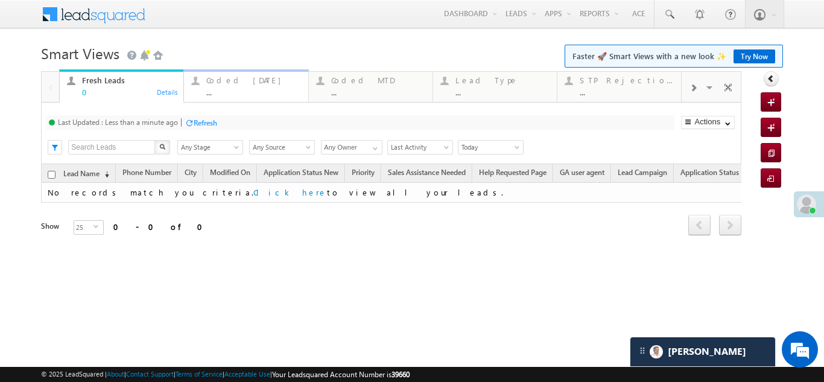
click at [243, 76] on div "Coded Today" at bounding box center [253, 80] width 94 height 10
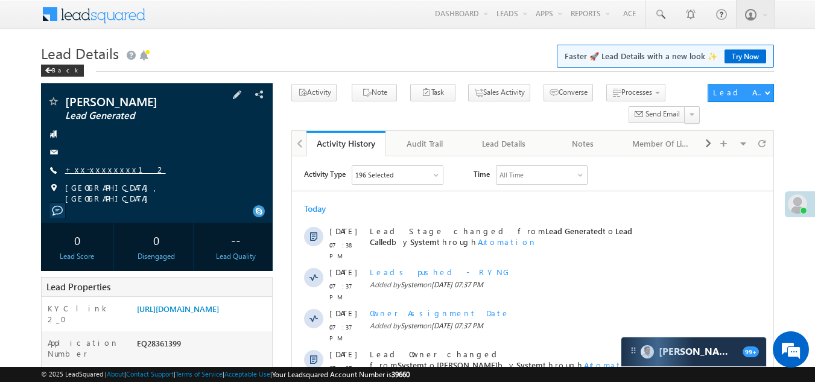
click at [94, 170] on link "+xx-xxxxxxxx12" at bounding box center [115, 169] width 101 height 10
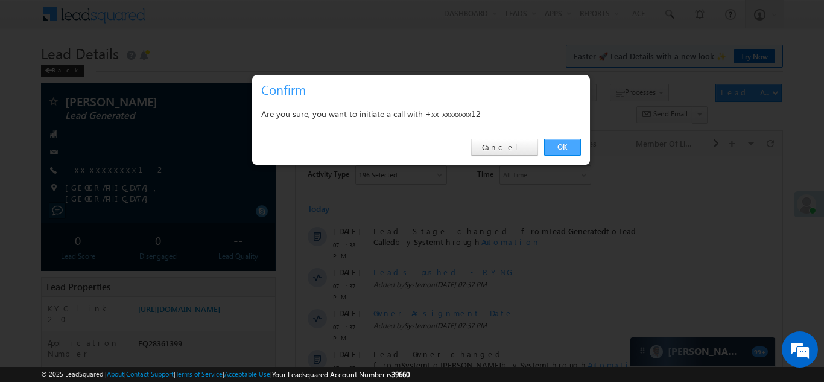
click at [560, 145] on link "OK" at bounding box center [562, 147] width 37 height 17
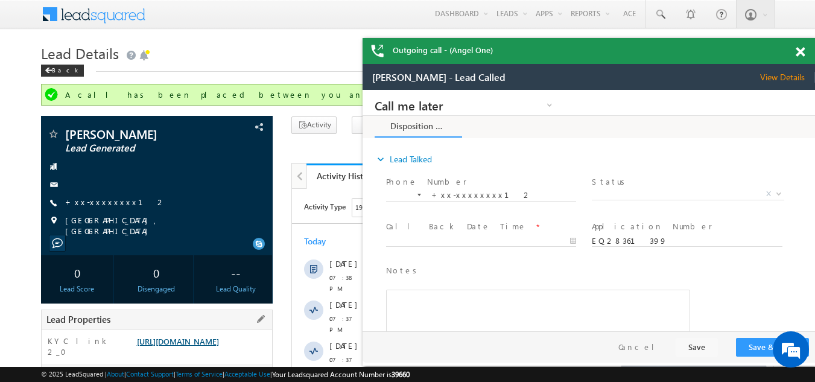
click at [0, 0] on link "https://angelbroking1-pk3em7sa.customui-test.leadsquared.com?leadId=c730312c-7a…" at bounding box center [0, 0] width 0 height 0
click at [621, 191] on span "X" at bounding box center [688, 194] width 192 height 12
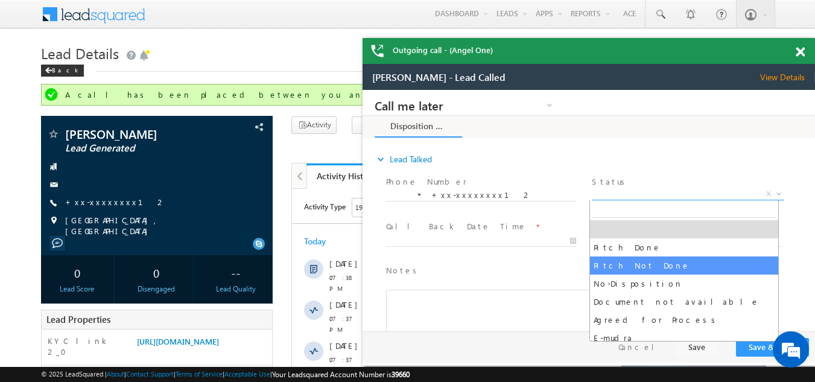
select select "Pitch Not Done"
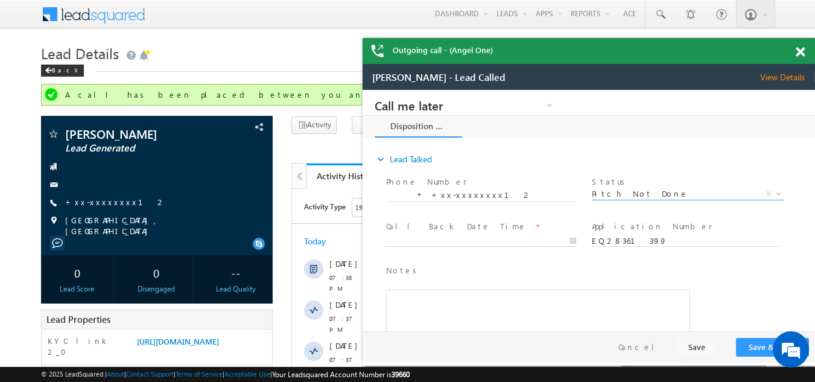
type input "09/04/25 7:40 PM"
click at [457, 241] on input "09/04/25 7:40 PM" at bounding box center [481, 241] width 190 height 12
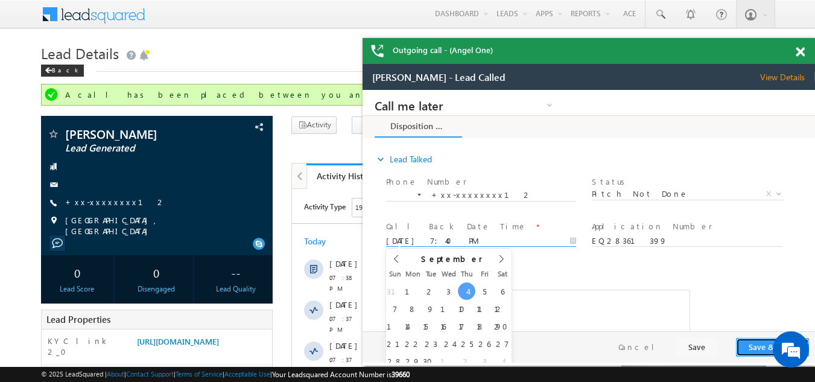
click at [757, 345] on button "Save & Close" at bounding box center [772, 347] width 73 height 19
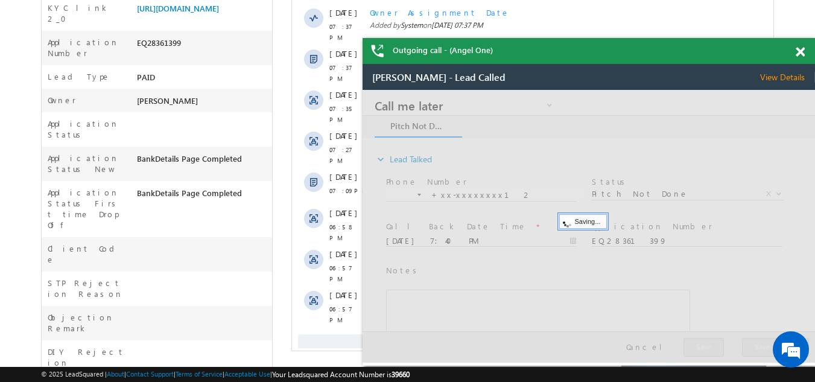
scroll to position [362, 0]
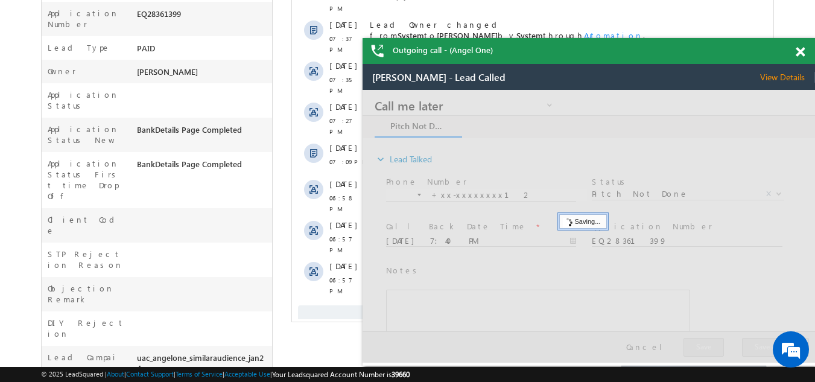
click at [328, 305] on span "Show More" at bounding box center [532, 317] width 469 height 24
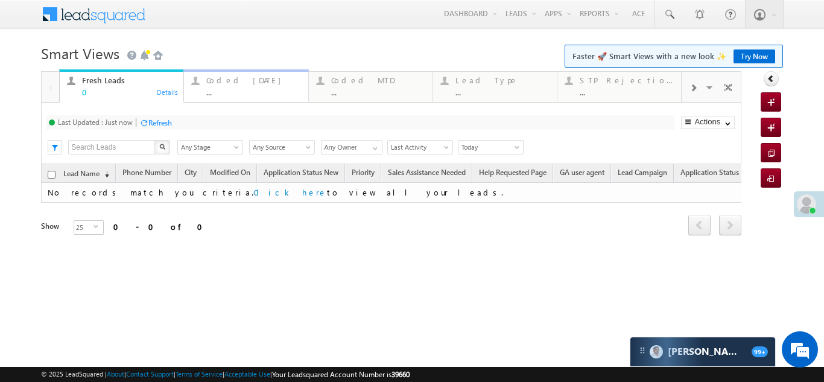
click at [249, 81] on div "Coded [DATE]" at bounding box center [253, 80] width 94 height 10
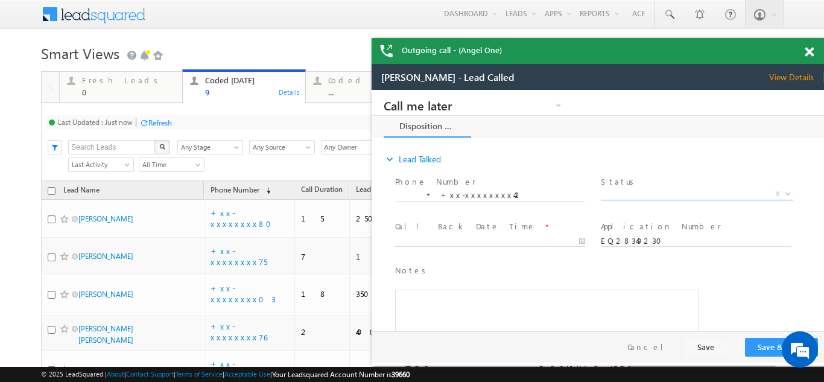
click at [655, 192] on span "X" at bounding box center [697, 194] width 192 height 12
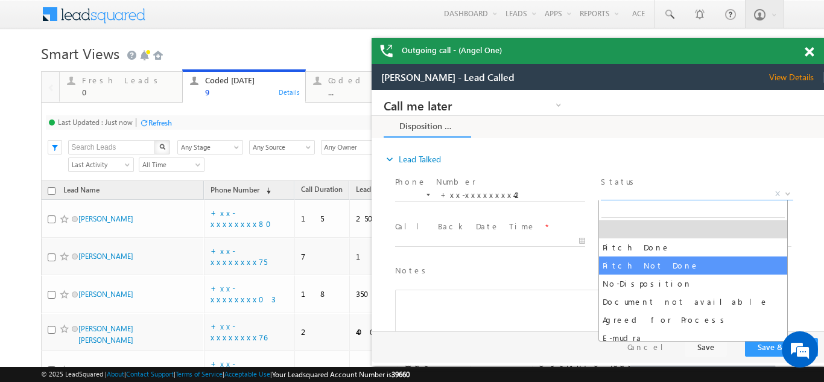
select select "Pitch Not Done"
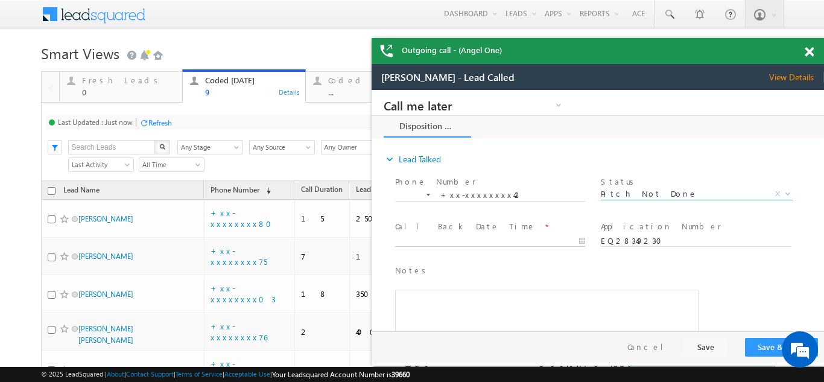
type input "09/04/25 7:44 PM"
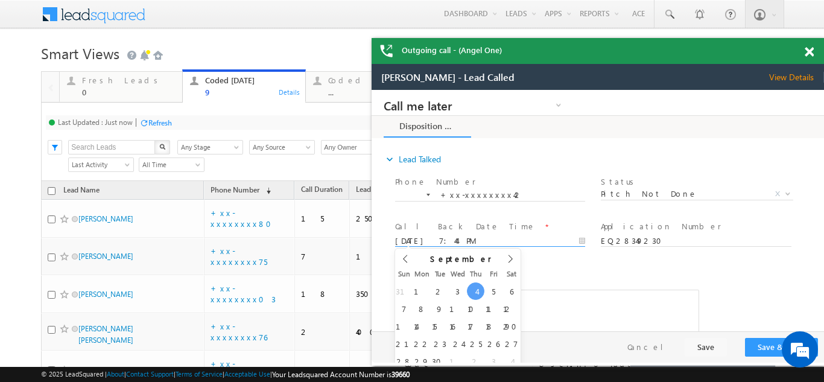
click at [446, 240] on input "09/04/25 7:44 PM" at bounding box center [490, 241] width 190 height 12
click at [763, 345] on button "Save & Close" at bounding box center [781, 347] width 73 height 19
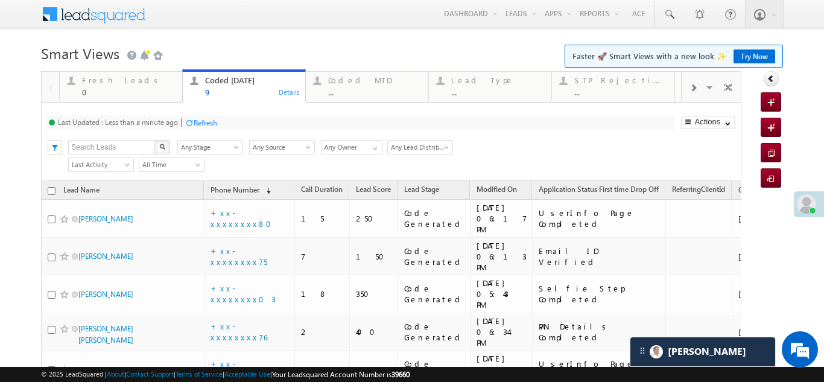
click at [212, 122] on div "Refresh" at bounding box center [206, 122] width 24 height 9
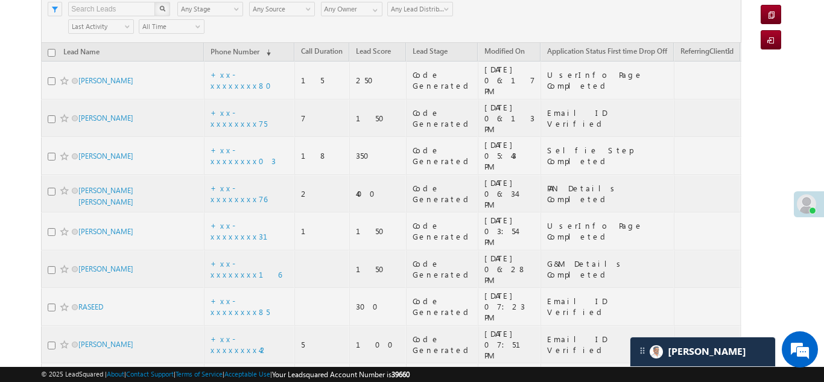
scroll to position [22, 0]
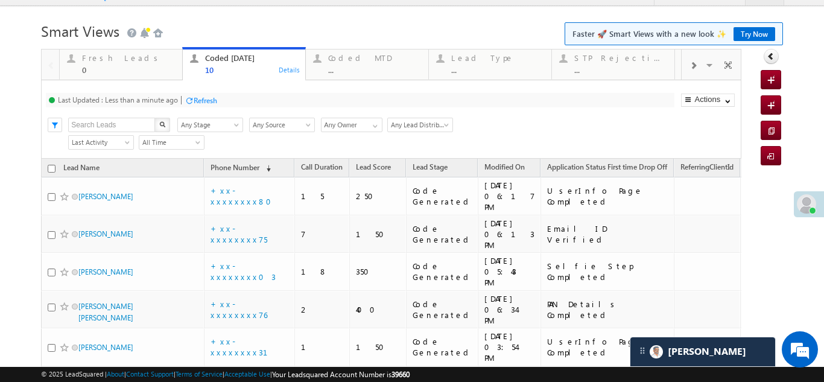
click at [211, 101] on div "Refresh" at bounding box center [206, 100] width 24 height 9
click at [349, 60] on div "Coded MTD" at bounding box center [374, 58] width 93 height 10
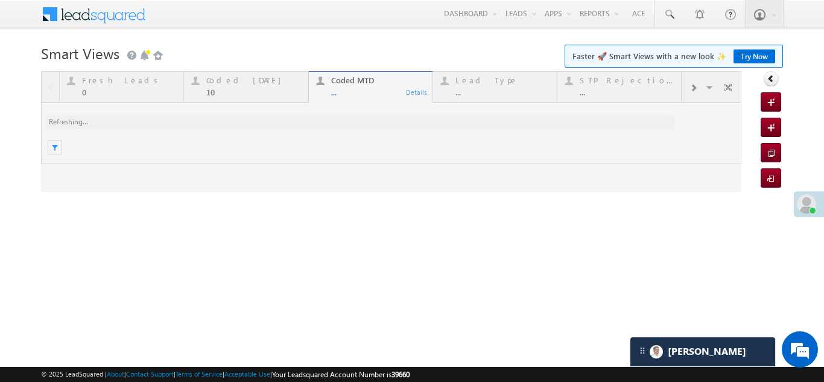
scroll to position [0, 0]
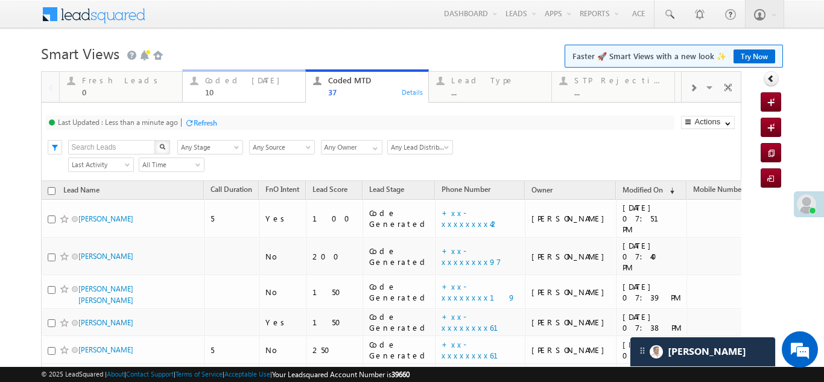
click at [218, 83] on div "Coded Today" at bounding box center [251, 80] width 93 height 10
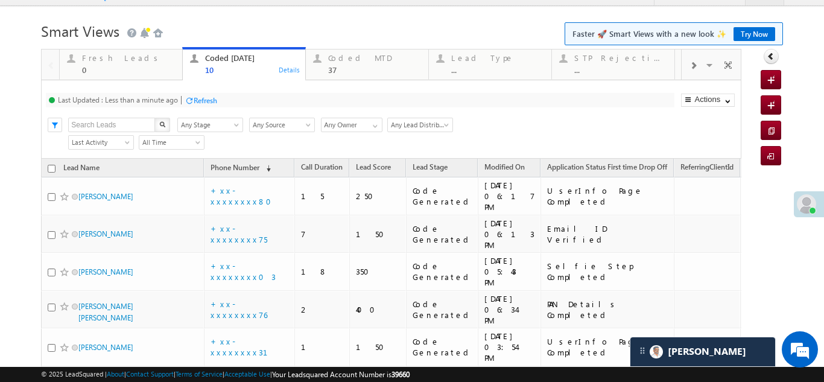
click at [212, 97] on div "Refresh" at bounding box center [206, 100] width 24 height 9
click at [163, 103] on div "Refresh" at bounding box center [160, 100] width 24 height 9
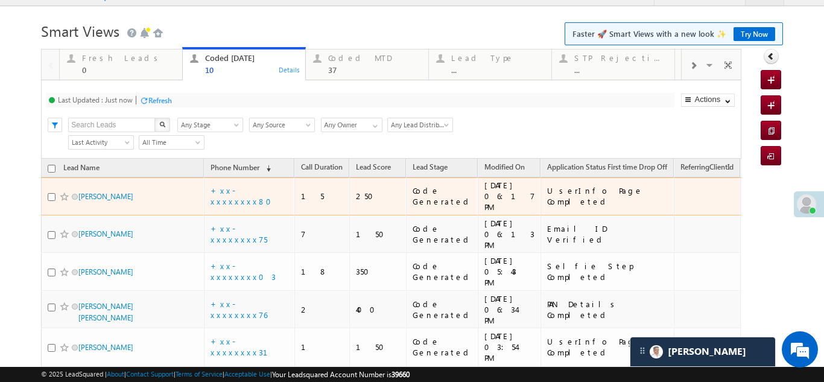
click at [156, 103] on div "Refresh" at bounding box center [160, 100] width 24 height 9
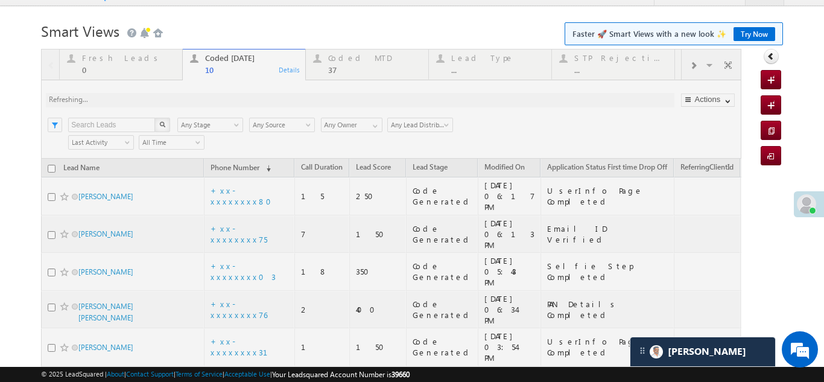
click at [156, 101] on div at bounding box center [391, 335] width 700 height 573
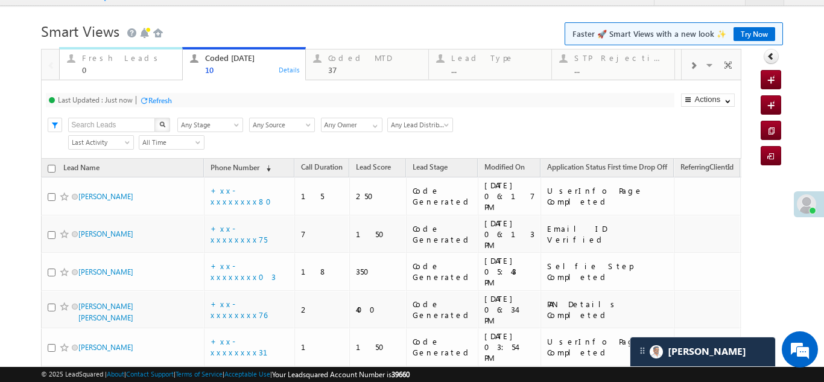
click at [111, 59] on div "Fresh Leads" at bounding box center [128, 58] width 93 height 10
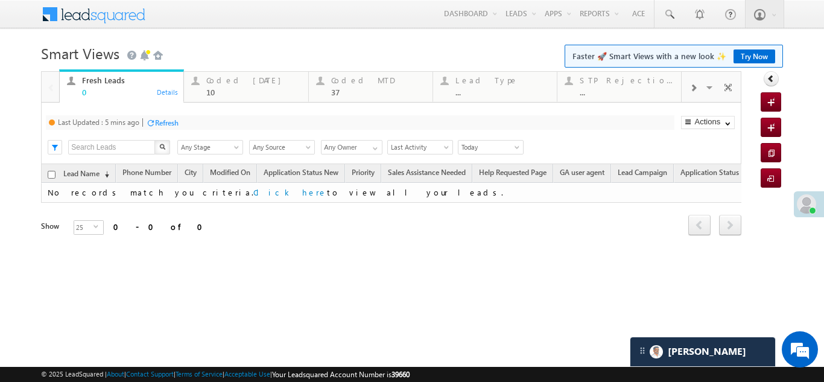
click at [164, 118] on div "Refresh" at bounding box center [167, 122] width 24 height 9
click at [220, 85] on div "Coded Today 10" at bounding box center [253, 85] width 94 height 24
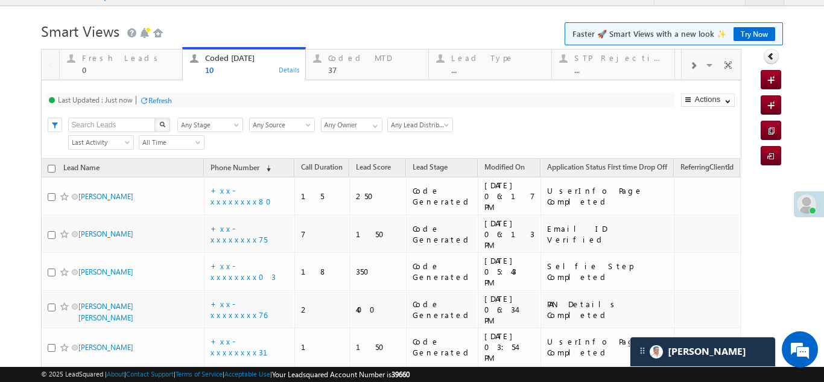
click at [165, 96] on div "Refresh" at bounding box center [160, 100] width 24 height 9
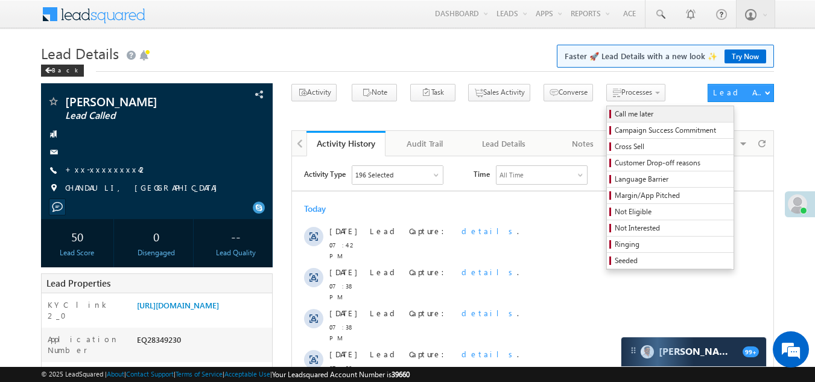
click at [615, 110] on span "Call me later" at bounding box center [672, 114] width 115 height 11
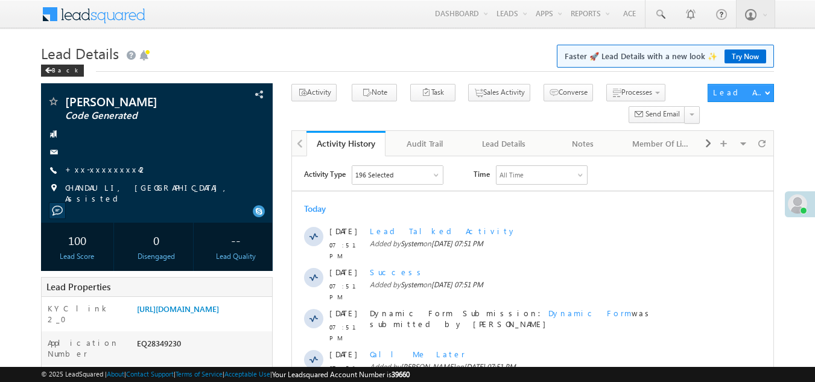
scroll to position [302, 0]
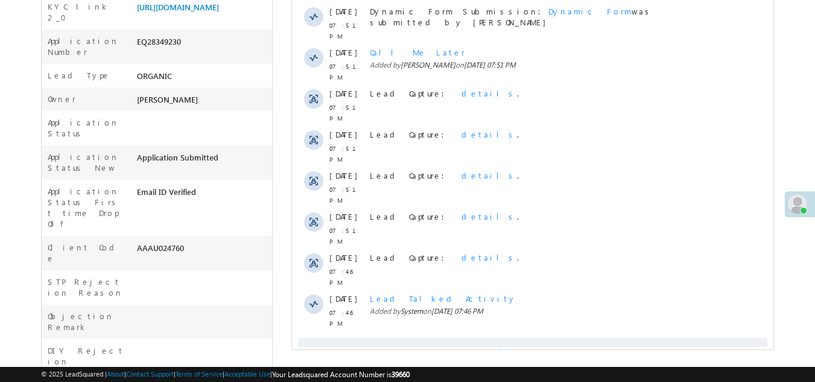
click at [506, 346] on span at bounding box center [500, 351] width 11 height 11
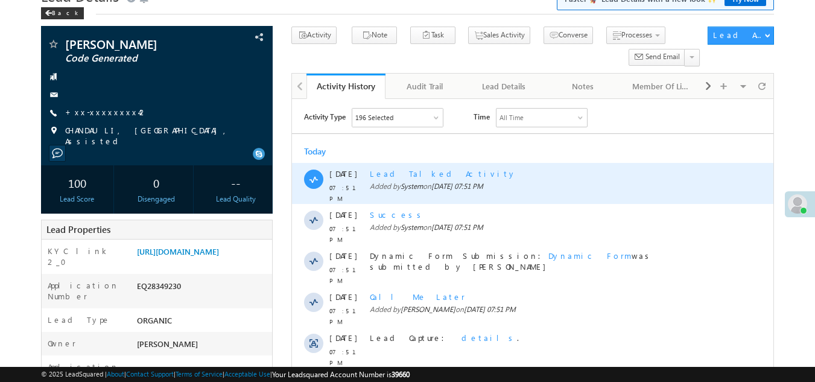
scroll to position [0, 0]
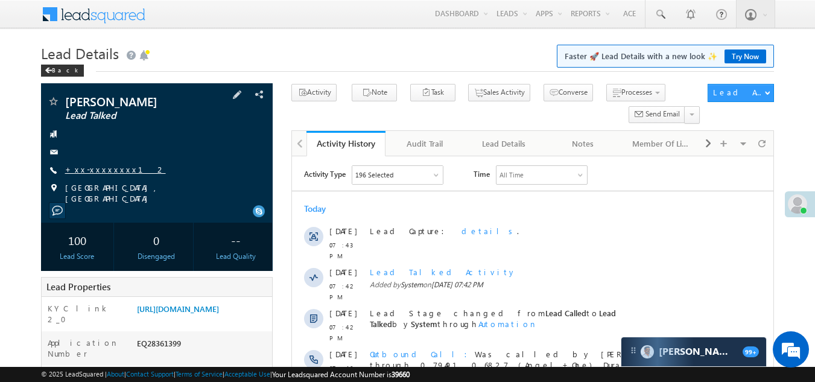
click at [97, 167] on link "+xx-xxxxxxxx12" at bounding box center [115, 169] width 101 height 10
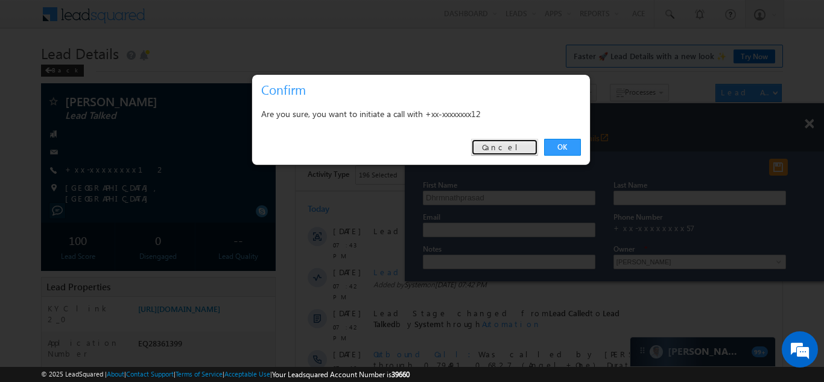
click at [510, 144] on link "Cancel" at bounding box center [504, 147] width 67 height 17
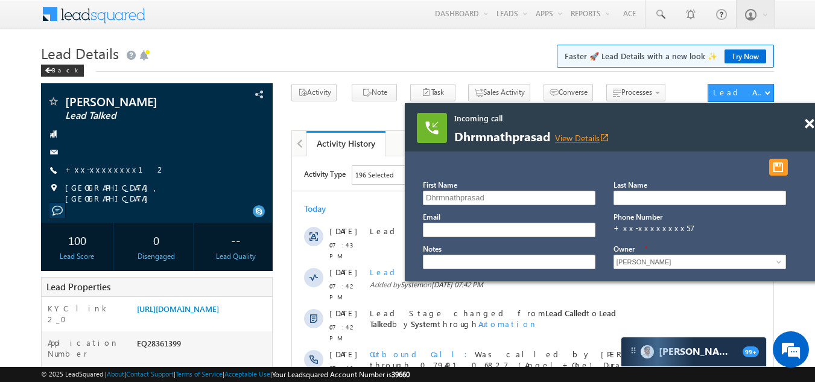
click at [589, 137] on link "View Details open_in_new" at bounding box center [582, 137] width 54 height 11
click at [108, 169] on link "+xx-xxxxxxxx12" at bounding box center [115, 169] width 101 height 10
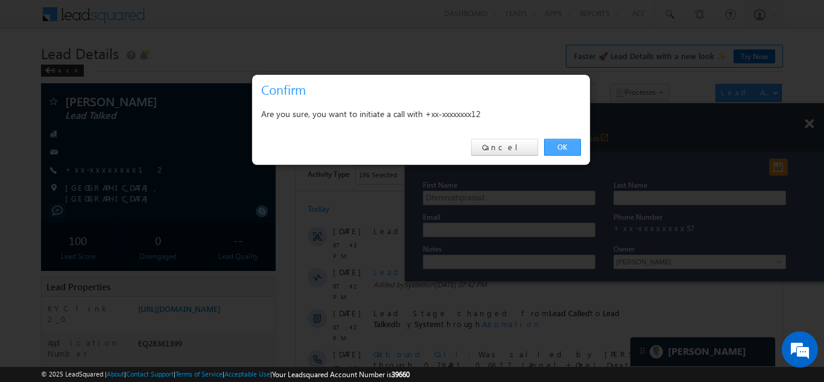
click at [559, 143] on link "OK" at bounding box center [562, 147] width 37 height 17
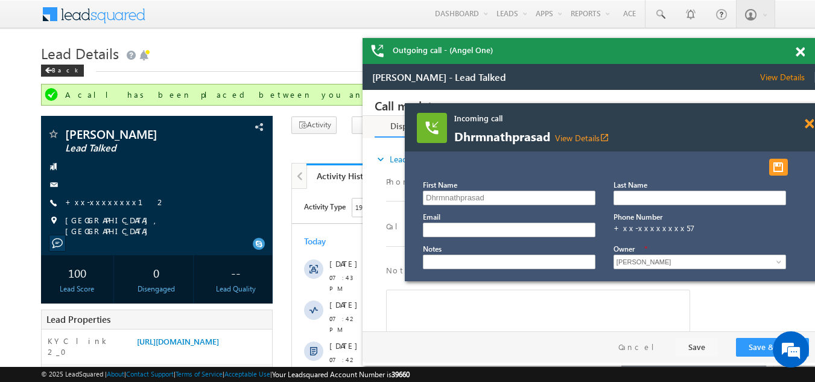
click at [807, 125] on span at bounding box center [809, 124] width 9 height 10
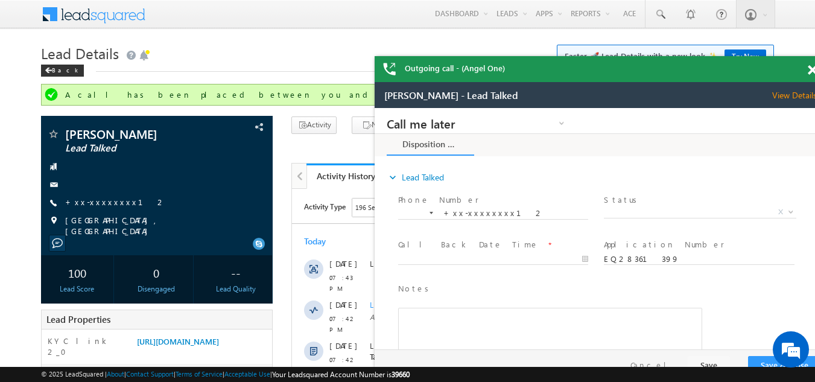
click at [814, 69] on span at bounding box center [812, 70] width 9 height 10
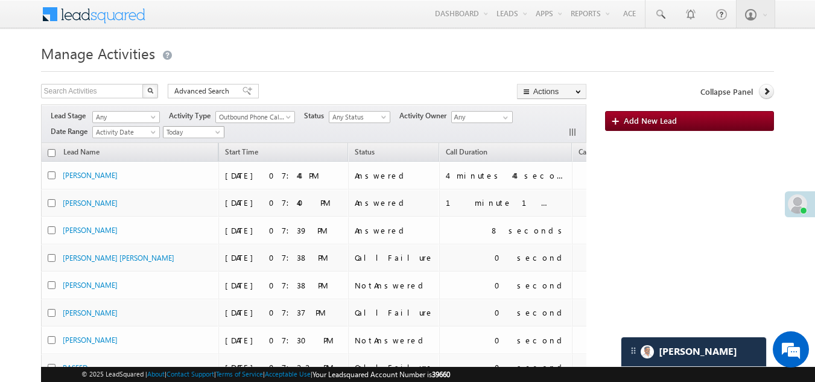
click at [192, 130] on span "Today" at bounding box center [191, 132] width 57 height 11
click at [185, 184] on link "Today" at bounding box center [195, 183] width 61 height 11
click at [185, 127] on span "Today" at bounding box center [191, 132] width 57 height 11
click at [185, 169] on link "[DATE]" at bounding box center [195, 171] width 61 height 11
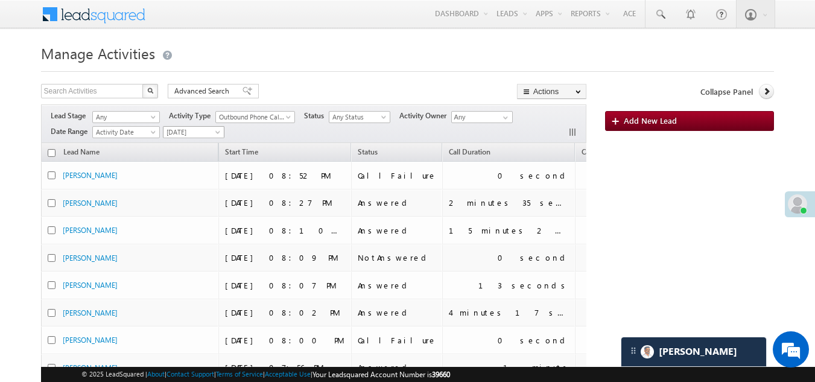
click at [185, 130] on span "[DATE]" at bounding box center [191, 132] width 57 height 11
click at [196, 186] on link "Today" at bounding box center [195, 183] width 61 height 11
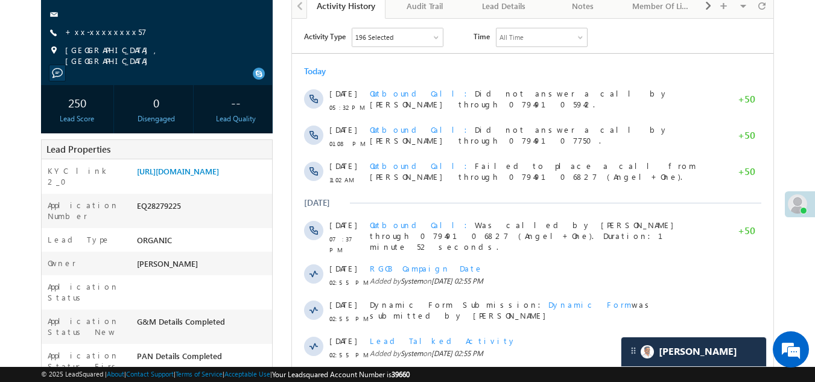
scroll to position [302, 0]
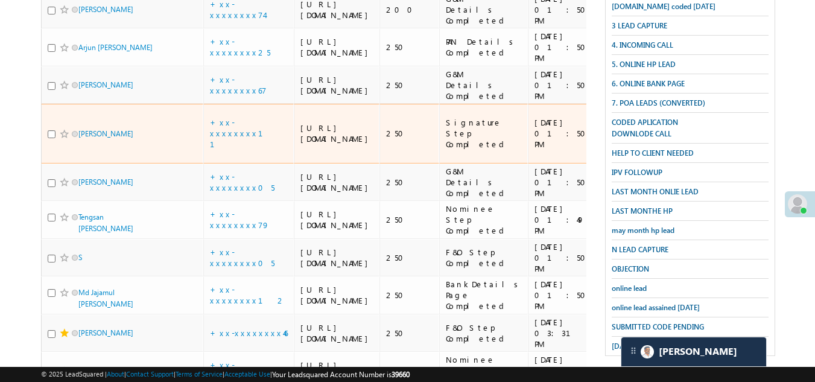
scroll to position [152, 0]
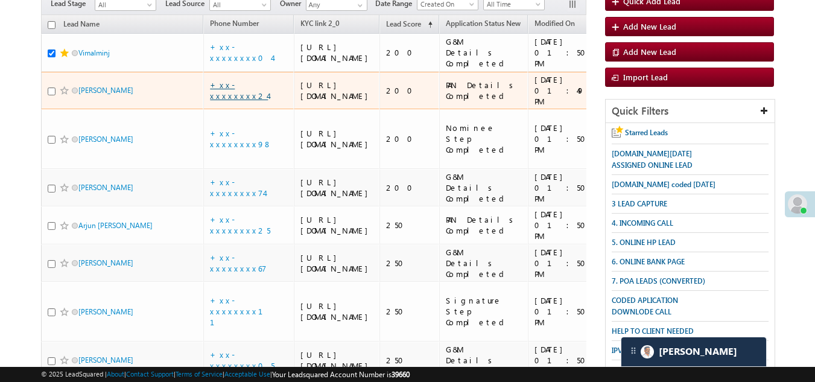
click at [238, 101] on link "+xx-xxxxxxxx24" at bounding box center [239, 90] width 58 height 21
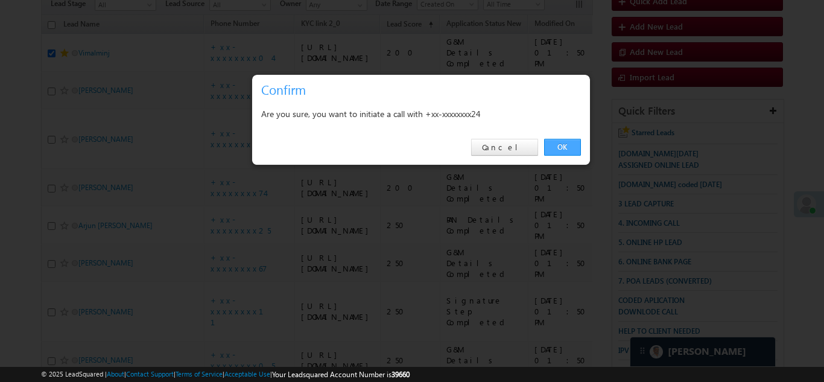
click at [559, 147] on link "OK" at bounding box center [562, 147] width 37 height 17
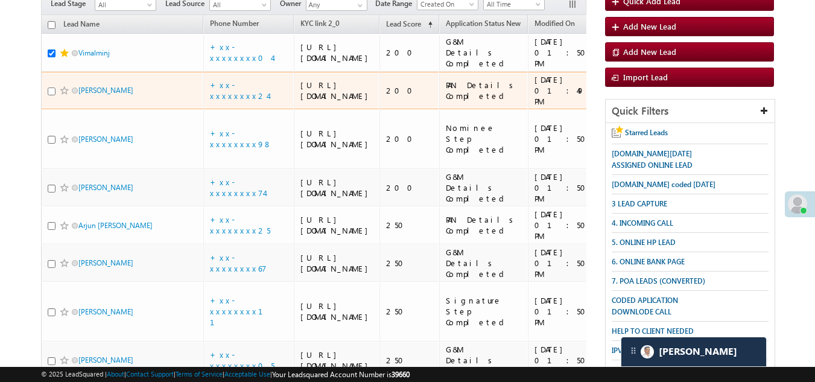
click at [51, 95] on input "checkbox" at bounding box center [52, 91] width 8 height 8
checkbox input "true"
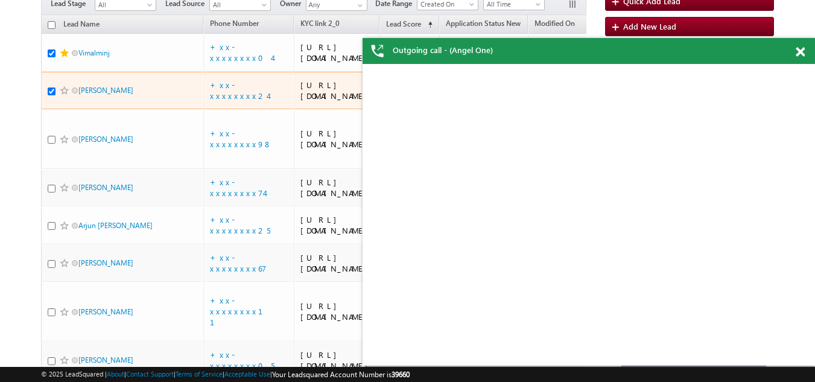
click at [60, 95] on span at bounding box center [65, 91] width 10 height 10
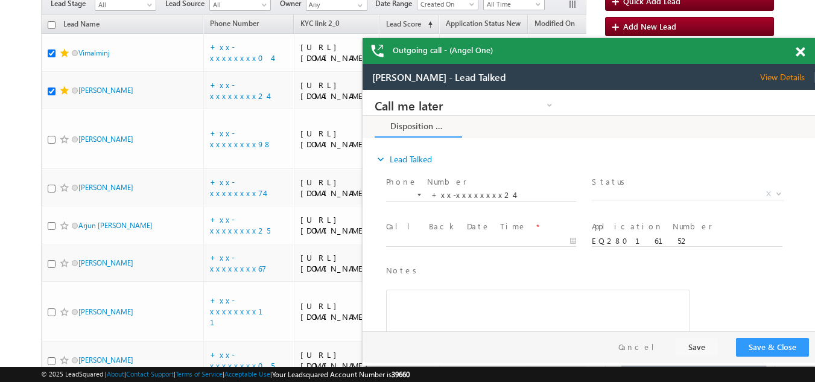
scroll to position [0, 0]
click at [798, 57] on div "Outgoing call - (Angel One)" at bounding box center [589, 51] width 452 height 26
click at [799, 51] on span at bounding box center [800, 52] width 9 height 10
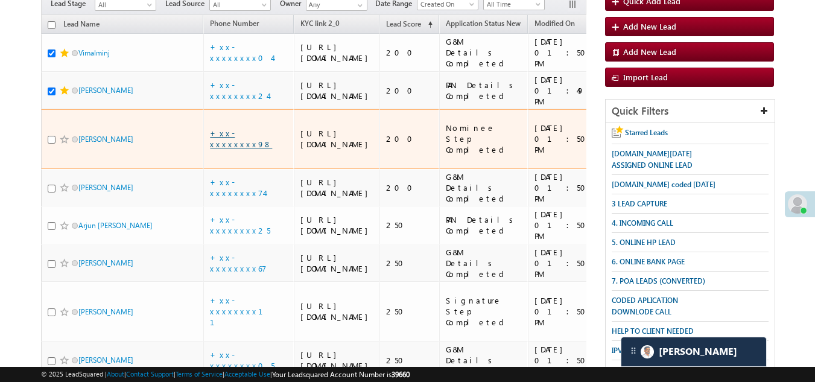
click at [238, 149] on link "+xx-xxxxxxxx98" at bounding box center [241, 138] width 62 height 21
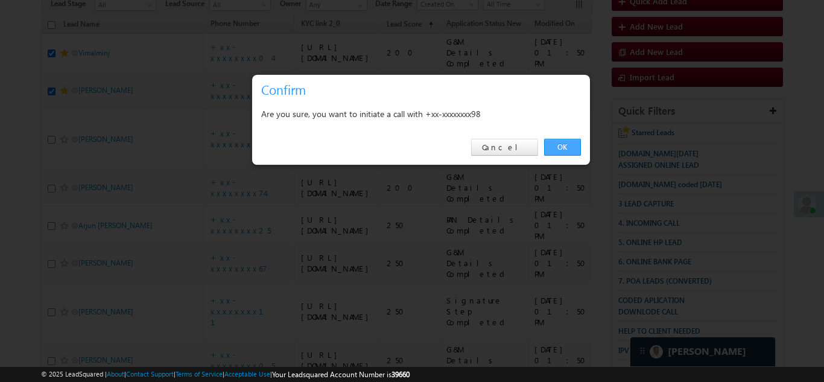
click at [559, 145] on link "OK" at bounding box center [562, 147] width 37 height 17
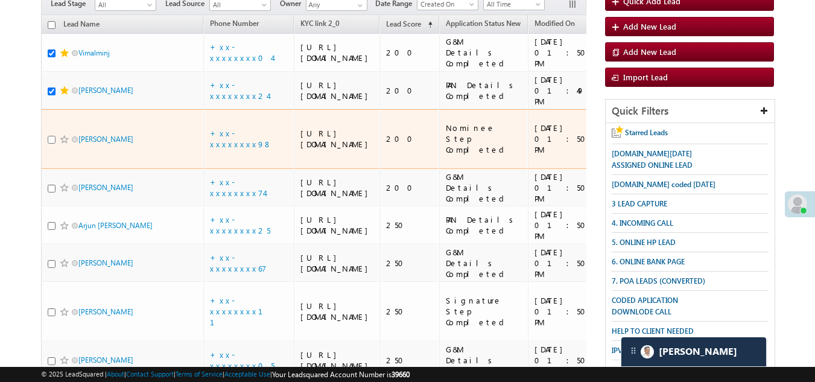
click at [48, 144] on input "checkbox" at bounding box center [52, 140] width 8 height 8
checkbox input "true"
click at [62, 144] on span at bounding box center [65, 140] width 10 height 10
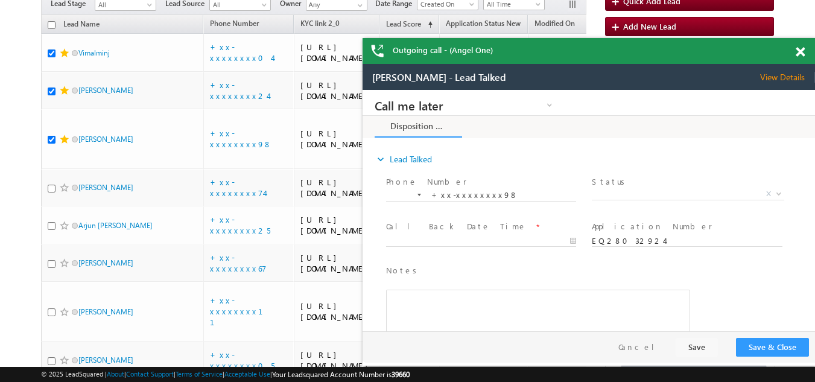
click at [800, 51] on span at bounding box center [800, 52] width 9 height 10
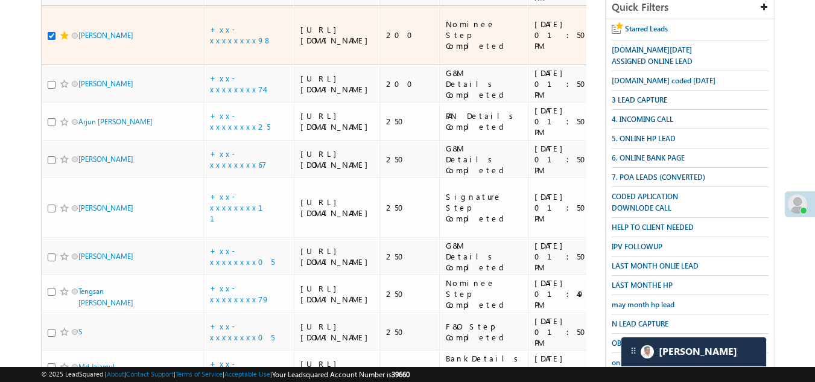
scroll to position [273, 0]
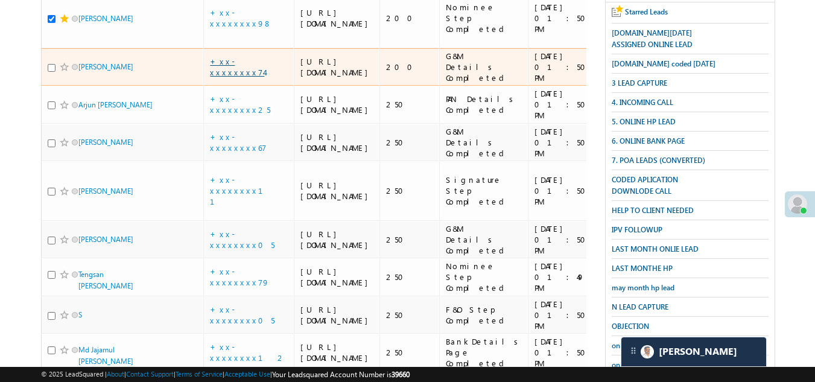
click at [226, 77] on link "+xx-xxxxxxxx74" at bounding box center [237, 66] width 54 height 21
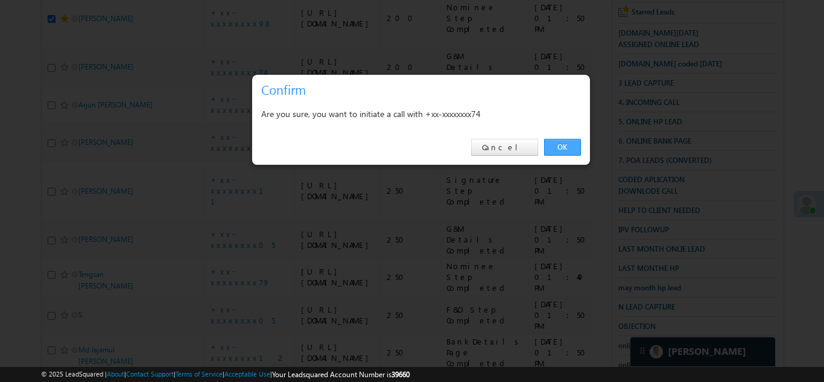
click at [559, 145] on link "OK" at bounding box center [562, 147] width 37 height 17
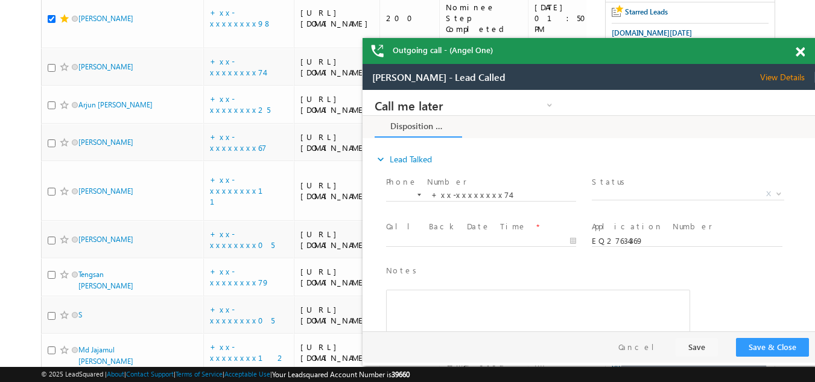
scroll to position [0, 0]
click at [801, 52] on span at bounding box center [800, 52] width 9 height 10
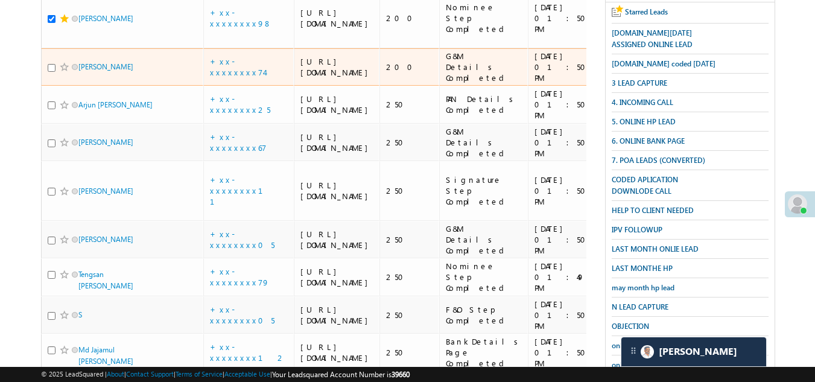
click at [61, 72] on span at bounding box center [65, 67] width 10 height 10
click at [49, 72] on input "checkbox" at bounding box center [52, 68] width 8 height 8
checkbox input "true"
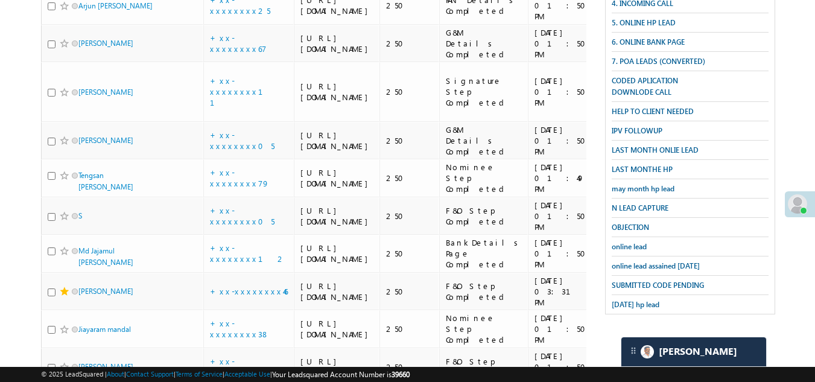
scroll to position [393, 0]
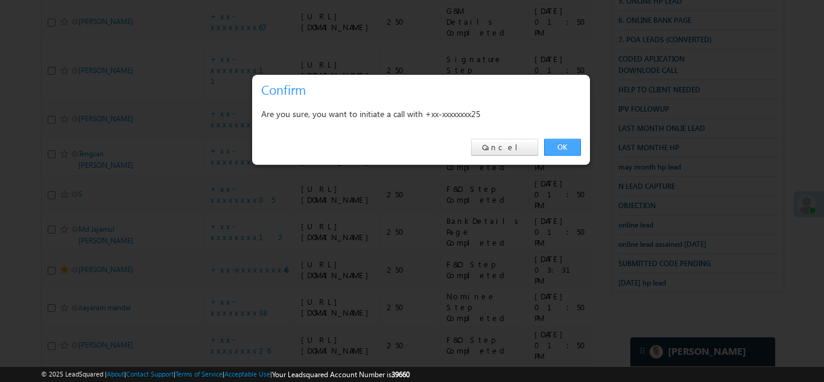
click at [556, 139] on link "OK" at bounding box center [562, 147] width 37 height 17
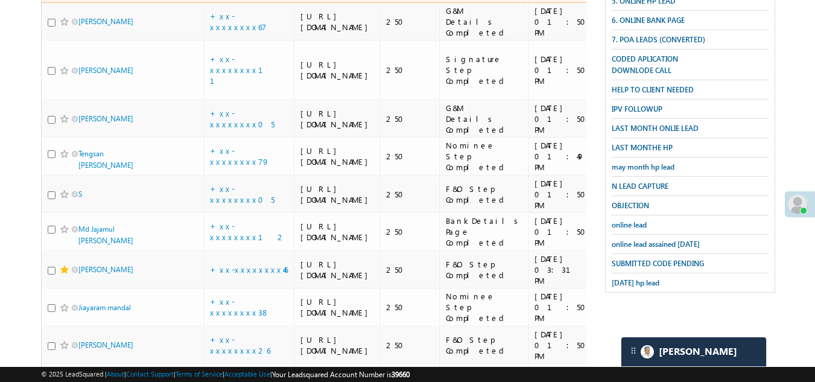
checkbox input "true"
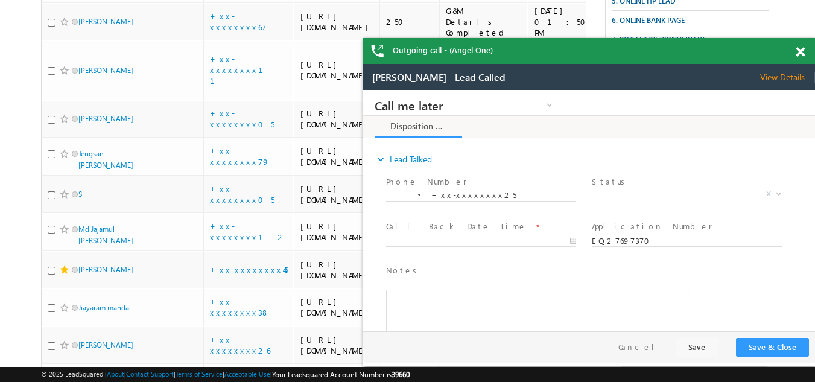
scroll to position [0, 0]
click at [801, 48] on span at bounding box center [800, 52] width 9 height 10
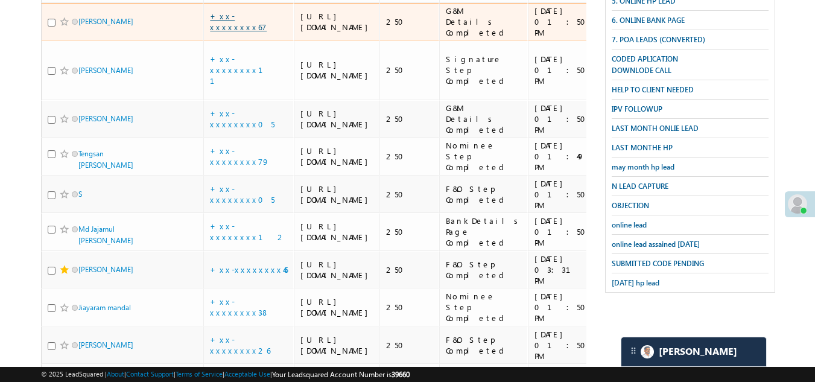
click at [232, 32] on link "+xx-xxxxxxxx67" at bounding box center [238, 21] width 57 height 21
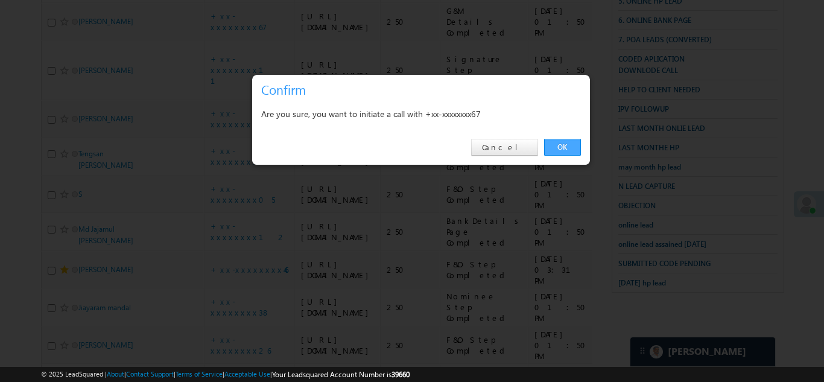
click at [557, 145] on link "OK" at bounding box center [562, 147] width 37 height 17
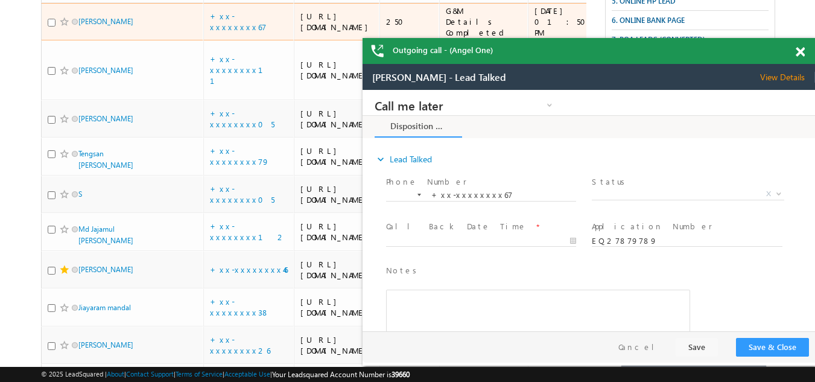
click at [0, 0] on input "checkbox" at bounding box center [0, 0] width 0 height 0
checkbox input "true"
click at [0, 0] on span at bounding box center [0, 0] width 0 height 0
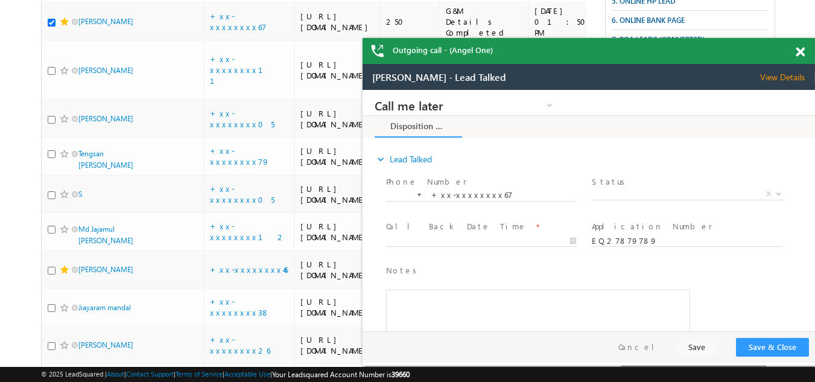
click at [799, 48] on span at bounding box center [800, 52] width 9 height 10
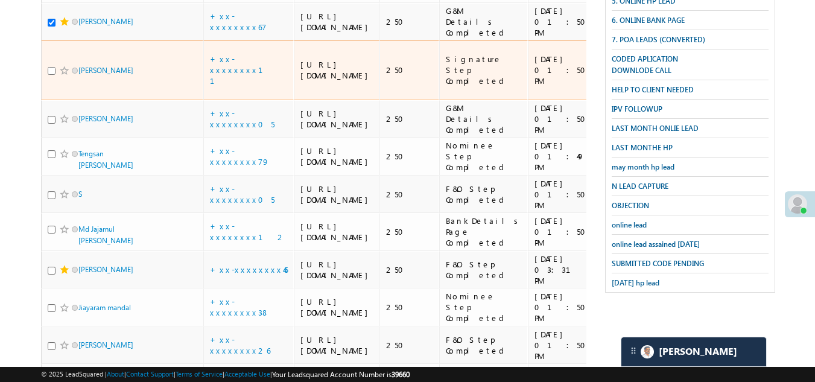
click at [52, 75] on input "checkbox" at bounding box center [52, 71] width 8 height 8
checkbox input "true"
click at [63, 75] on span at bounding box center [65, 71] width 10 height 10
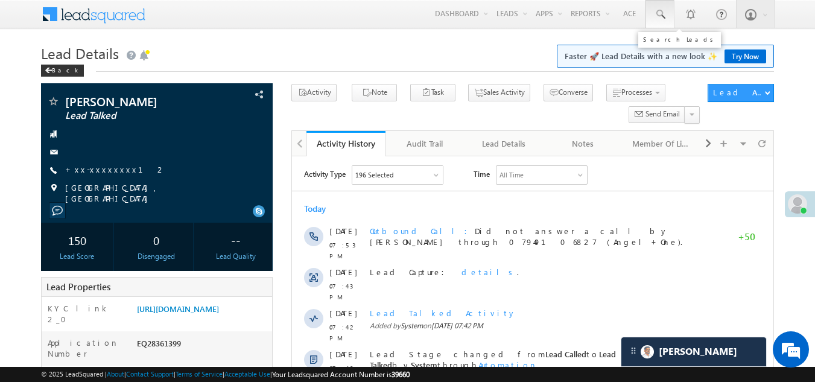
click at [658, 13] on span at bounding box center [660, 14] width 12 height 12
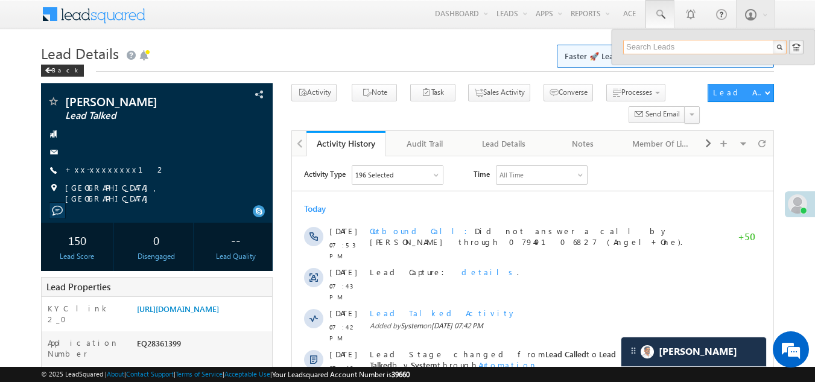
paste input "EQ17676670"
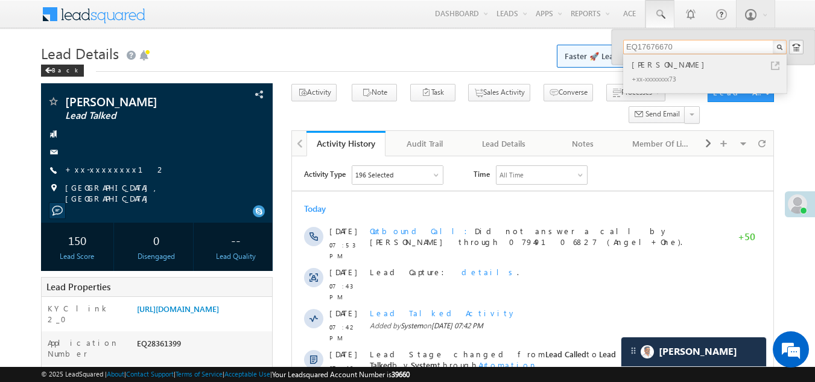
type input "EQ17676670"
click at [660, 68] on div "Dinesh Sahu" at bounding box center [710, 64] width 162 height 13
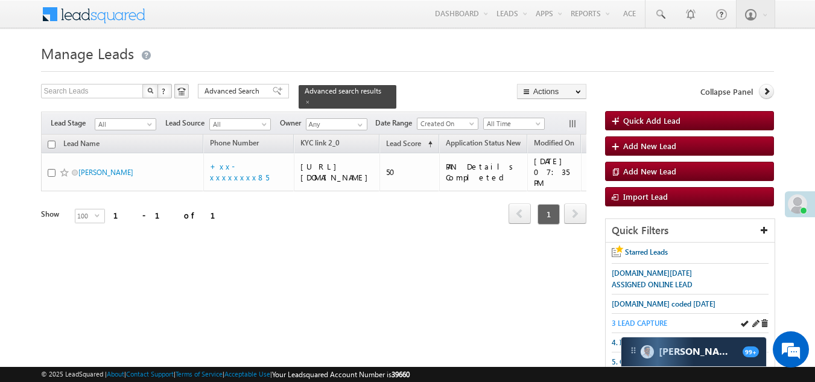
click at [636, 320] on span "3 LEAD CAPTURE" at bounding box center [640, 323] width 56 height 9
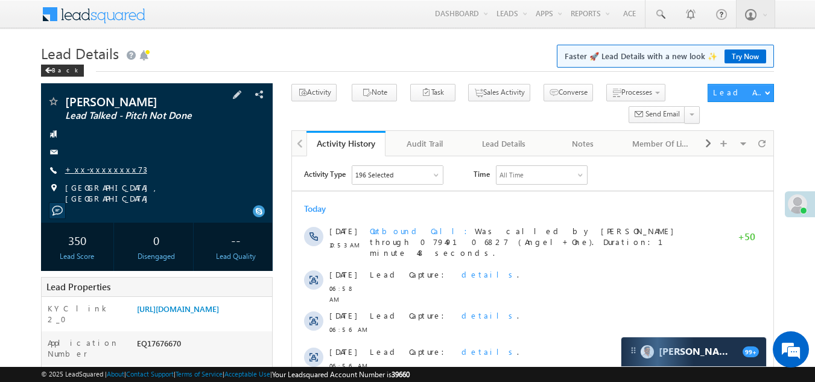
click at [90, 170] on link "+xx-xxxxxxxx73" at bounding box center [106, 169] width 82 height 10
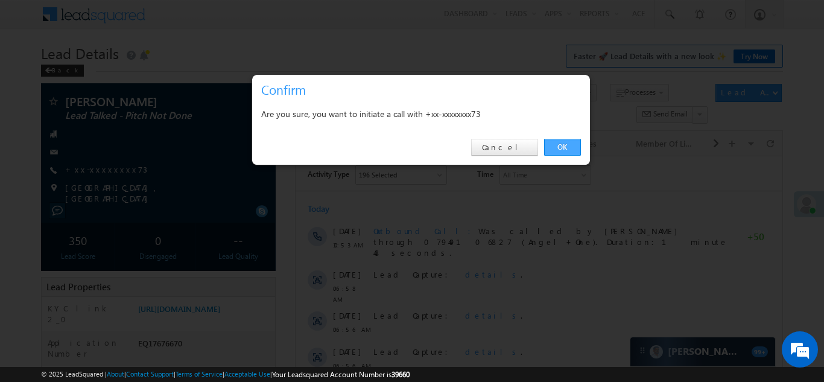
click at [562, 145] on link "OK" at bounding box center [562, 147] width 37 height 17
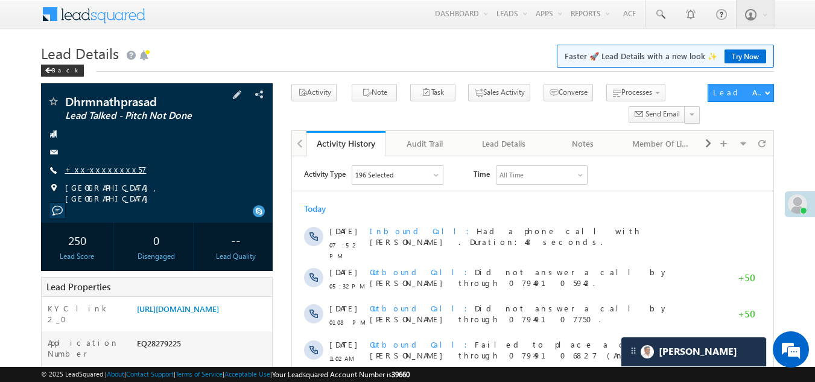
click at [89, 168] on link "+xx-xxxxxxxx57" at bounding box center [105, 169] width 81 height 10
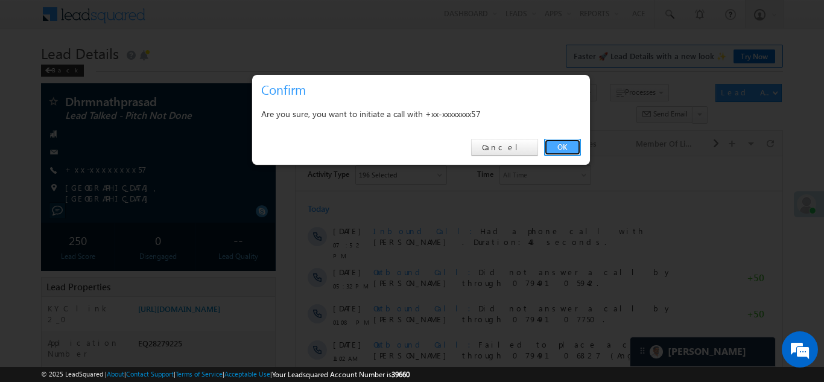
click at [559, 141] on link "OK" at bounding box center [562, 147] width 37 height 17
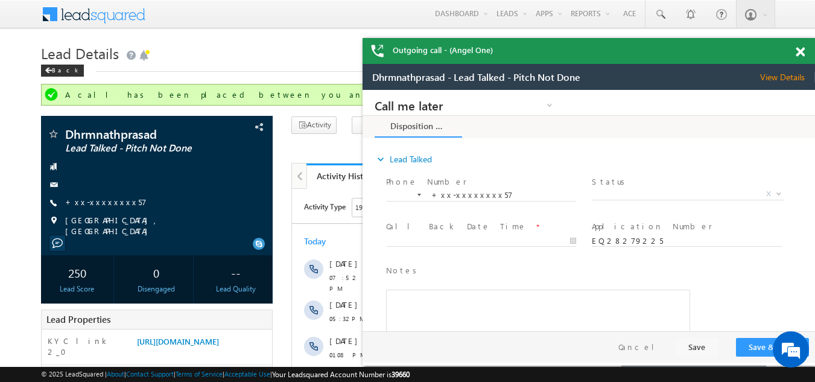
click at [804, 49] on span at bounding box center [800, 52] width 9 height 10
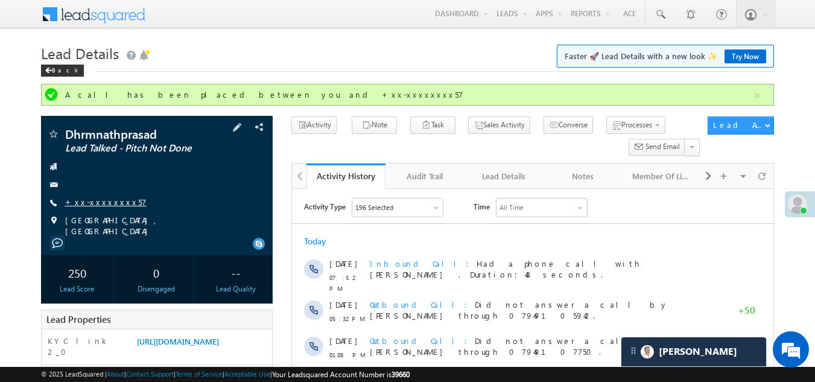
click at [96, 203] on link "+xx-xxxxxxxx57" at bounding box center [105, 202] width 81 height 10
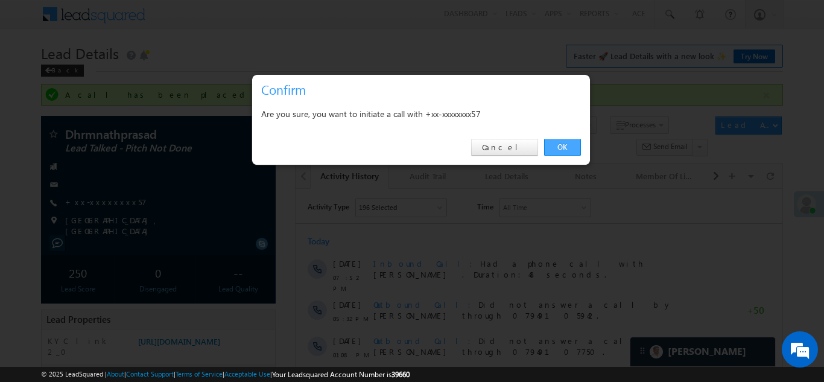
click at [561, 141] on link "OK" at bounding box center [562, 147] width 37 height 17
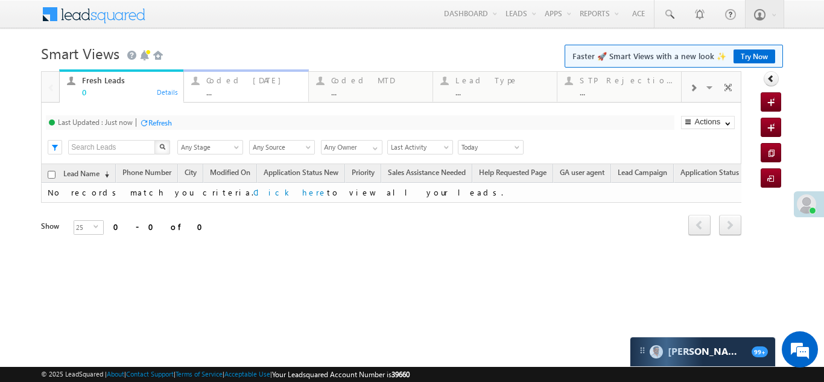
click at [241, 81] on div "Coded Today" at bounding box center [253, 80] width 94 height 10
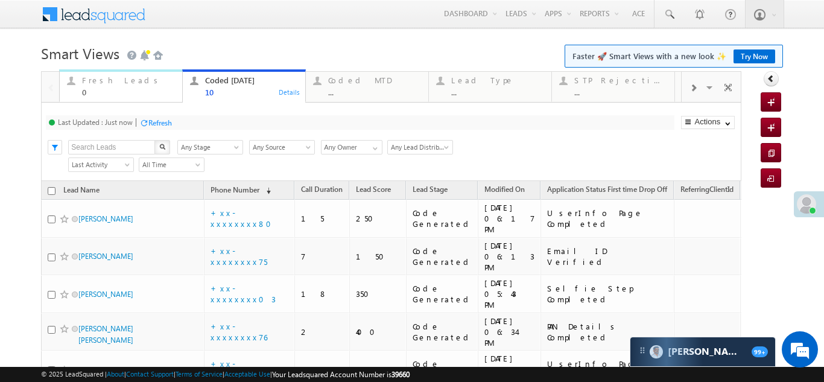
click at [110, 78] on div "Fresh Leads" at bounding box center [128, 80] width 93 height 10
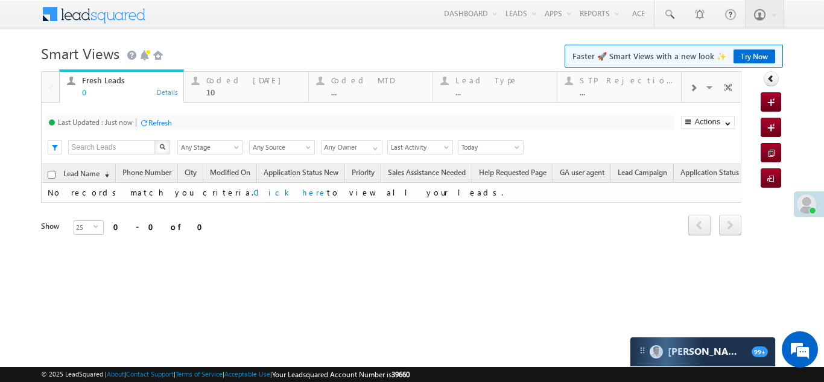
click at [165, 125] on div "Refresh" at bounding box center [160, 122] width 24 height 9
click at [224, 83] on div "Coded Today" at bounding box center [253, 80] width 94 height 10
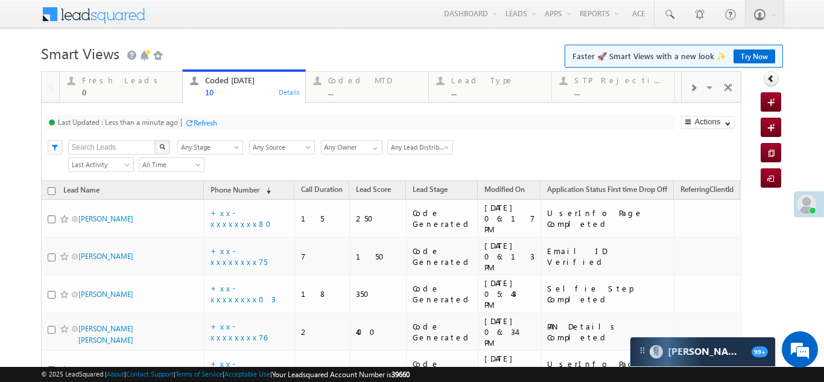
click at [204, 122] on div "Refresh" at bounding box center [206, 122] width 24 height 9
click at [85, 83] on div "Fresh Leads" at bounding box center [128, 80] width 93 height 10
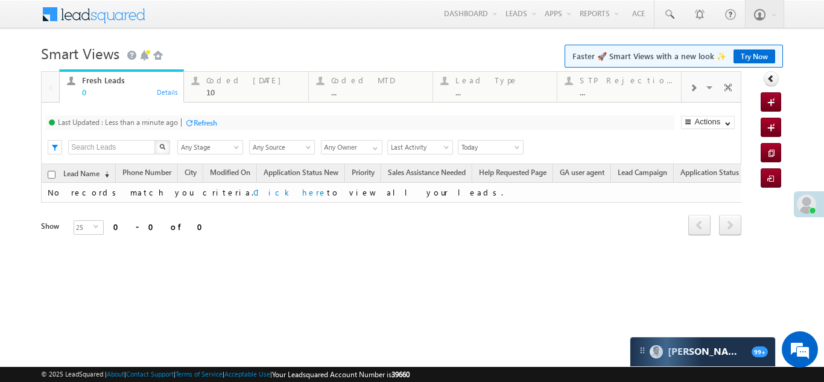
click at [206, 122] on div "Refresh" at bounding box center [206, 122] width 24 height 9
click at [219, 84] on div "Coded Today" at bounding box center [253, 80] width 94 height 10
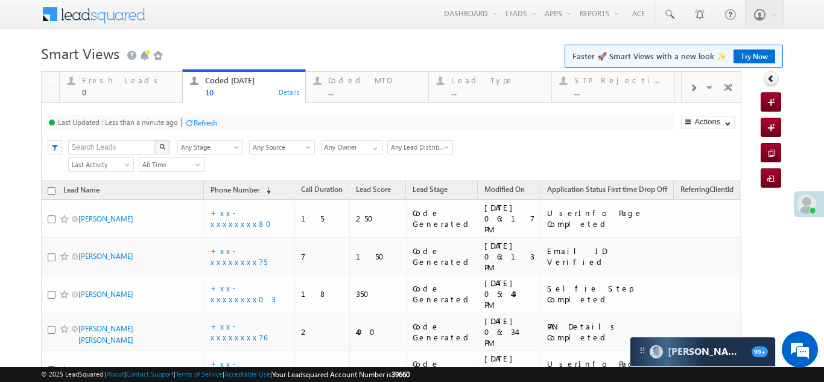
click at [216, 119] on div "Refresh" at bounding box center [206, 122] width 24 height 9
click at [209, 121] on div "Refresh" at bounding box center [206, 122] width 24 height 9
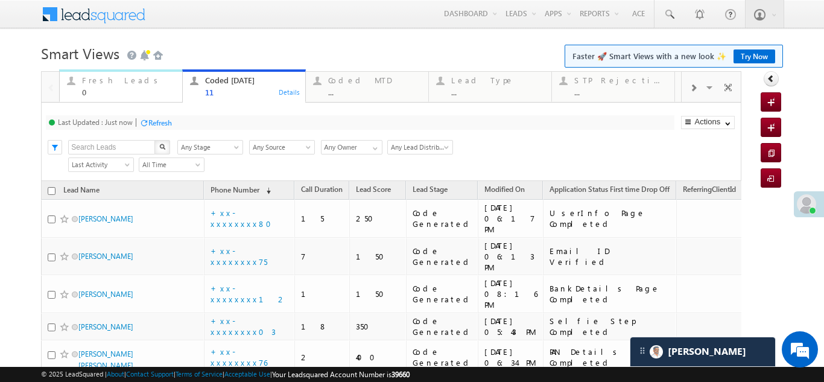
click at [105, 80] on div "Fresh Leads" at bounding box center [128, 80] width 93 height 10
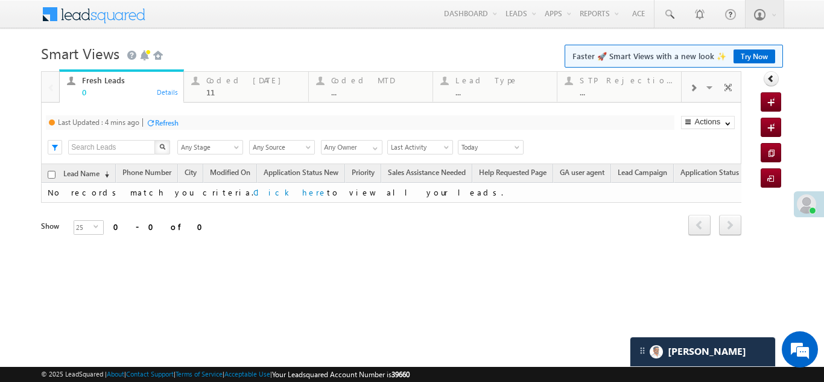
click at [163, 119] on div "Refresh" at bounding box center [167, 122] width 24 height 9
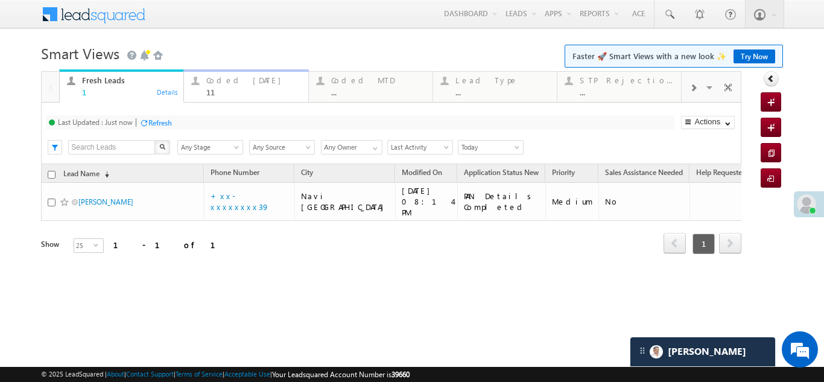
click at [218, 86] on div "Coded Today 11" at bounding box center [253, 85] width 94 height 24
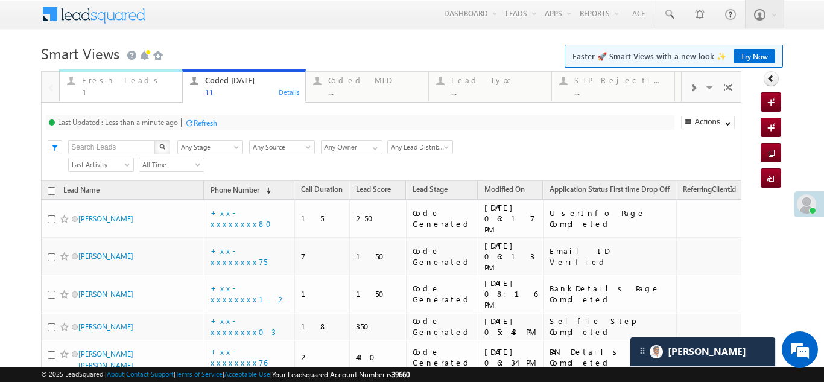
click at [97, 86] on div "Fresh Leads 1" at bounding box center [128, 85] width 93 height 24
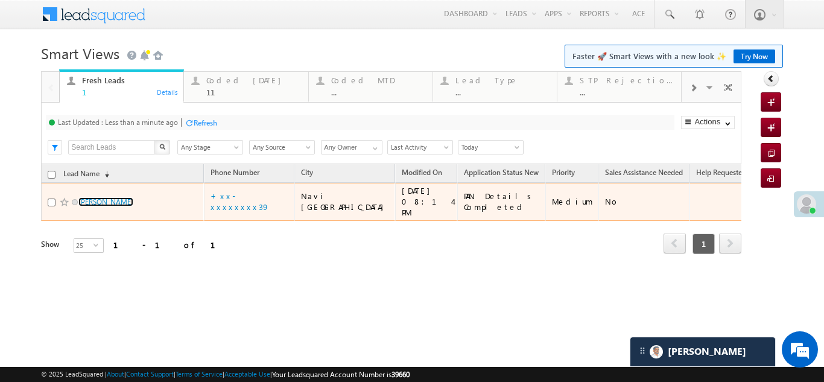
drag, startPoint x: 106, startPoint y: 194, endPoint x: 803, endPoint y: 207, distance: 697.5
click at [803, 207] on span at bounding box center [806, 203] width 19 height 19
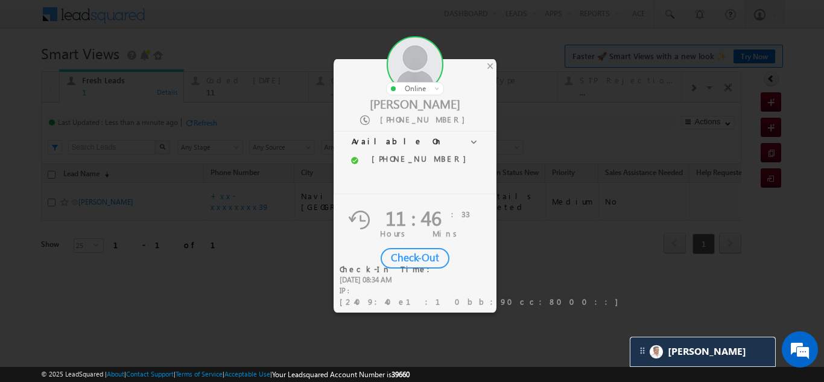
click at [409, 255] on div "Check-Out" at bounding box center [415, 258] width 69 height 21
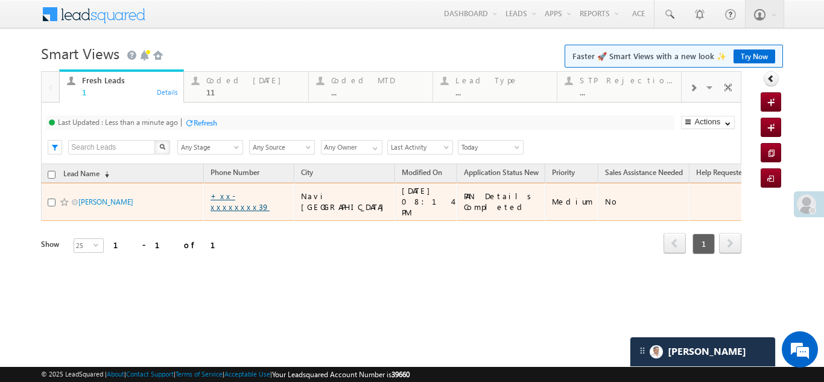
click at [245, 194] on link "+xx-xxxxxxxx39" at bounding box center [240, 201] width 59 height 21
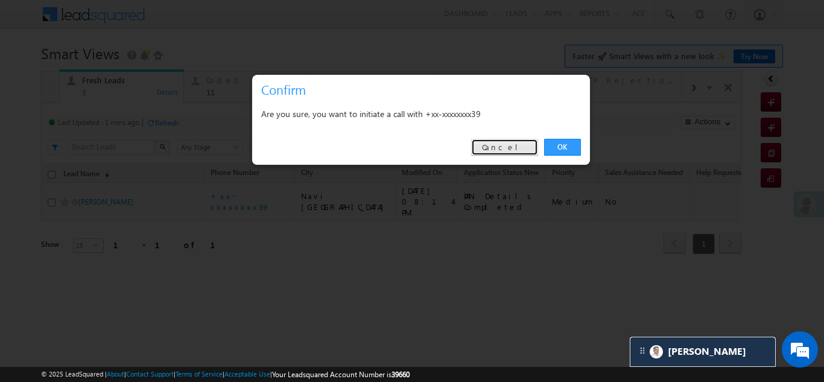
click at [528, 151] on link "Cancel" at bounding box center [504, 147] width 67 height 17
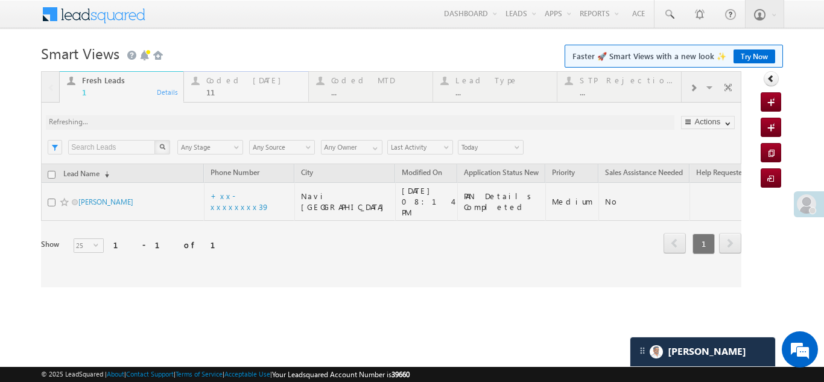
click at [220, 81] on div "Coded Today" at bounding box center [253, 80] width 94 height 10
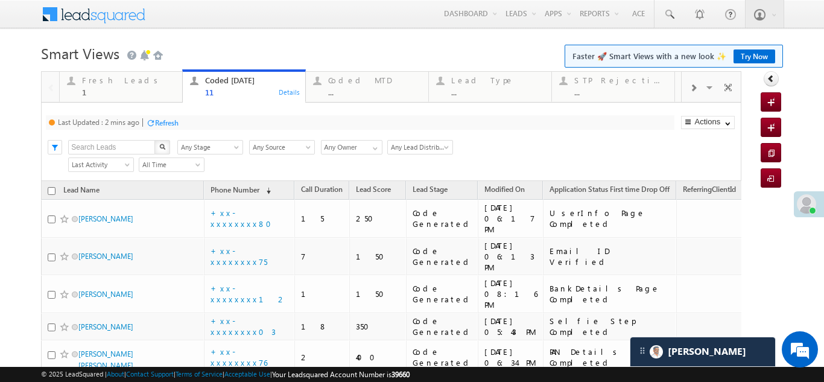
click at [166, 118] on div "Refresh" at bounding box center [167, 122] width 24 height 9
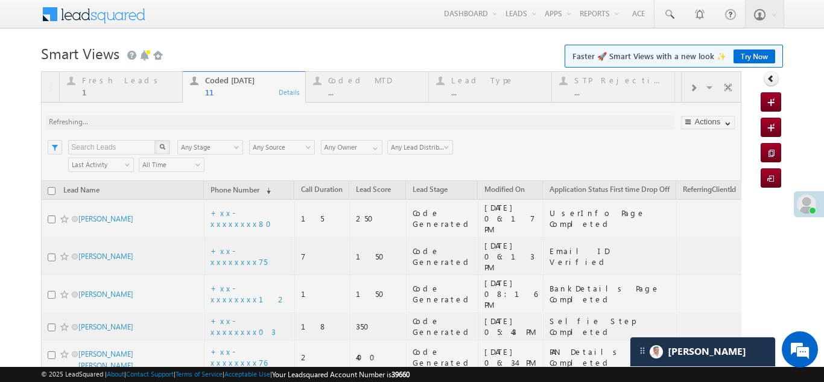
click at [109, 81] on div at bounding box center [391, 363] width 700 height 585
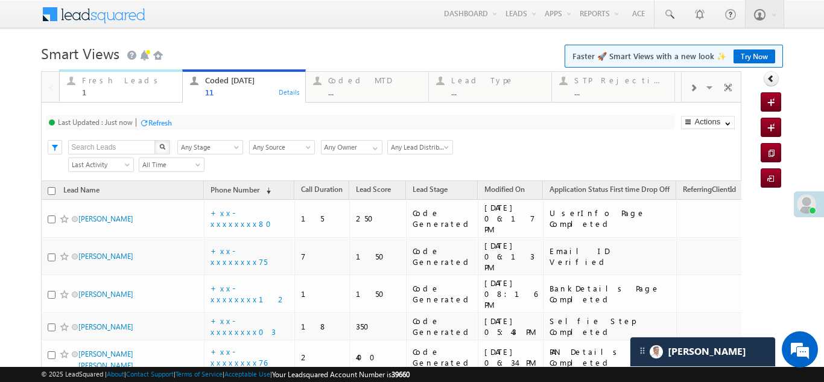
click at [107, 81] on div "Fresh Leads" at bounding box center [128, 80] width 93 height 10
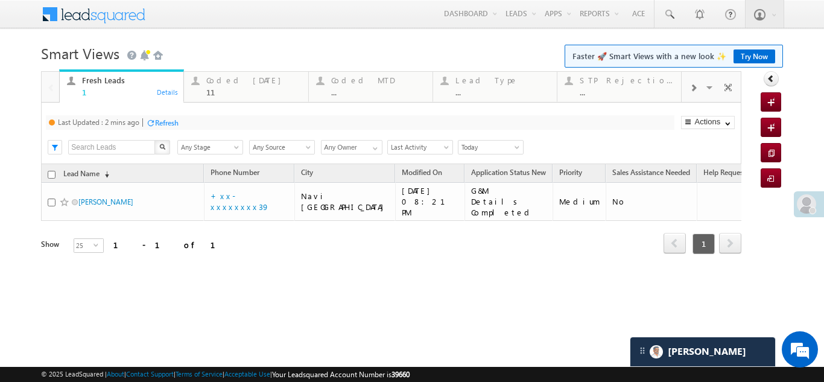
click at [171, 124] on div "Refresh" at bounding box center [167, 122] width 24 height 9
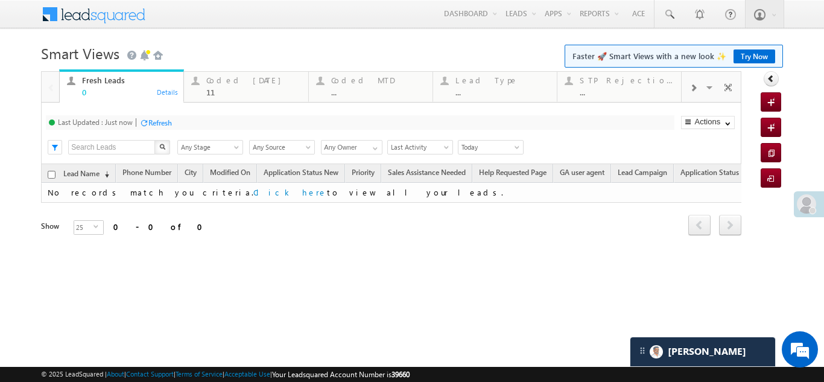
click at [160, 121] on div "Refresh" at bounding box center [160, 122] width 24 height 9
click at [228, 79] on div "Coded Today" at bounding box center [253, 80] width 94 height 10
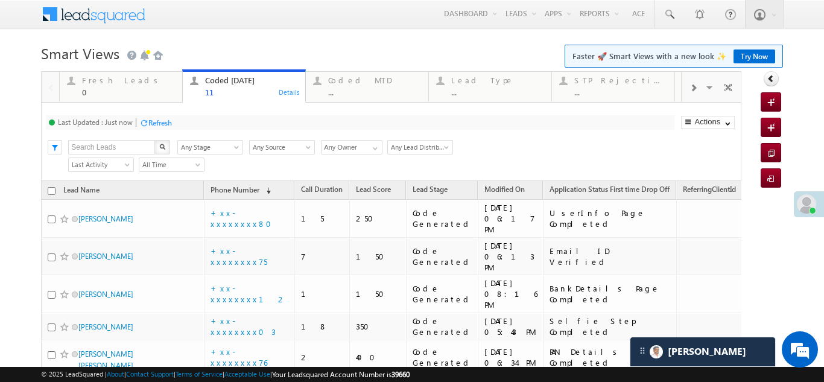
click at [165, 121] on div "Refresh" at bounding box center [160, 122] width 24 height 9
click at [157, 119] on div "Refresh" at bounding box center [160, 122] width 24 height 9
click at [110, 78] on div "Fresh Leads" at bounding box center [128, 80] width 93 height 10
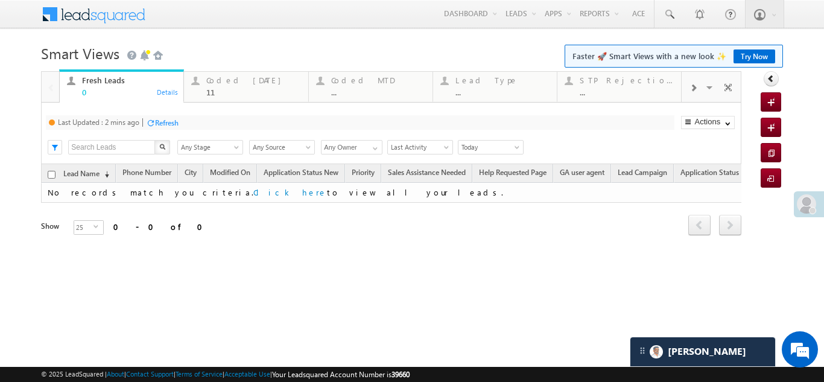
click at [162, 118] on div "Refresh" at bounding box center [167, 122] width 24 height 9
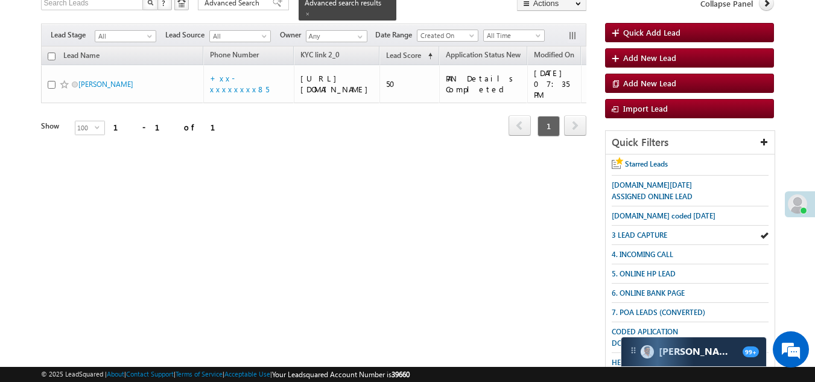
scroll to position [88, 0]
click at [654, 233] on span "3 LEAD CAPTURE" at bounding box center [640, 234] width 56 height 9
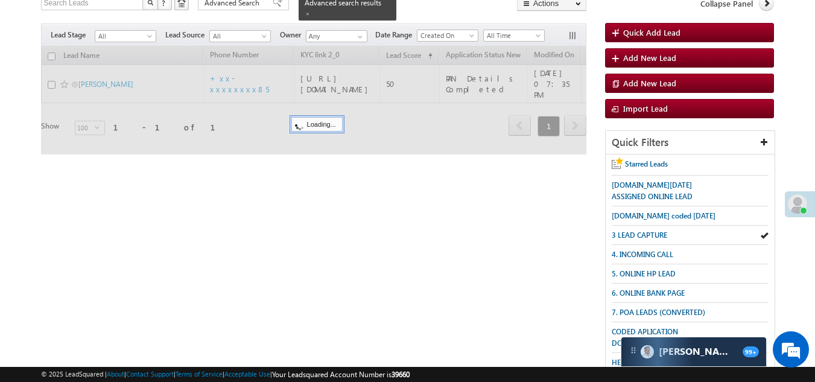
scroll to position [0, 0]
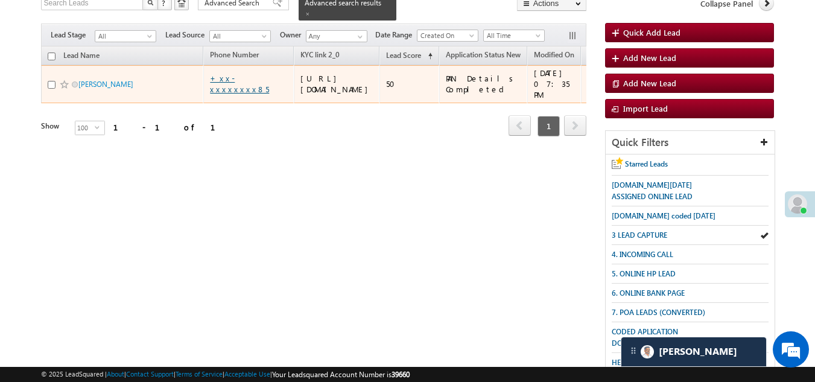
click at [241, 91] on link "+xx-xxxxxxxx85" at bounding box center [239, 83] width 59 height 21
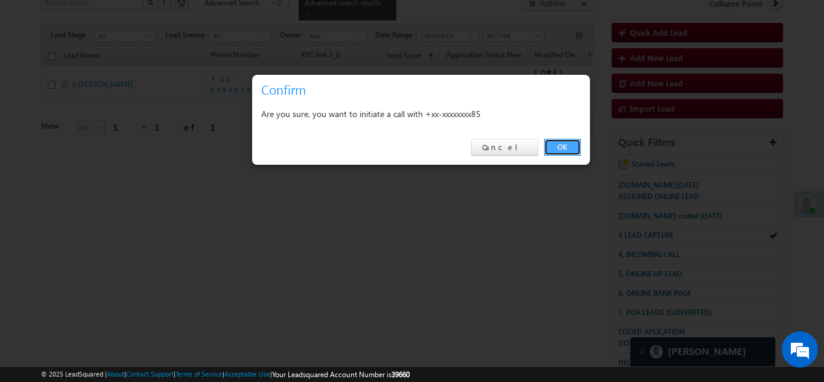
click at [558, 142] on link "OK" at bounding box center [562, 147] width 37 height 17
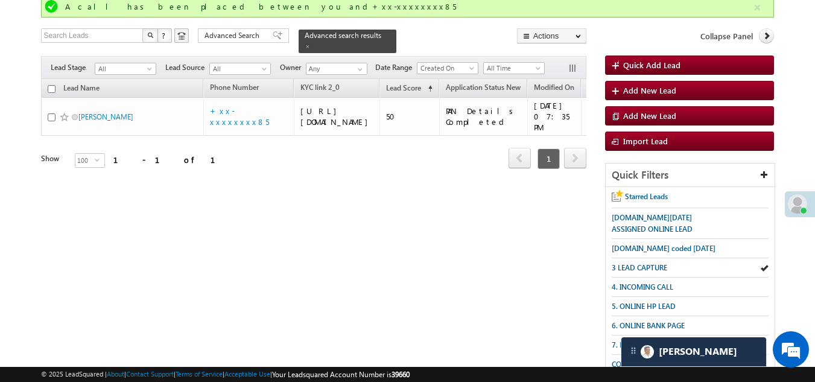
scroll to position [121, 0]
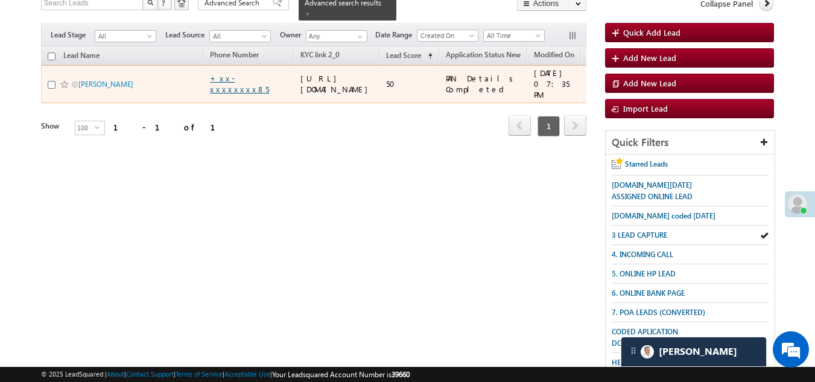
click at [246, 92] on link "+xx-xxxxxxxx85" at bounding box center [239, 83] width 59 height 21
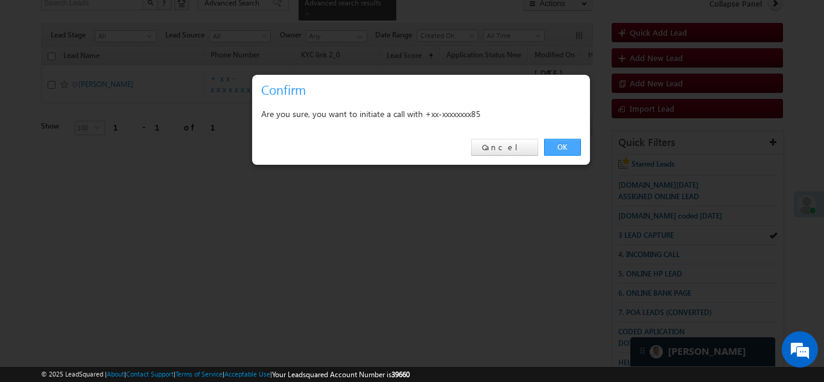
click at [564, 145] on link "OK" at bounding box center [562, 147] width 37 height 17
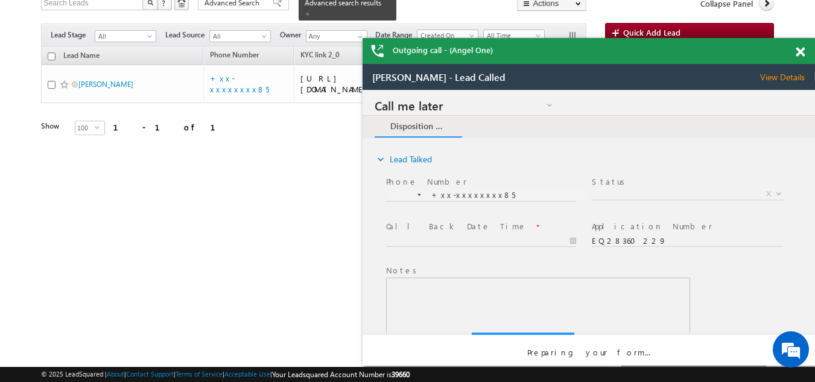
scroll to position [0, 0]
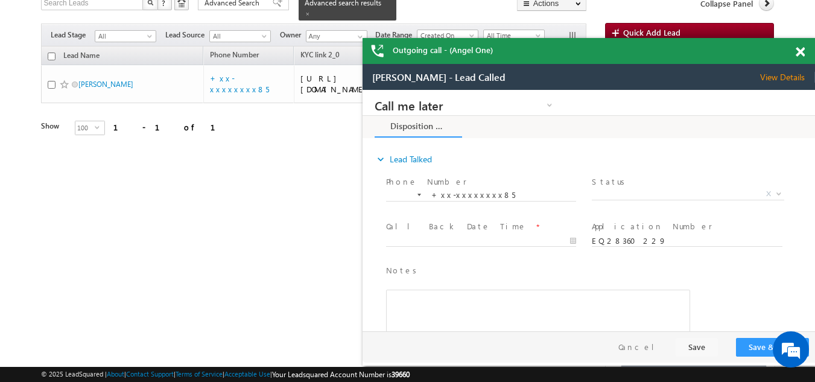
click at [773, 77] on span "View Details" at bounding box center [787, 77] width 55 height 11
click at [649, 187] on span "Status *" at bounding box center [687, 182] width 191 height 13
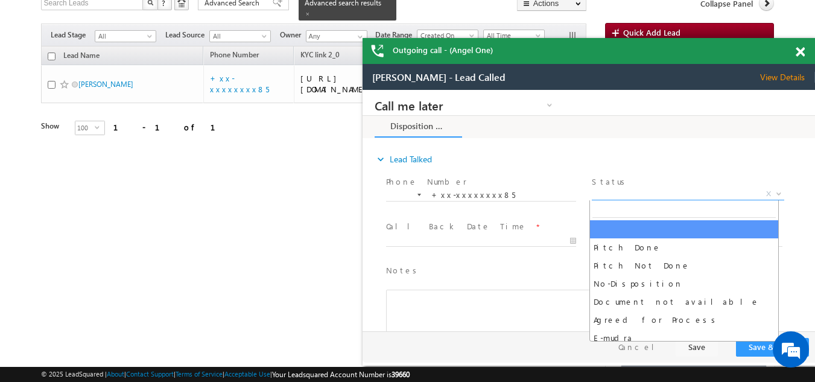
click at [646, 192] on span "X" at bounding box center [688, 194] width 192 height 12
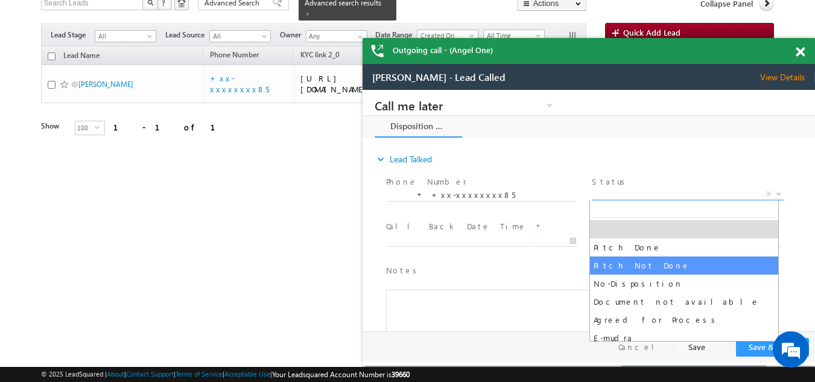
select select "Pitch Not Done"
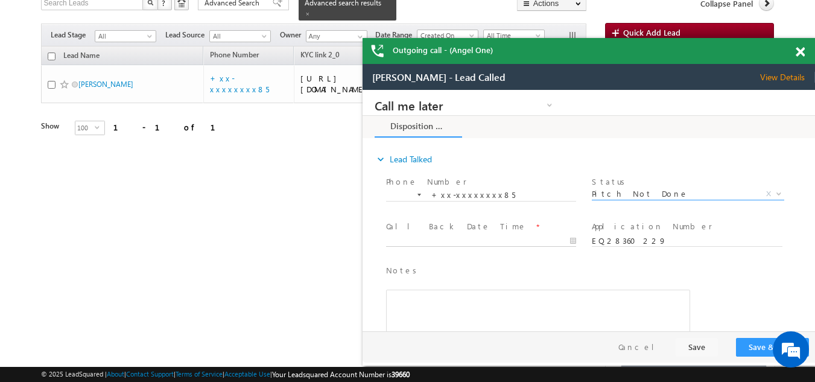
type input "[DATE] 8:17 PM"
click at [434, 236] on input "[DATE] 8:17 PM" at bounding box center [481, 241] width 190 height 12
click at [753, 348] on button "Save & Close" at bounding box center [772, 347] width 73 height 19
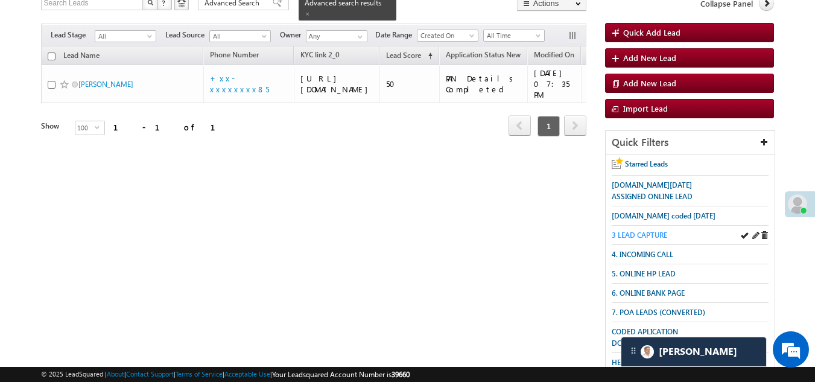
click at [642, 231] on span "3 LEAD CAPTURE" at bounding box center [640, 234] width 56 height 9
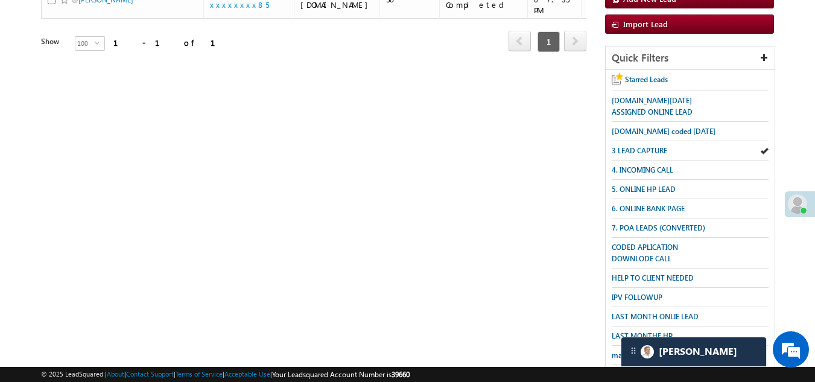
scroll to position [301, 0]
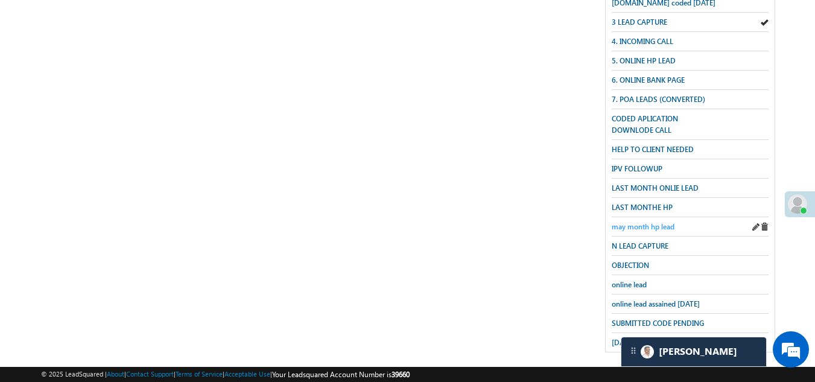
click at [641, 222] on span "may month hp lead" at bounding box center [643, 226] width 63 height 9
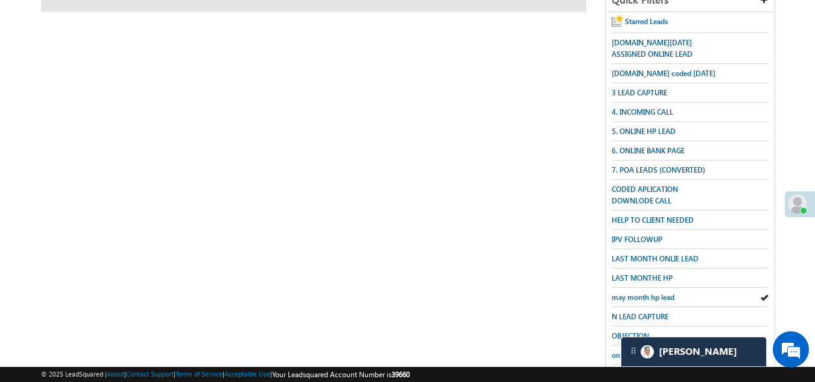
scroll to position [0, 0]
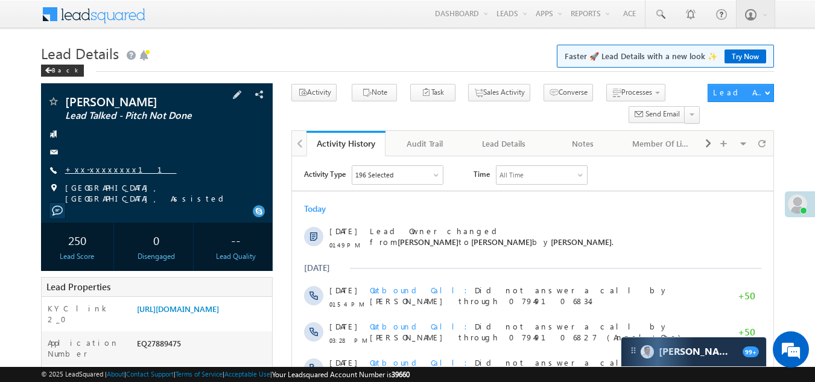
click at [94, 167] on link "+xx-xxxxxxxx11" at bounding box center [121, 169] width 112 height 10
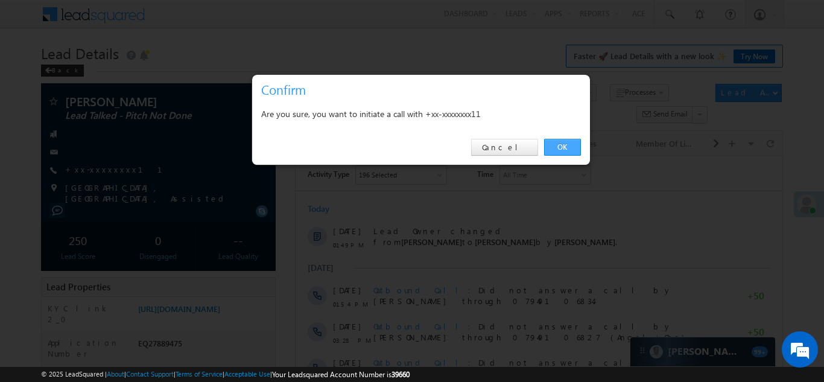
click at [564, 148] on link "OK" at bounding box center [562, 147] width 37 height 17
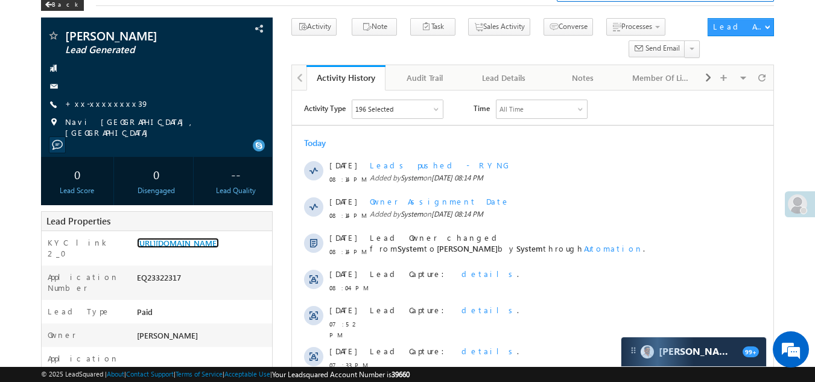
scroll to position [60, 0]
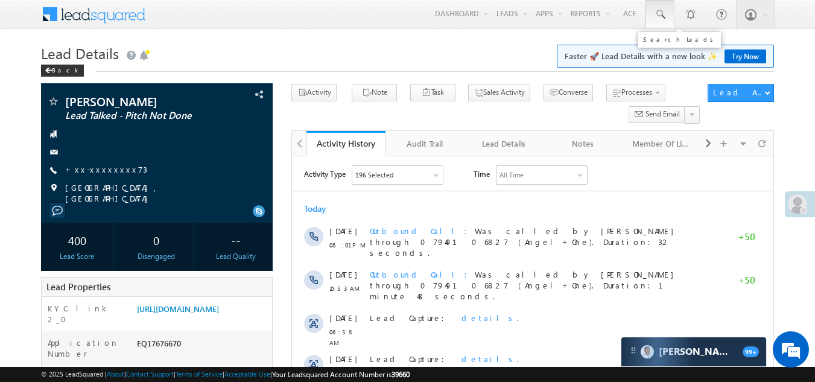
click at [658, 13] on span at bounding box center [660, 14] width 12 height 12
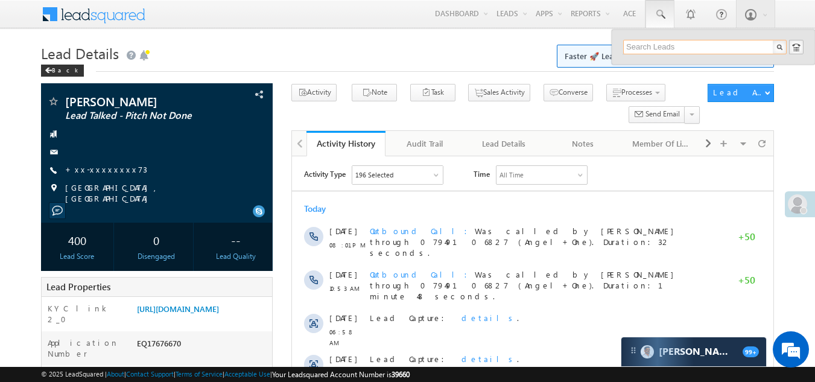
paste input "EQ28340178"
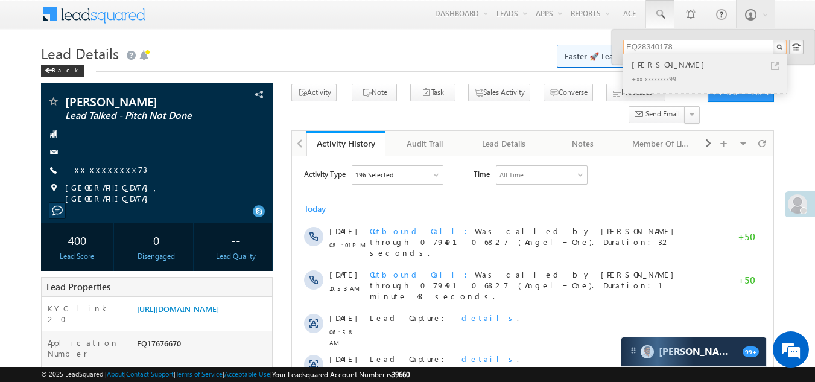
type input "EQ28340178"
click at [659, 69] on div "[PERSON_NAME]" at bounding box center [710, 64] width 162 height 13
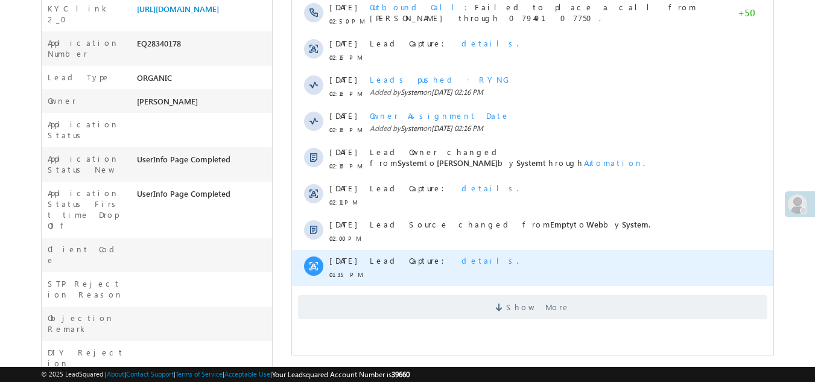
scroll to position [302, 0]
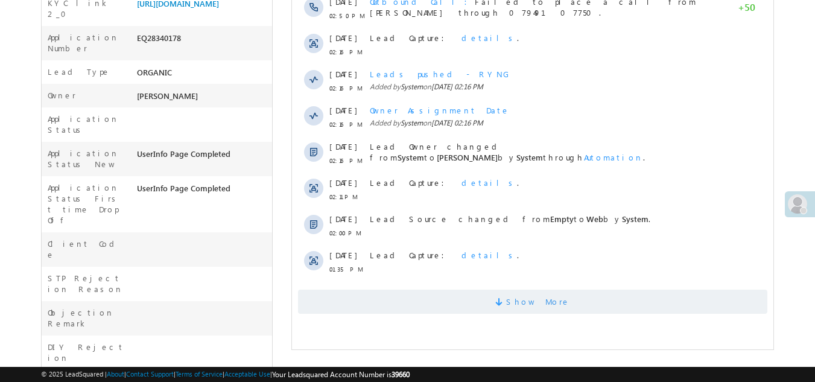
click at [386, 305] on span "Show More" at bounding box center [532, 302] width 469 height 24
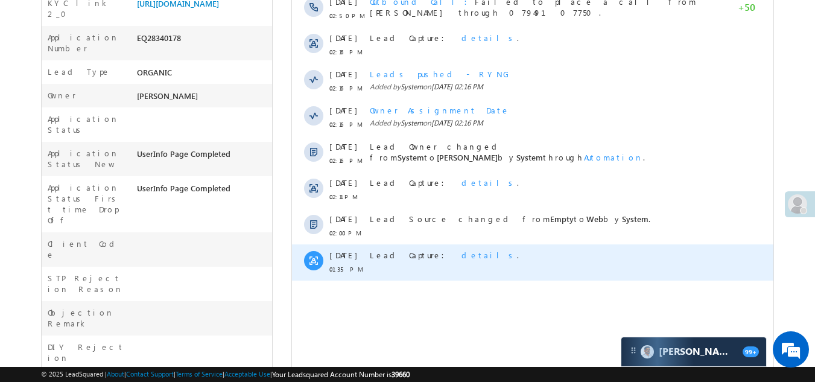
scroll to position [0, 0]
